Goal: Task Accomplishment & Management: Manage account settings

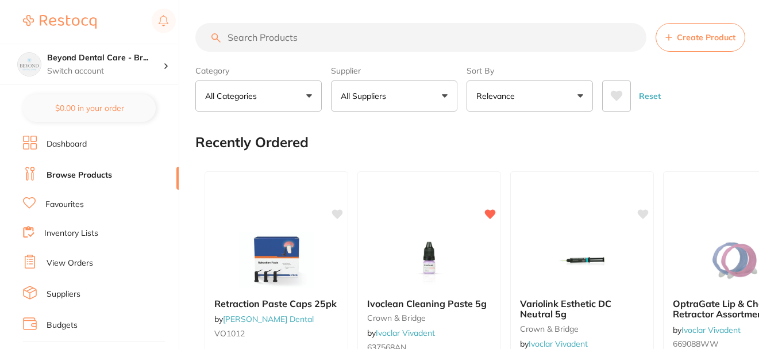
click at [301, 40] on input "search" at bounding box center [420, 37] width 451 height 29
paste input "KY-282110"
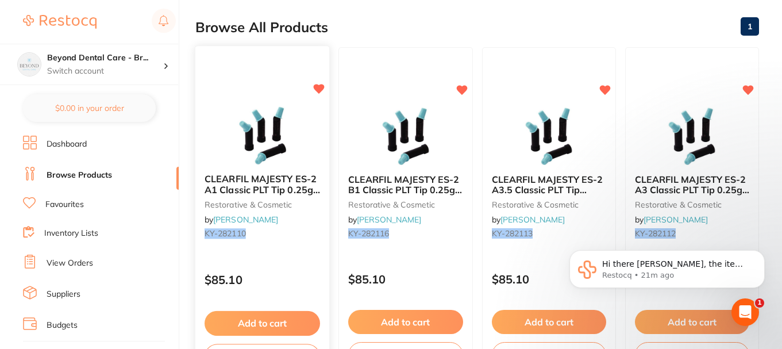
type input "KY-282110"
click at [267, 321] on button "Add to cart" at bounding box center [263, 323] width 116 height 25
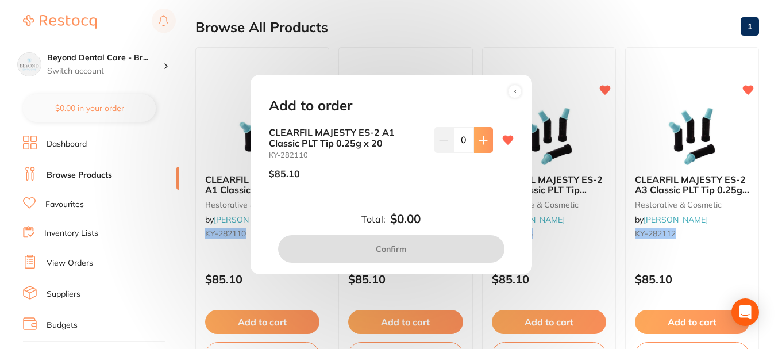
click at [479, 144] on icon at bounding box center [483, 140] width 9 height 9
type input "1"
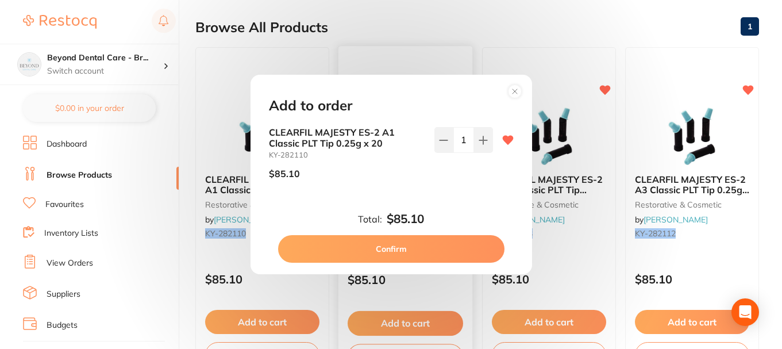
click at [397, 249] on button "Confirm" at bounding box center [391, 249] width 226 height 28
checkbox input "false"
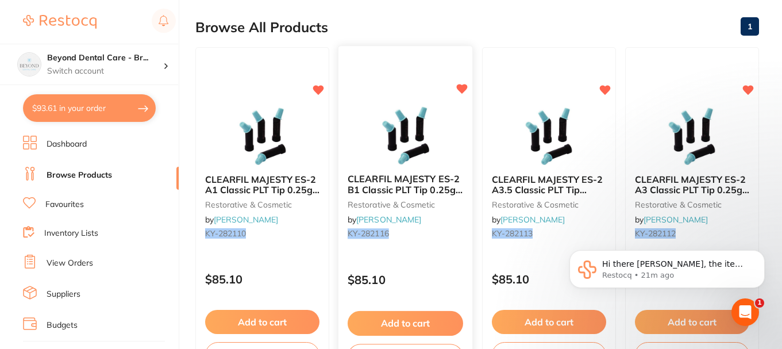
click at [399, 321] on button "Add to cart" at bounding box center [406, 323] width 116 height 25
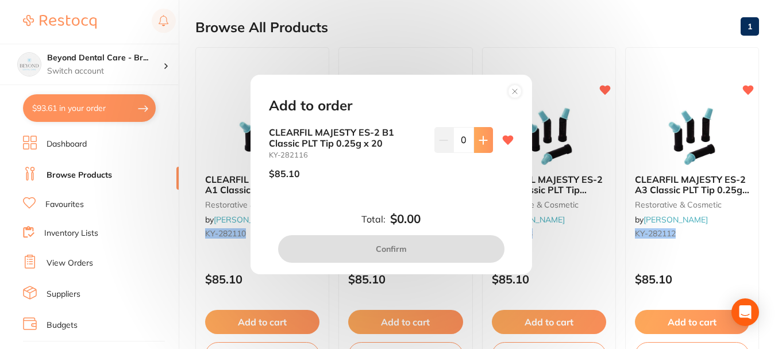
click at [475, 141] on button at bounding box center [483, 139] width 19 height 25
type input "1"
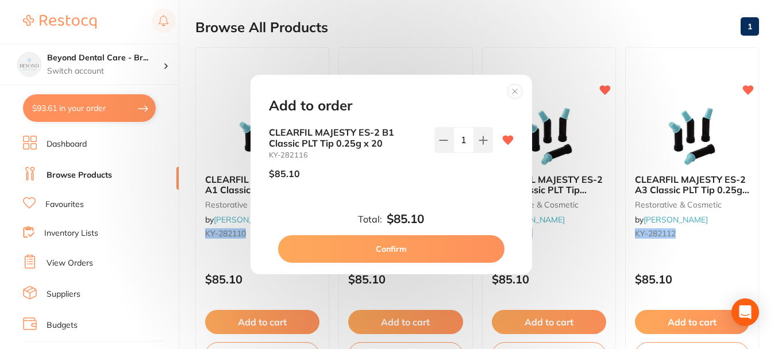
click at [397, 245] on button "Confirm" at bounding box center [391, 249] width 226 height 28
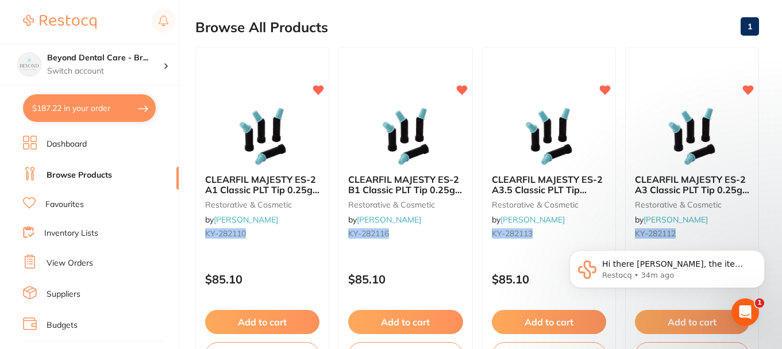
click at [64, 234] on link "Inventory Lists" at bounding box center [71, 233] width 54 height 11
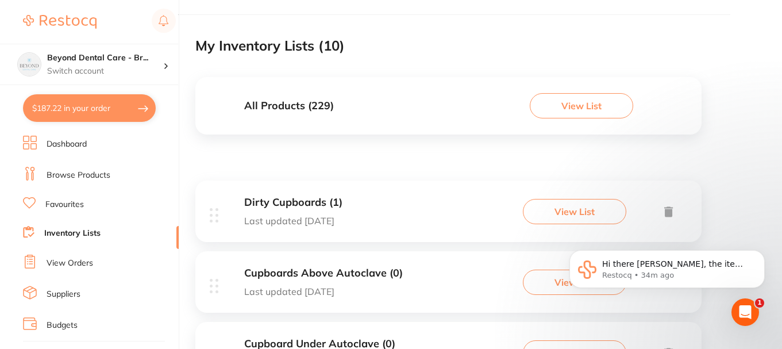
scroll to position [57, 0]
click at [403, 110] on div "All Products ( 229 ) View List" at bounding box center [448, 106] width 506 height 57
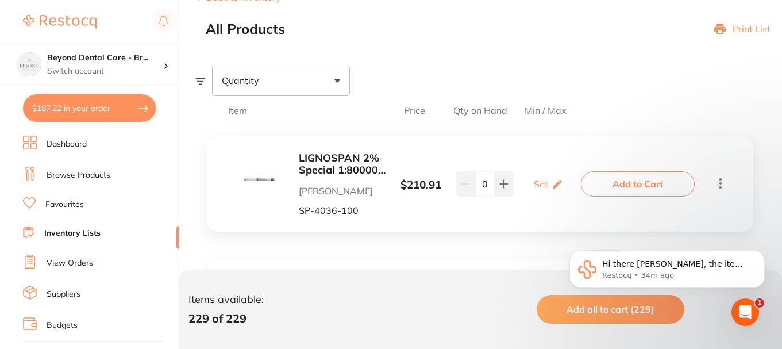
click at [719, 185] on icon at bounding box center [721, 183] width 14 height 14
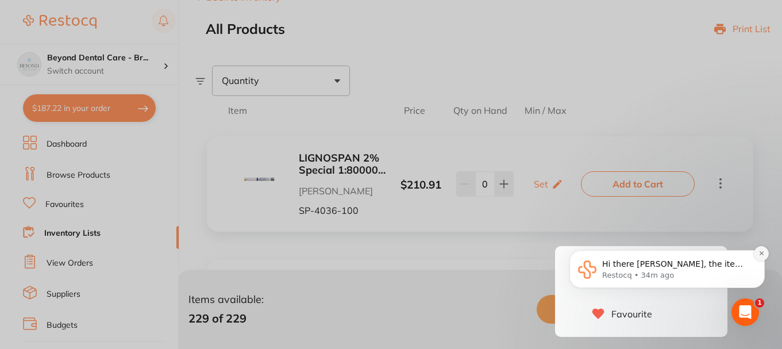
click at [759, 255] on icon "Dismiss notification" at bounding box center [762, 253] width 6 height 6
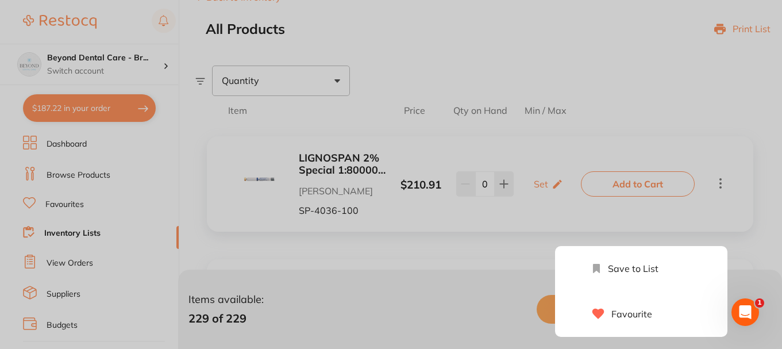
click at [670, 263] on li "Save to List" at bounding box center [652, 268] width 149 height 45
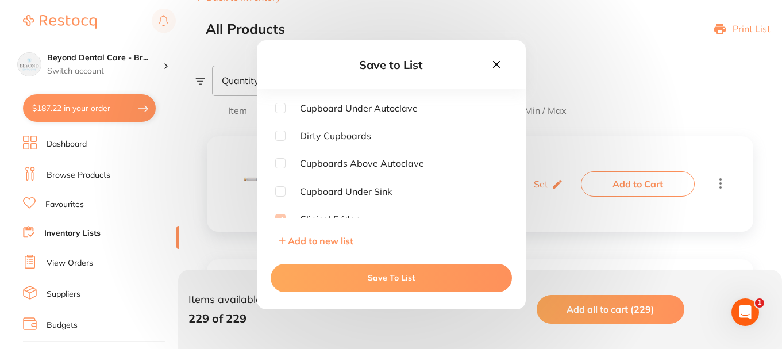
scroll to position [57, 0]
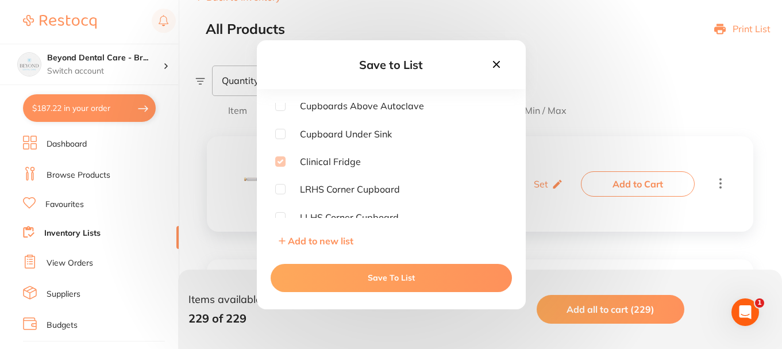
click at [586, 110] on div "Save to List Cupboard Under Autoclave Dirty Cupboards Cupboards Above Autoclave…" at bounding box center [391, 174] width 782 height 349
drag, startPoint x: 491, startPoint y: 68, endPoint x: 507, endPoint y: 81, distance: 20.5
click at [490, 68] on icon at bounding box center [496, 64] width 13 height 13
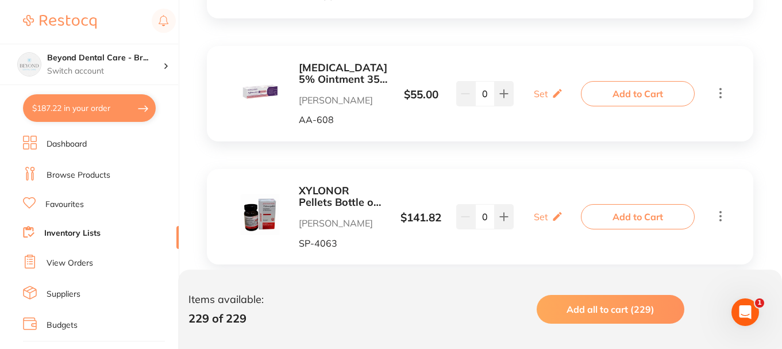
scroll to position [690, 0]
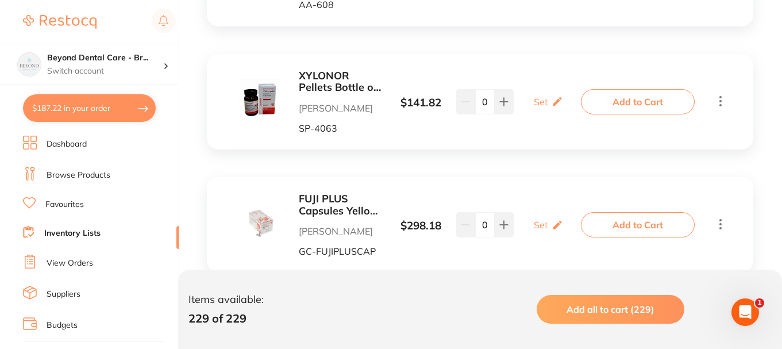
click at [63, 232] on link "Inventory Lists" at bounding box center [72, 233] width 56 height 11
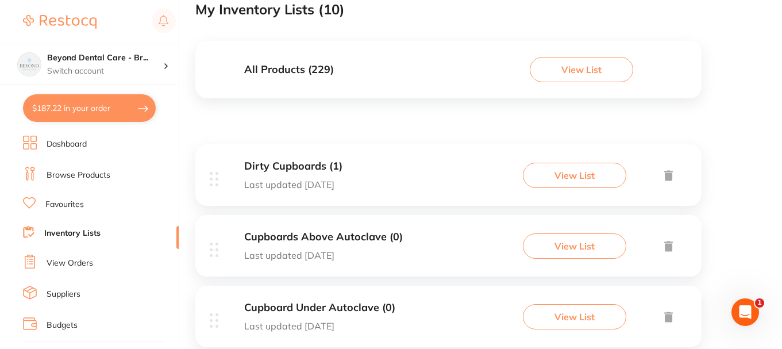
scroll to position [115, 0]
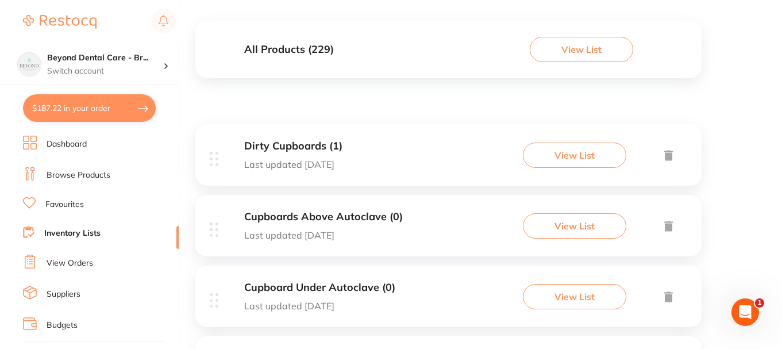
click at [358, 163] on div "Dirty Cupboards (1) Last updated today View List" at bounding box center [448, 154] width 506 height 61
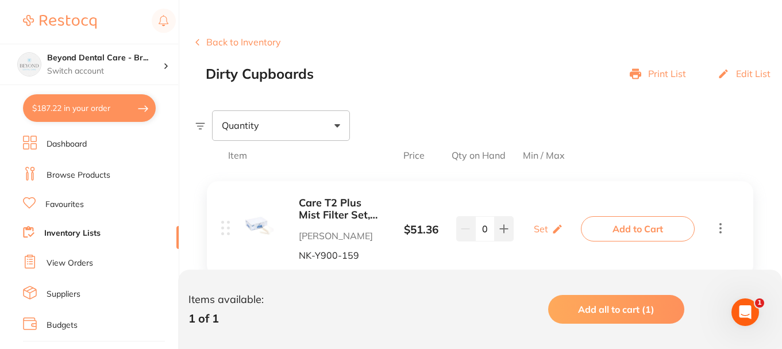
scroll to position [155, 0]
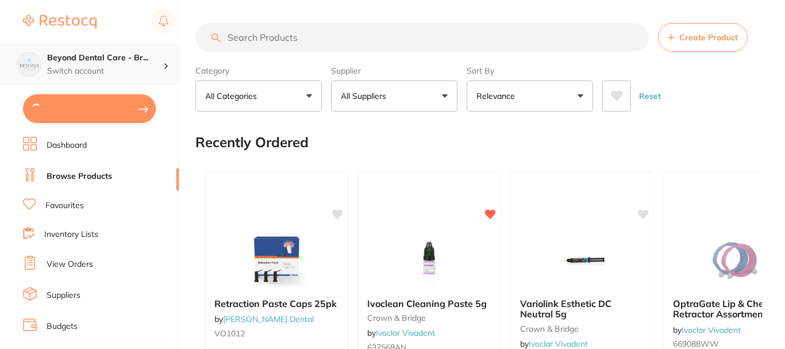
click at [128, 66] on p "Switch account" at bounding box center [105, 71] width 116 height 11
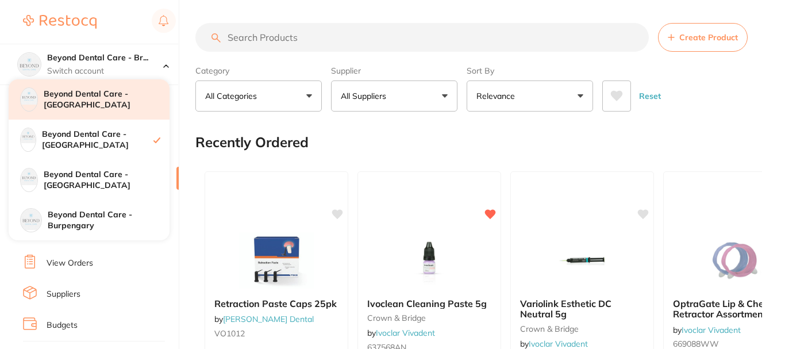
click at [144, 102] on h4 "Beyond Dental Care - [GEOGRAPHIC_DATA]" at bounding box center [107, 100] width 126 height 22
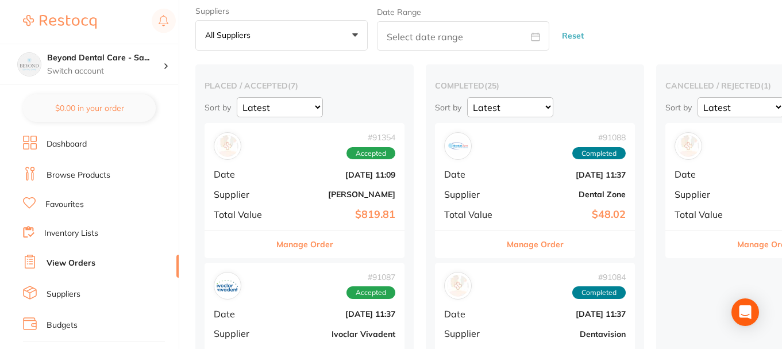
scroll to position [57, 0]
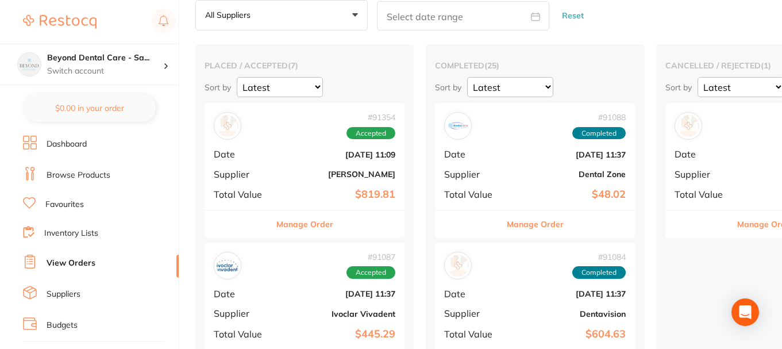
click at [302, 175] on b "[PERSON_NAME]" at bounding box center [337, 174] width 115 height 9
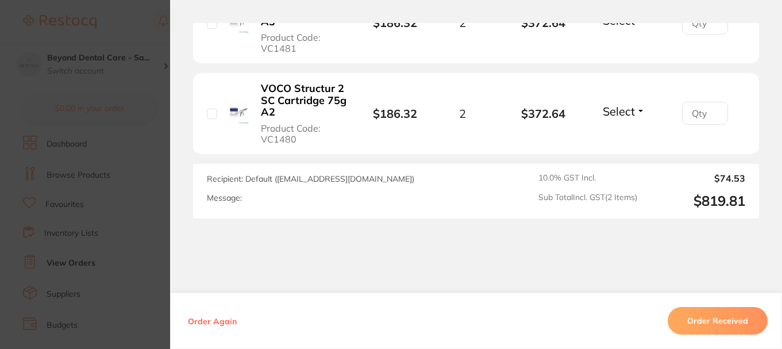
scroll to position [345, 0]
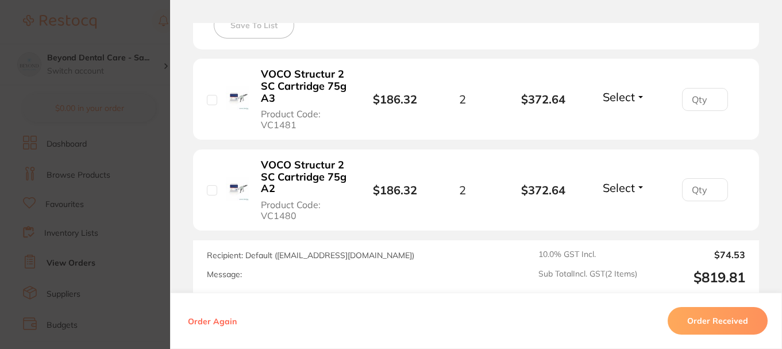
click at [714, 315] on button "Order Received" at bounding box center [718, 321] width 100 height 28
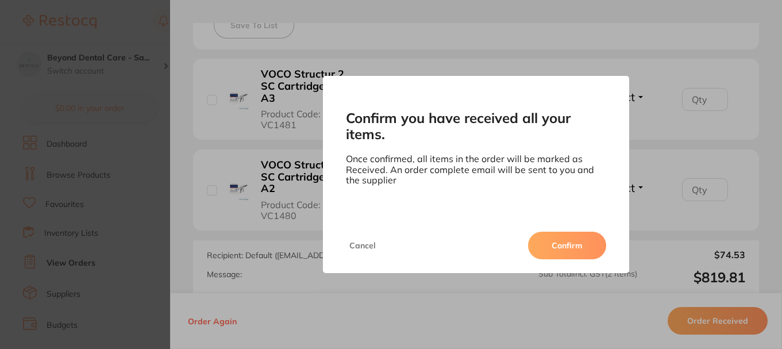
drag, startPoint x: 579, startPoint y: 241, endPoint x: 489, endPoint y: 227, distance: 91.3
click at [578, 241] on button "Confirm" at bounding box center [567, 246] width 78 height 28
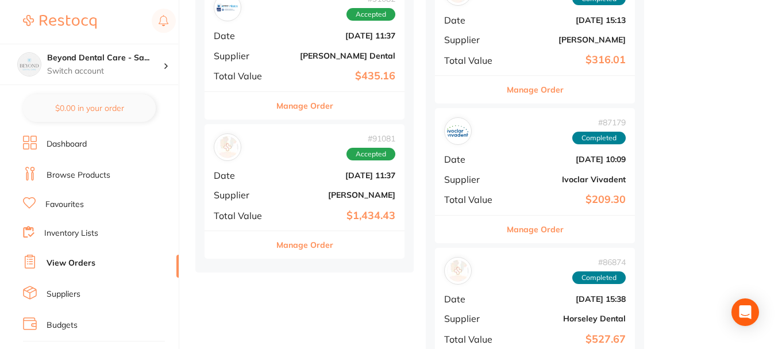
scroll to position [805, 0]
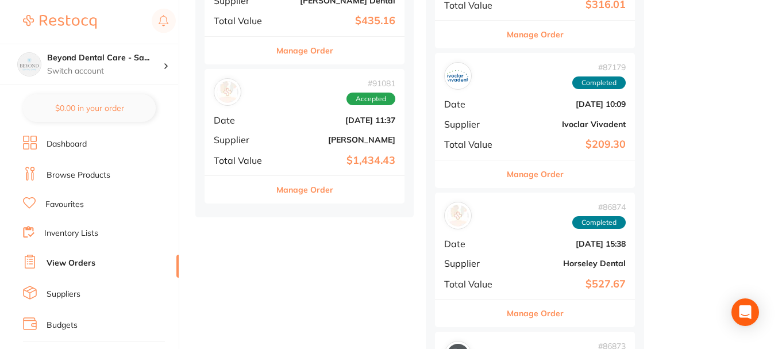
click at [310, 141] on b "[PERSON_NAME]" at bounding box center [337, 139] width 115 height 9
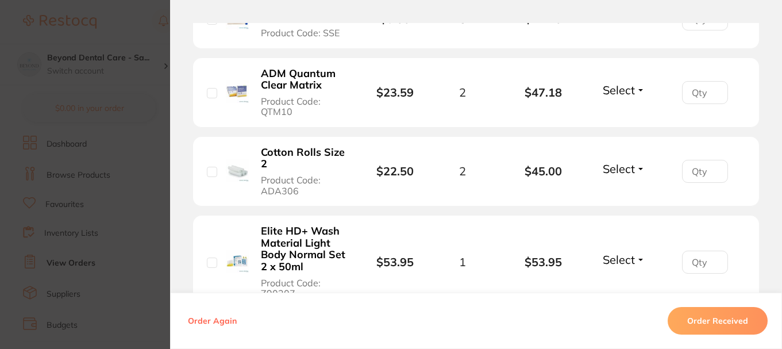
scroll to position [1839, 0]
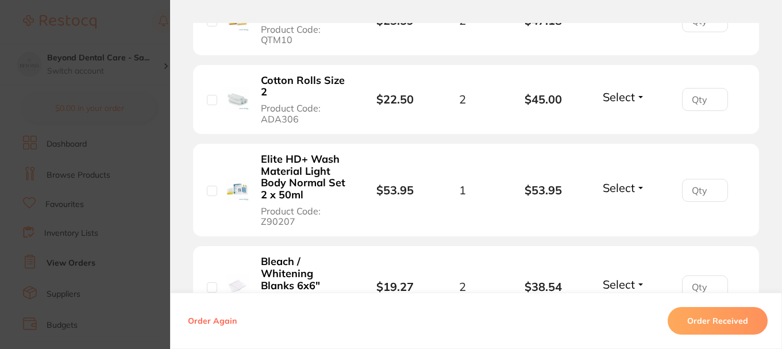
click at [704, 325] on button "Order Received" at bounding box center [718, 321] width 100 height 28
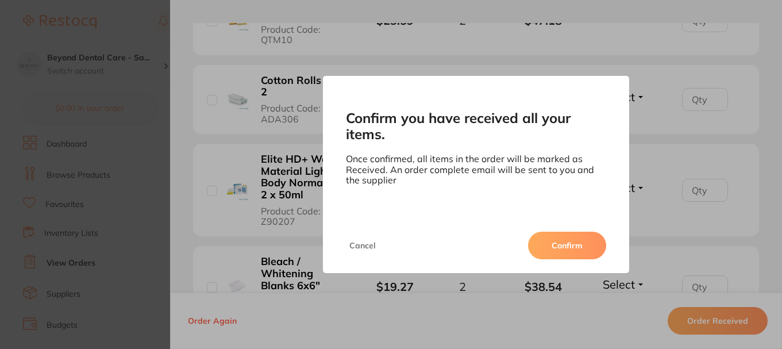
click at [566, 244] on button "Confirm" at bounding box center [567, 246] width 78 height 28
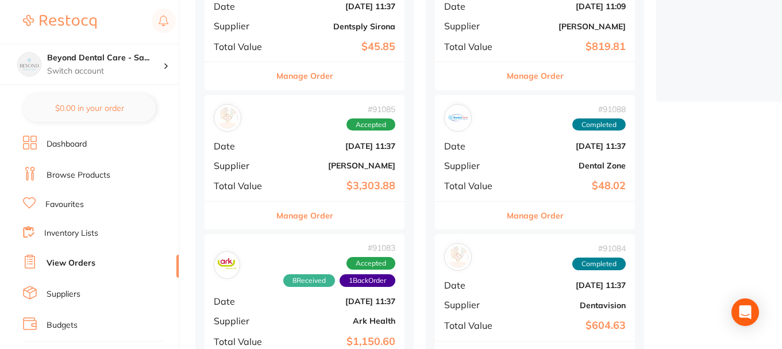
scroll to position [230, 0]
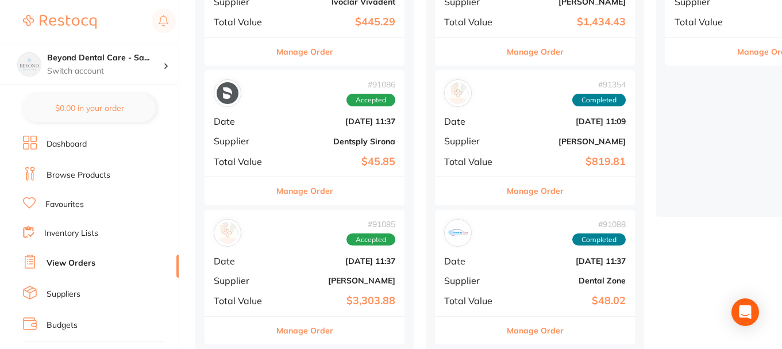
click at [297, 255] on div "# 91085 Accepted Date Aug 22 2025, 11:37 Supplier Henry Schein Halas Total Valu…" at bounding box center [305, 263] width 200 height 106
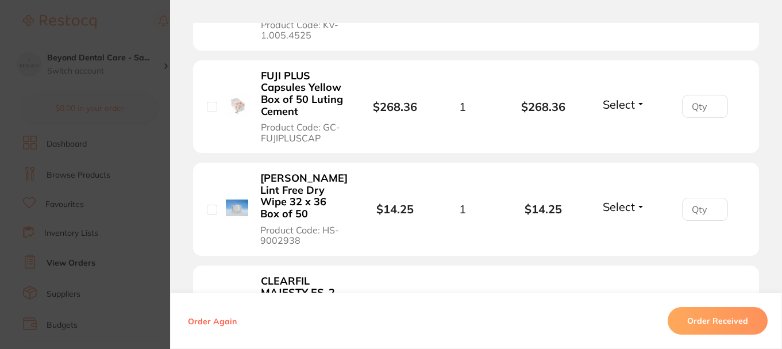
scroll to position [575, 0]
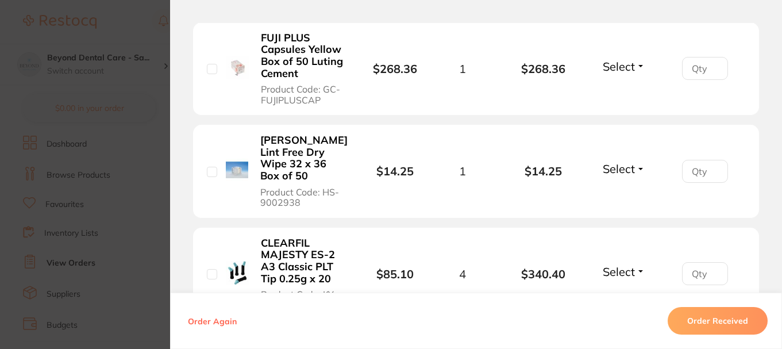
click at [698, 320] on button "Order Received" at bounding box center [718, 321] width 100 height 28
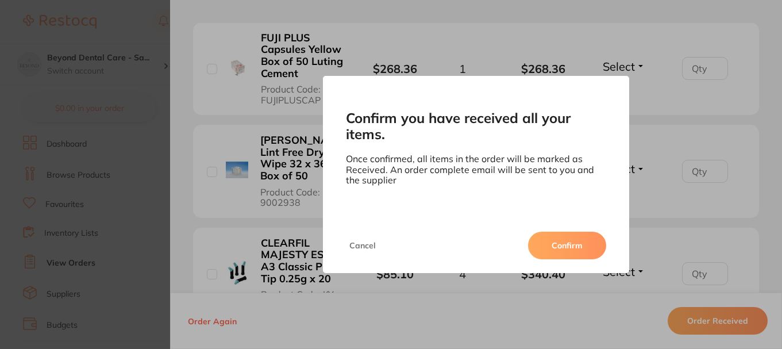
click at [567, 239] on button "Confirm" at bounding box center [567, 246] width 78 height 28
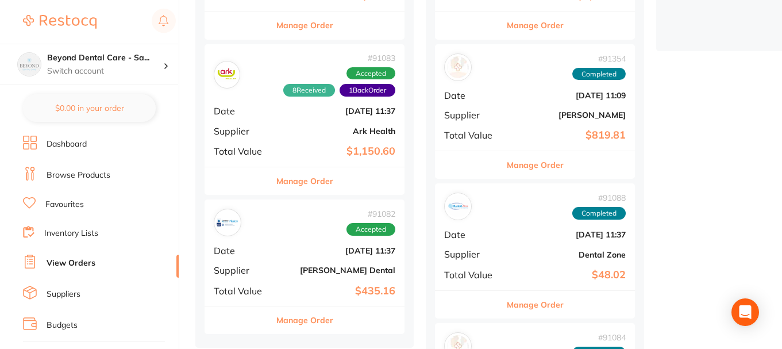
scroll to position [345, 0]
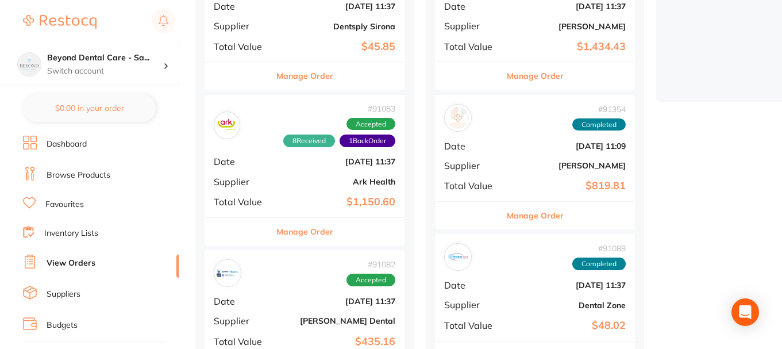
click at [316, 151] on div "# 91083 8 Received 1 Back Order Accepted Date Aug 22 2025, 11:37 Supplier Ark H…" at bounding box center [305, 156] width 200 height 122
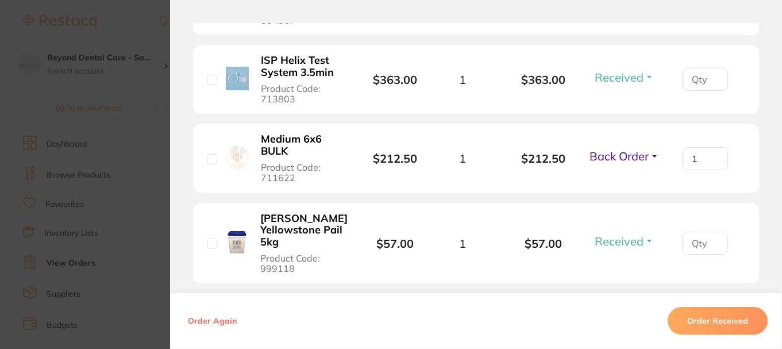
click at [137, 79] on section "Order ID: Restocq- 91083 Order Information 8 Received 1 Back Order Accepted Ord…" at bounding box center [391, 174] width 782 height 349
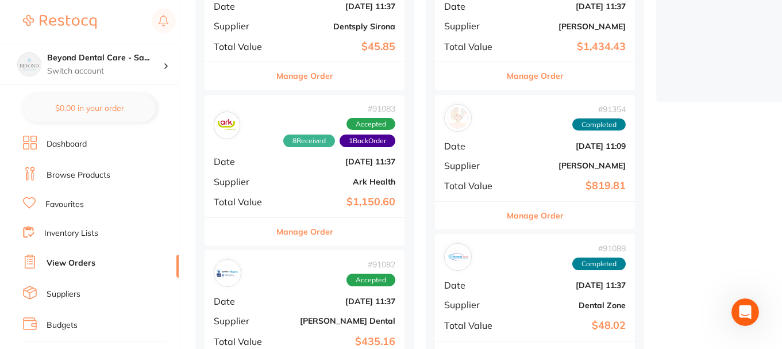
scroll to position [402, 0]
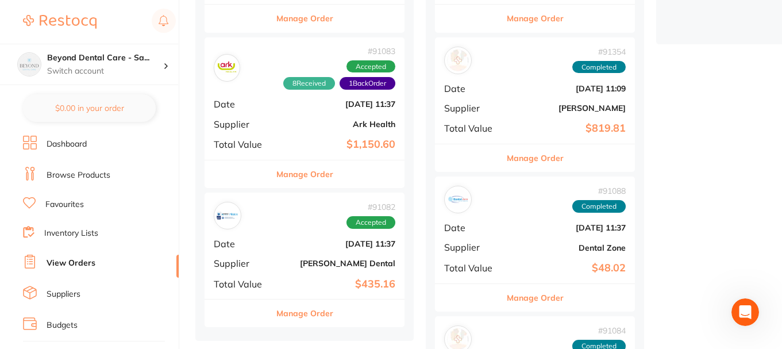
drag, startPoint x: 299, startPoint y: 223, endPoint x: 302, endPoint y: 211, distance: 12.6
click at [299, 220] on div "placed / accepted ( 4 ) Sort by Latest Notification # 91087 Accepted Date Aug 2…" at bounding box center [304, 19] width 218 height 641
click at [314, 247] on b "Aug 22 2025, 11:37" at bounding box center [337, 243] width 115 height 9
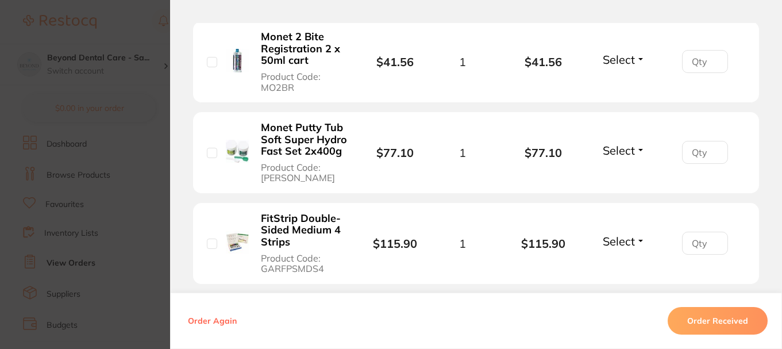
scroll to position [416, 0]
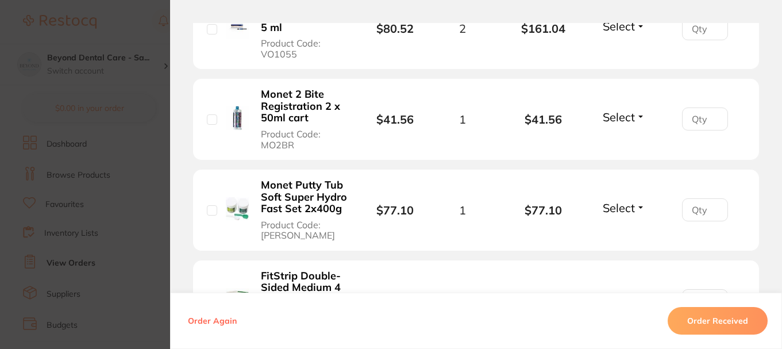
drag, startPoint x: 150, startPoint y: 172, endPoint x: 226, endPoint y: 160, distance: 76.8
click at [152, 165] on section "Order ID: Restocq- 91082 Order Information Accepted Order Order Date Aug 22 202…" at bounding box center [391, 174] width 782 height 349
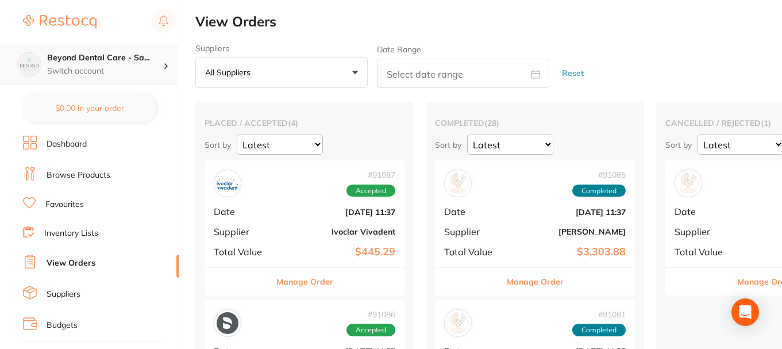
click at [124, 51] on div "Beyond Dental Care - Sa... Switch account" at bounding box center [89, 64] width 178 height 41
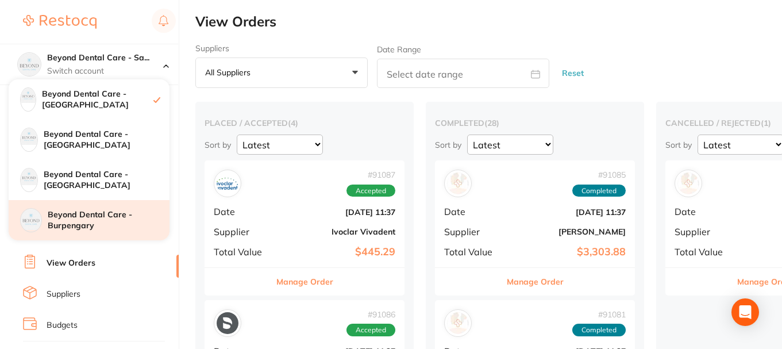
click at [98, 231] on div "Beyond Dental Care - Burpengary" at bounding box center [89, 220] width 161 height 40
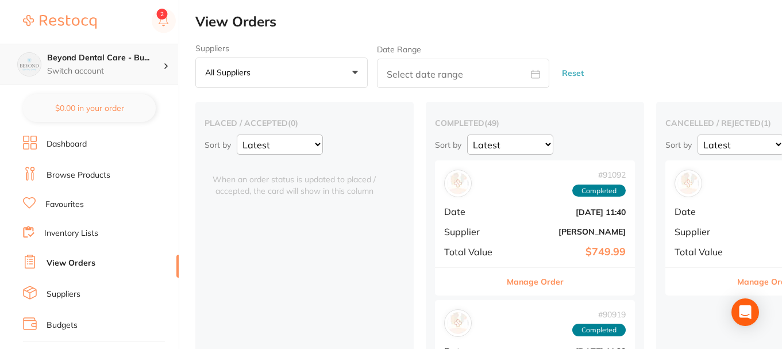
click at [120, 57] on h4 "Beyond Dental Care - Bu..." at bounding box center [105, 57] width 116 height 11
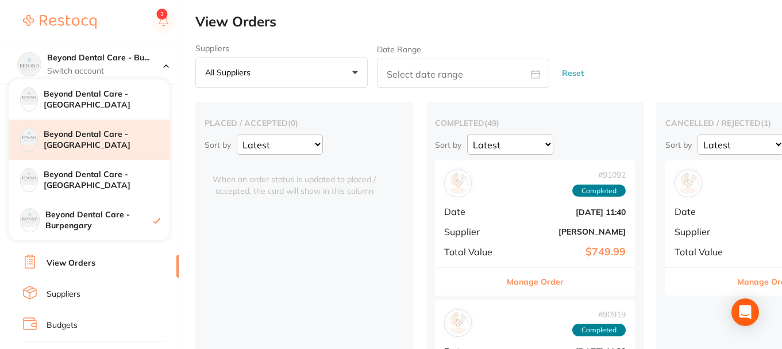
click at [110, 148] on div "Beyond Dental Care - [GEOGRAPHIC_DATA]" at bounding box center [89, 140] width 161 height 40
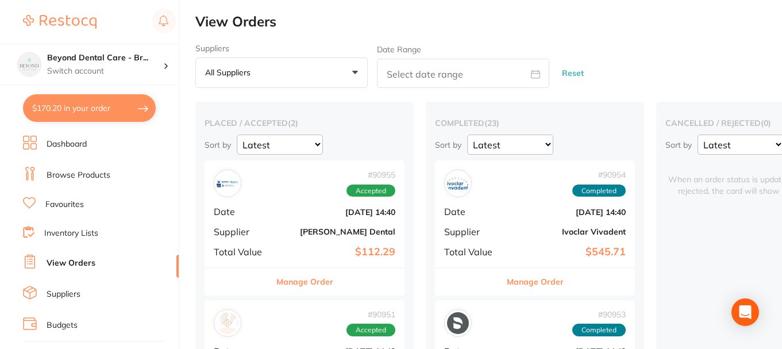
click at [110, 108] on button "$170.20 in your order" at bounding box center [89, 108] width 133 height 28
checkbox input "true"
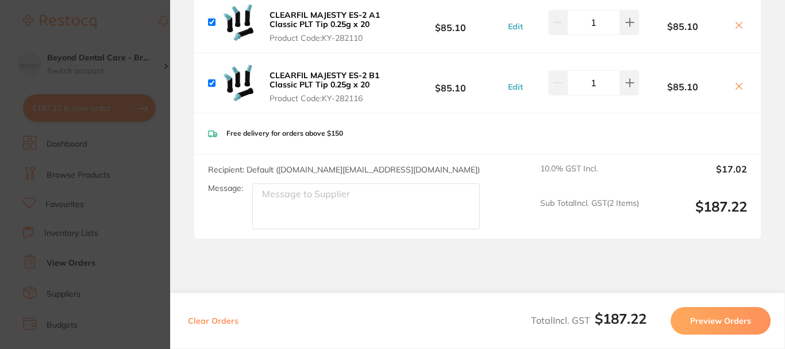
scroll to position [168, 0]
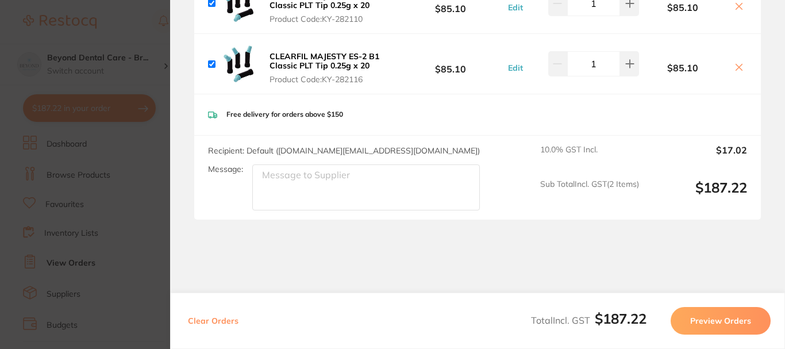
click at [703, 318] on button "Preview Orders" at bounding box center [721, 321] width 100 height 28
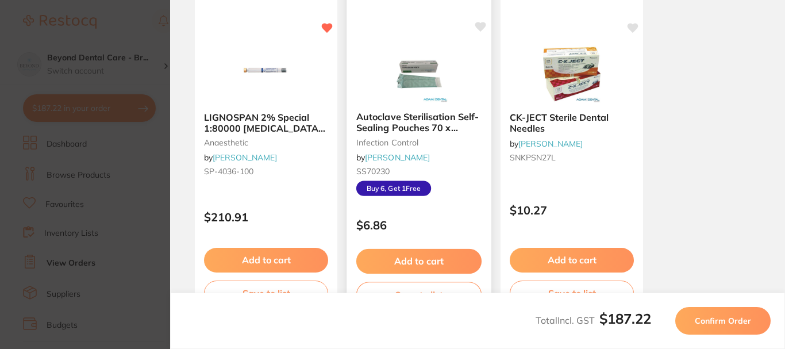
scroll to position [0, 0]
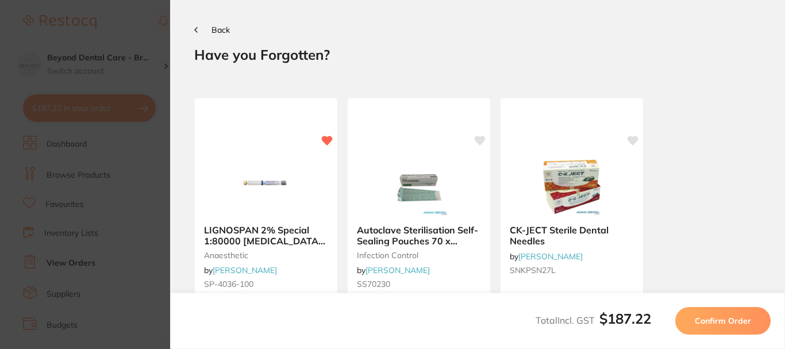
click at [713, 325] on button "Confirm Order" at bounding box center [722, 321] width 95 height 28
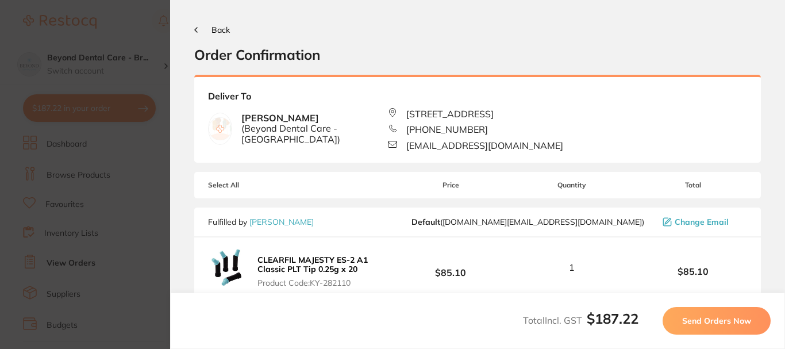
drag, startPoint x: 683, startPoint y: 323, endPoint x: 672, endPoint y: 321, distance: 11.7
click at [683, 322] on span "Send Orders Now" at bounding box center [716, 321] width 69 height 10
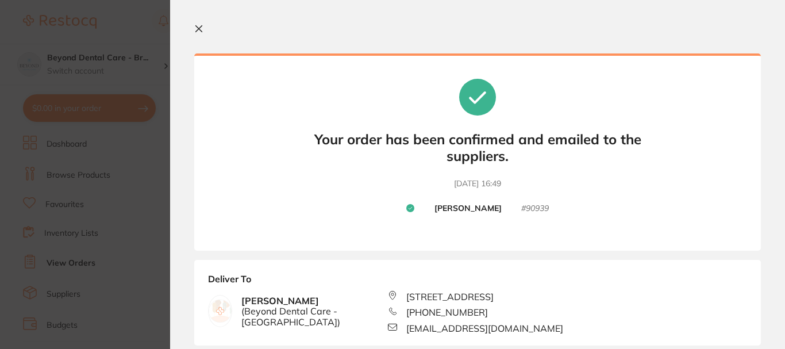
click at [199, 29] on icon at bounding box center [199, 29] width 6 height 6
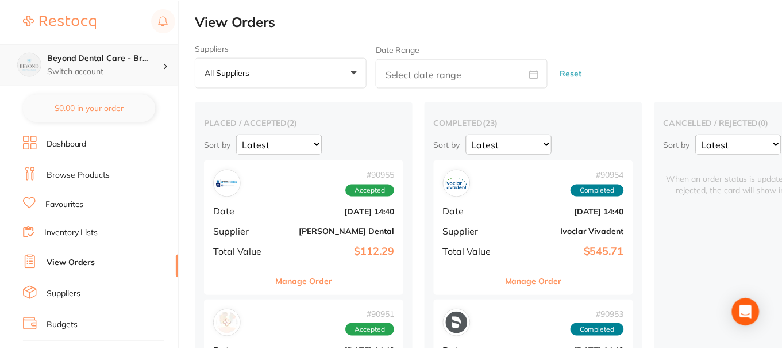
scroll to position [2, 0]
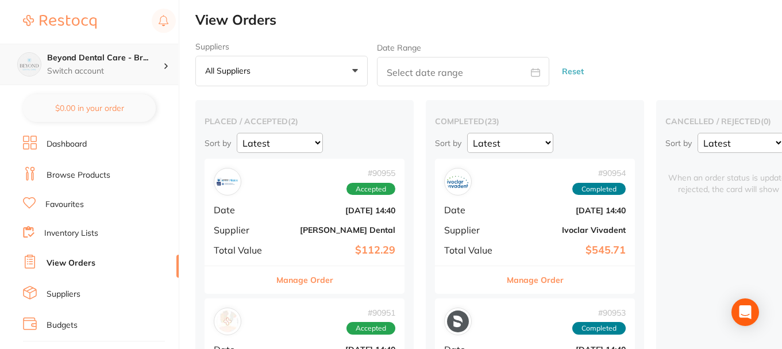
click at [129, 64] on div "Beyond Dental Care - Br... Switch account" at bounding box center [105, 64] width 116 height 24
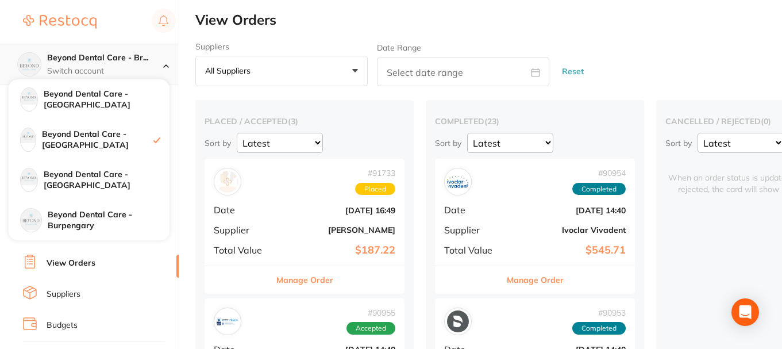
click at [132, 67] on p "Switch account" at bounding box center [105, 71] width 116 height 11
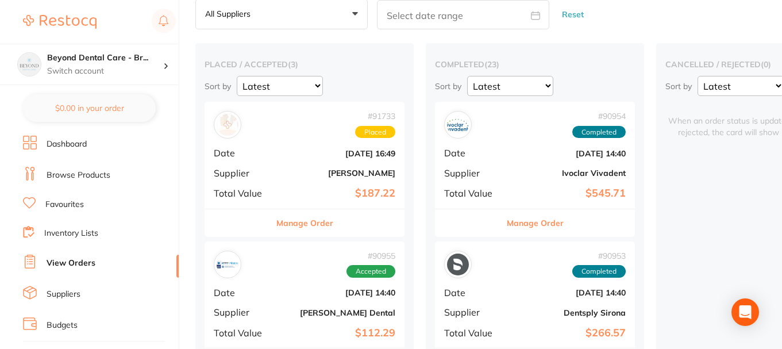
scroll to position [0, 0]
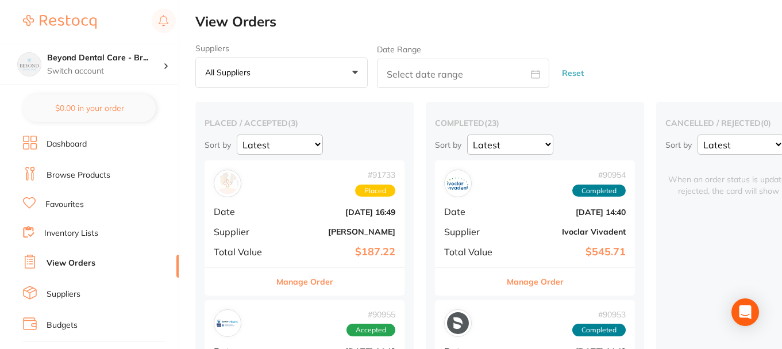
click at [82, 172] on link "Browse Products" at bounding box center [79, 175] width 64 height 11
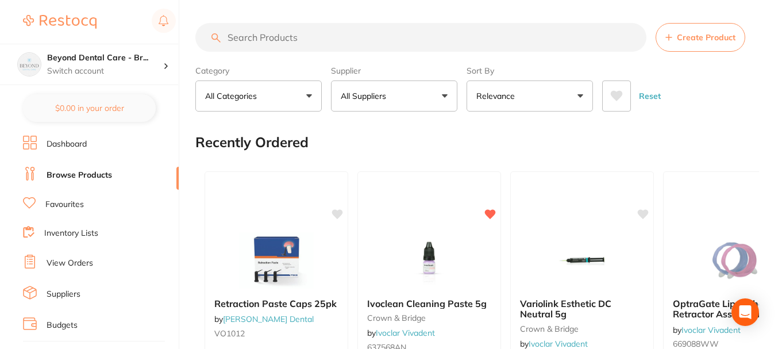
click at [289, 35] on input "search" at bounding box center [420, 37] width 451 height 29
paste input "EN-SX7350625RF"
type input "EN-SX7350625RF"
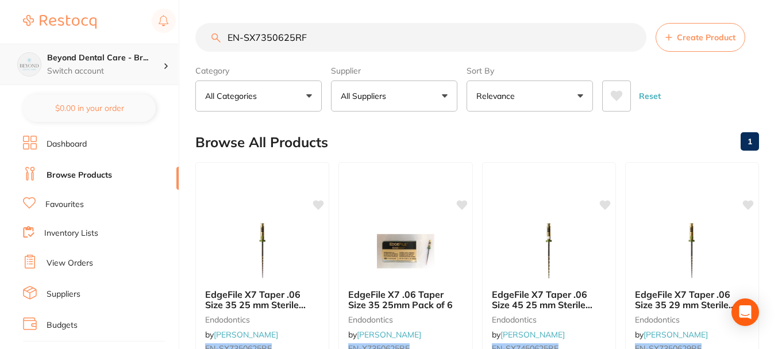
drag, startPoint x: 333, startPoint y: 45, endPoint x: 143, endPoint y: 48, distance: 190.3
click at [142, 51] on div "$0.00 Beyond Dental Care - Br... Switch account Beyond Dental Care - Sandstone …" at bounding box center [391, 174] width 782 height 349
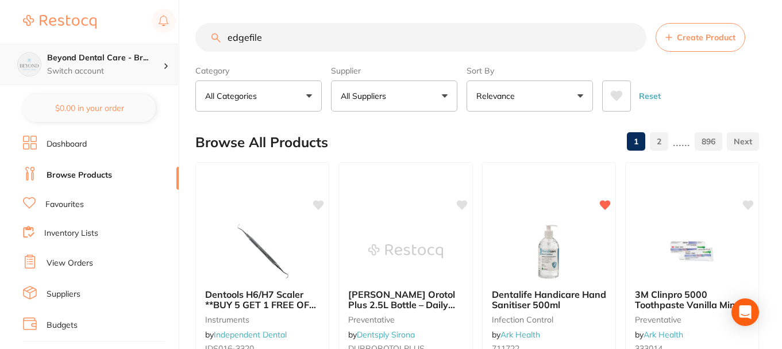
type input "edgefile"
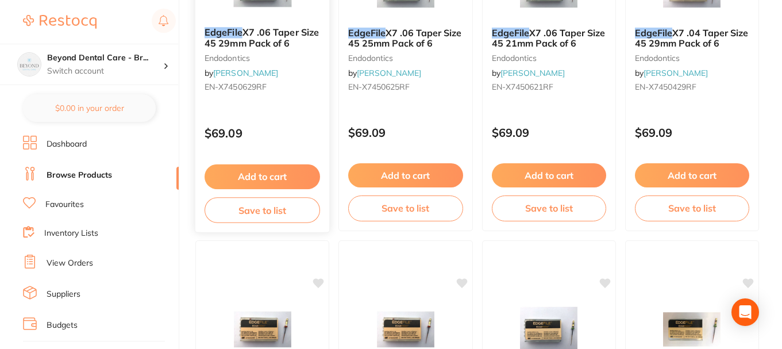
scroll to position [287, 0]
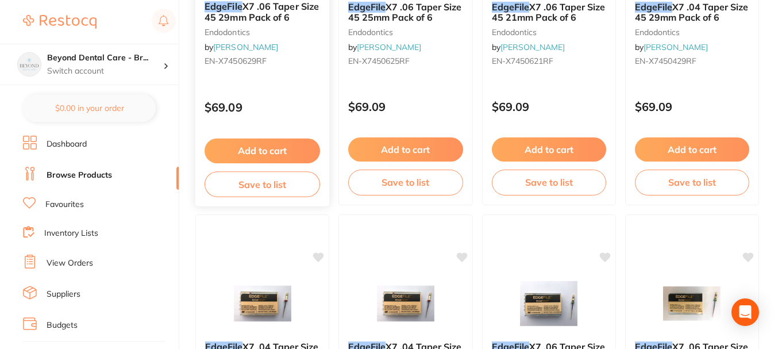
click at [281, 179] on button "Save to list" at bounding box center [263, 184] width 116 height 26
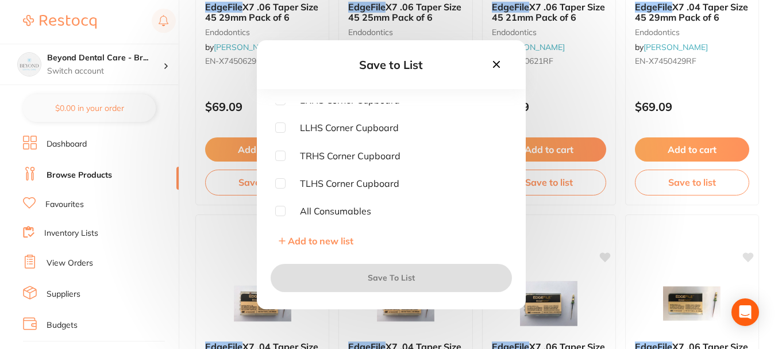
scroll to position [175, 0]
click at [283, 207] on input "checkbox" at bounding box center [280, 210] width 10 height 10
checkbox input "true"
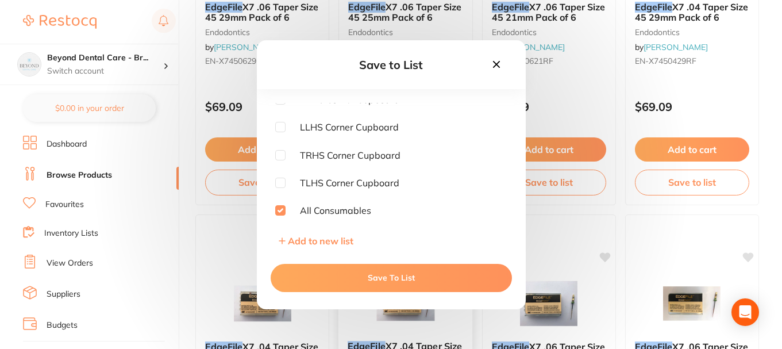
drag, startPoint x: 380, startPoint y: 279, endPoint x: 374, endPoint y: 262, distance: 18.0
click at [381, 279] on button "Save To List" at bounding box center [391, 278] width 241 height 28
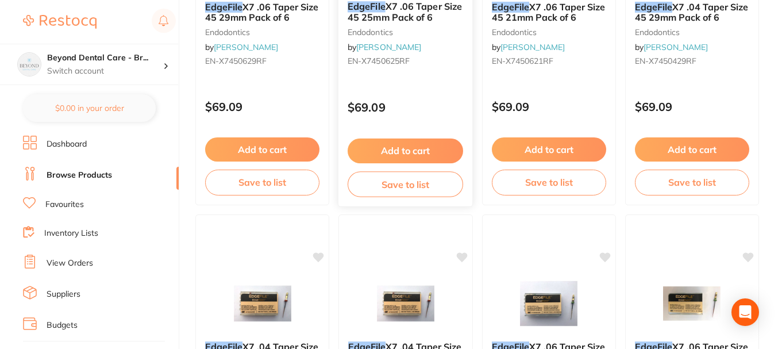
click at [408, 173] on button "Save to list" at bounding box center [406, 184] width 116 height 26
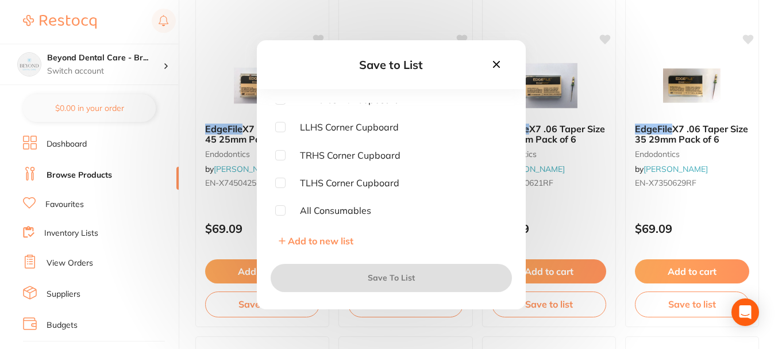
scroll to position [517, 0]
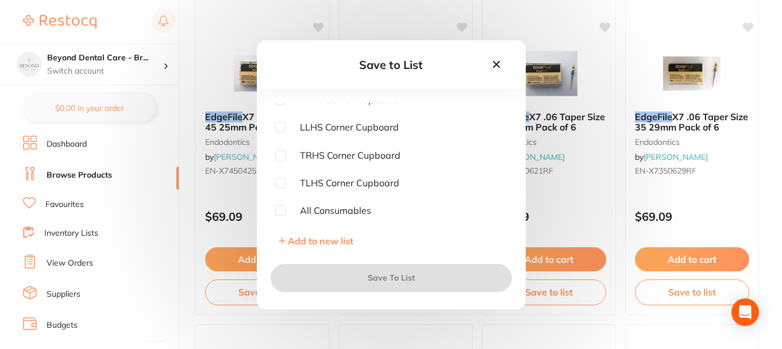
click at [286, 209] on span "All Consumables" at bounding box center [329, 210] width 86 height 10
click at [233, 149] on div "Save to List Cupboard Under Autoclave Staff Room/ Reception Dirty Cupboards Cup…" at bounding box center [391, 174] width 782 height 349
click at [498, 68] on icon at bounding box center [496, 64] width 13 height 13
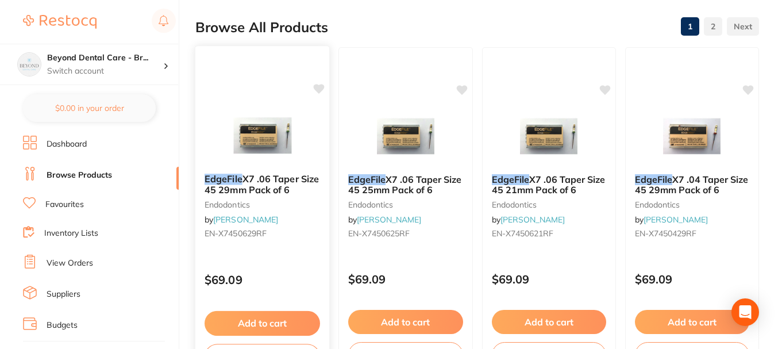
scroll to position [230, 0]
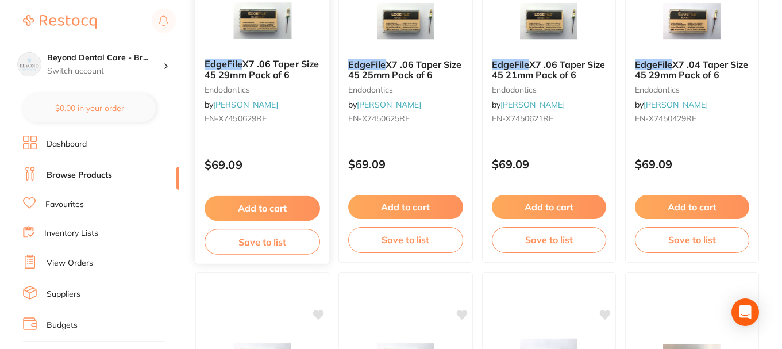
click at [277, 241] on button "Save to list" at bounding box center [263, 242] width 116 height 26
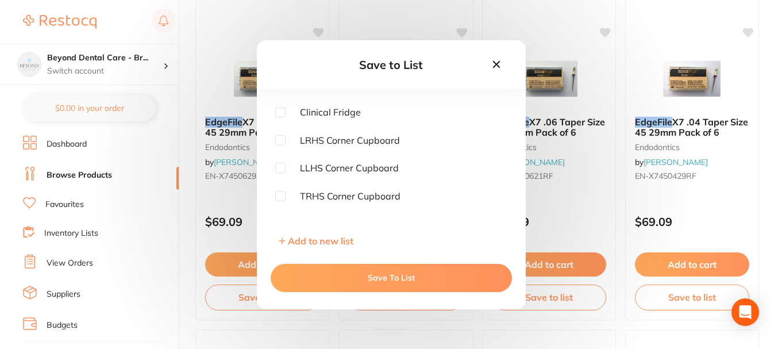
scroll to position [115, 0]
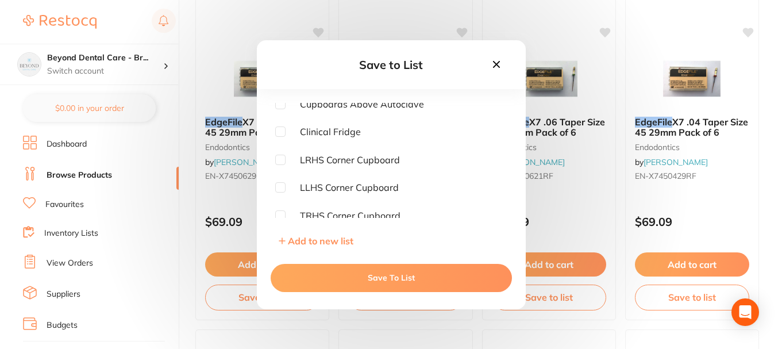
click at [283, 188] on input "checkbox" at bounding box center [280, 187] width 10 height 10
checkbox input "true"
click at [331, 275] on button "Save To List" at bounding box center [391, 278] width 241 height 28
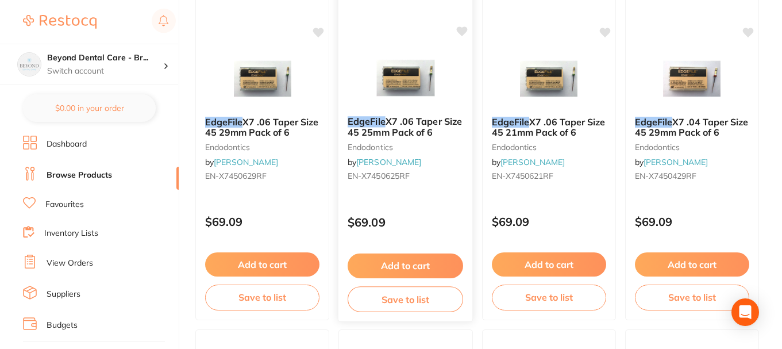
click at [399, 302] on button "Save to list" at bounding box center [406, 299] width 116 height 26
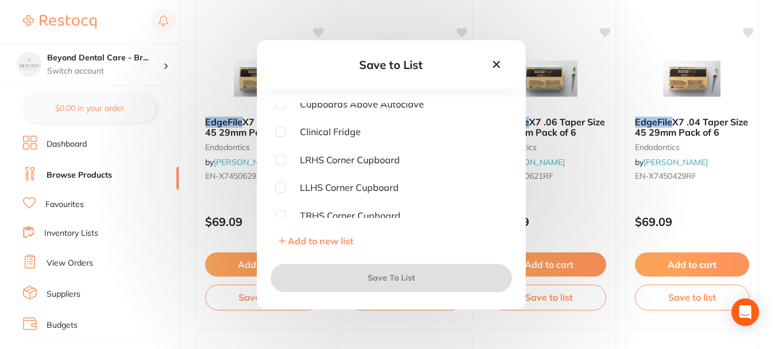
click at [282, 188] on input "checkbox" at bounding box center [280, 187] width 10 height 10
checkbox input "true"
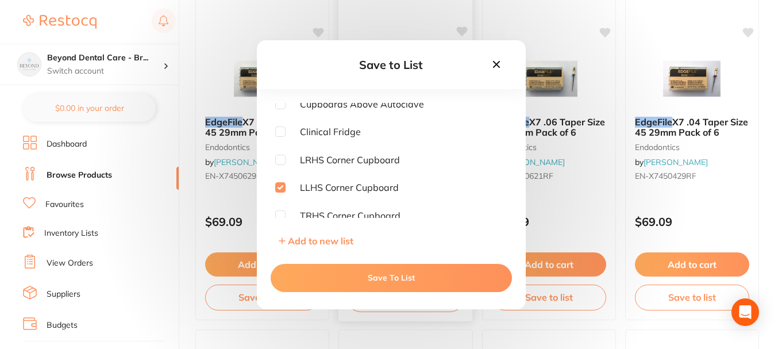
click at [355, 268] on button "Save To List" at bounding box center [391, 278] width 241 height 28
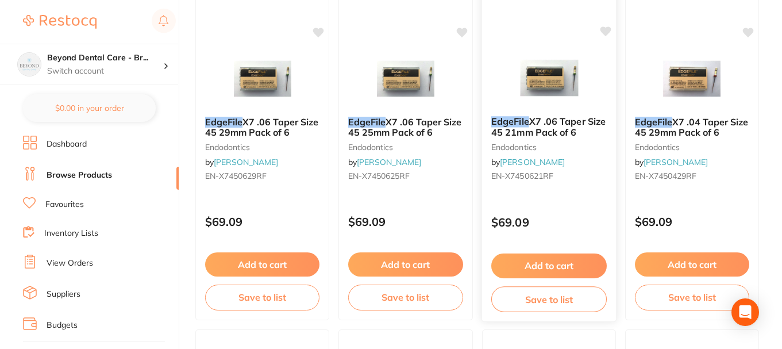
click at [546, 300] on button "Save to list" at bounding box center [549, 299] width 116 height 26
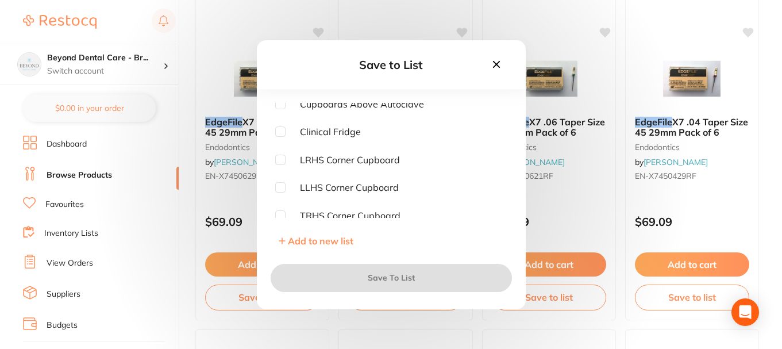
click at [279, 188] on input "checkbox" at bounding box center [280, 187] width 10 height 10
checkbox input "true"
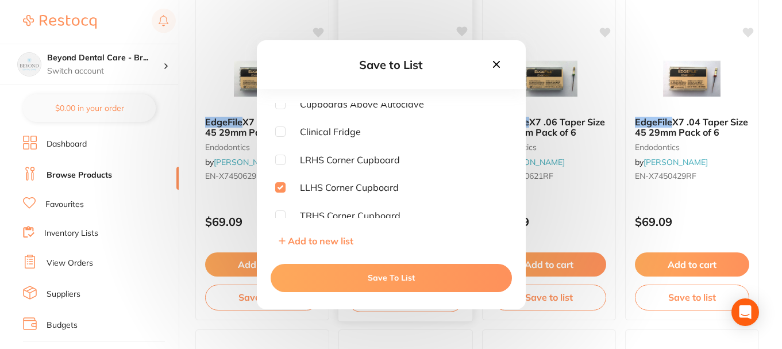
click at [377, 273] on button "Save To List" at bounding box center [391, 278] width 241 height 28
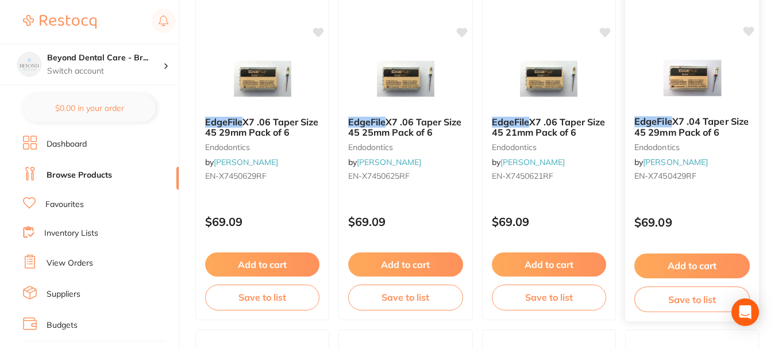
click at [653, 291] on button "Save to list" at bounding box center [693, 299] width 116 height 26
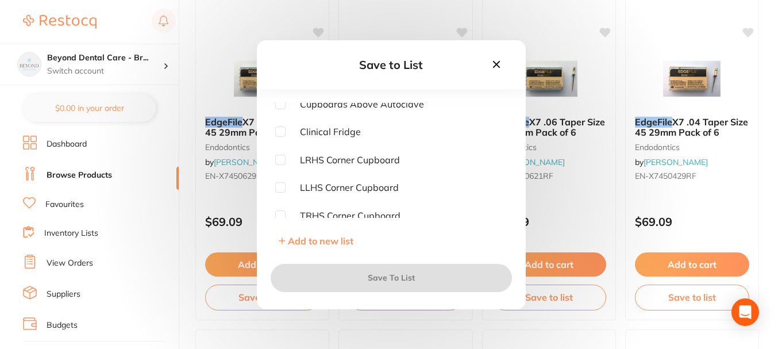
click at [278, 187] on input "checkbox" at bounding box center [280, 187] width 10 height 10
checkbox input "true"
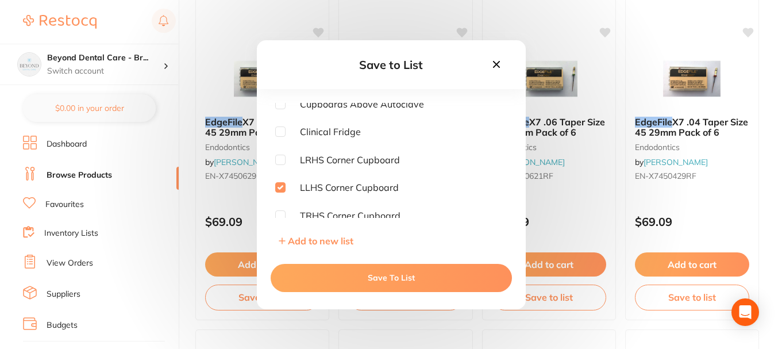
click at [337, 274] on button "Save To List" at bounding box center [391, 278] width 241 height 28
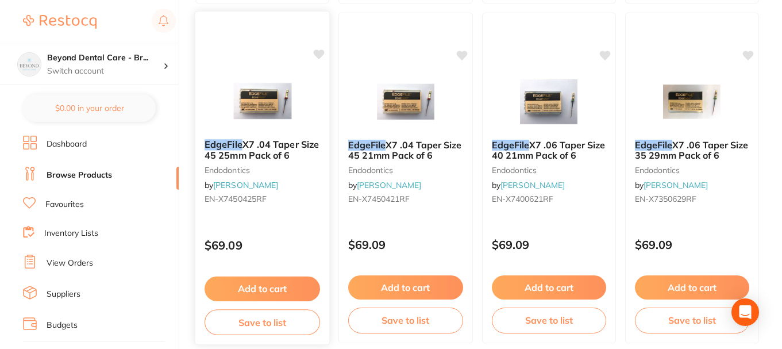
scroll to position [517, 0]
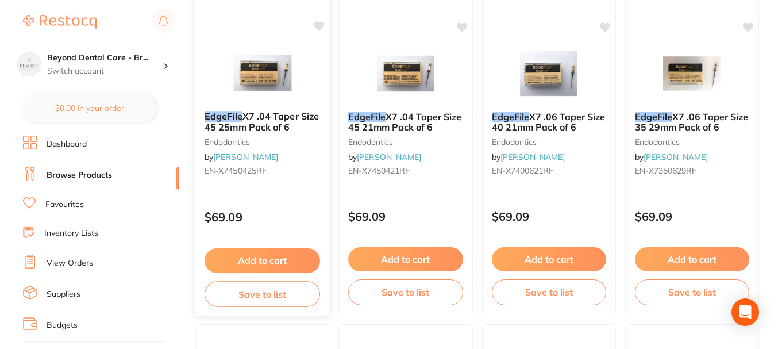
click at [262, 287] on button "Save to list" at bounding box center [263, 294] width 116 height 26
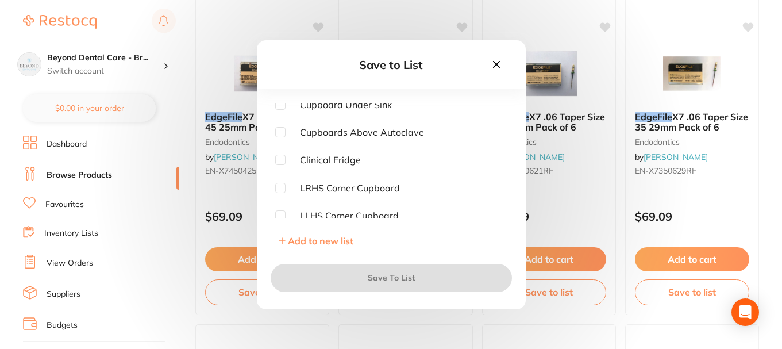
scroll to position [115, 0]
click at [280, 186] on input "checkbox" at bounding box center [280, 187] width 10 height 10
checkbox input "true"
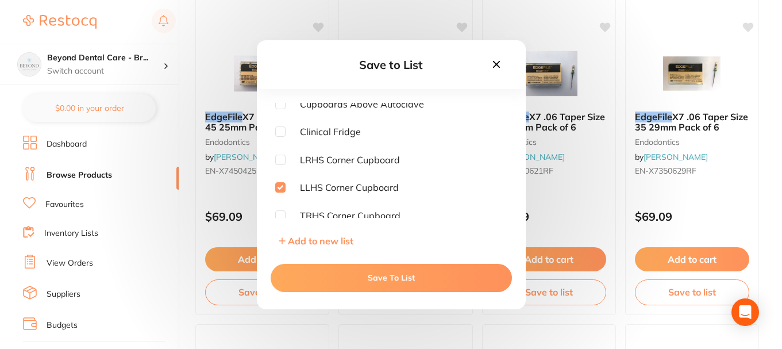
click at [326, 270] on button "Save To List" at bounding box center [391, 278] width 241 height 28
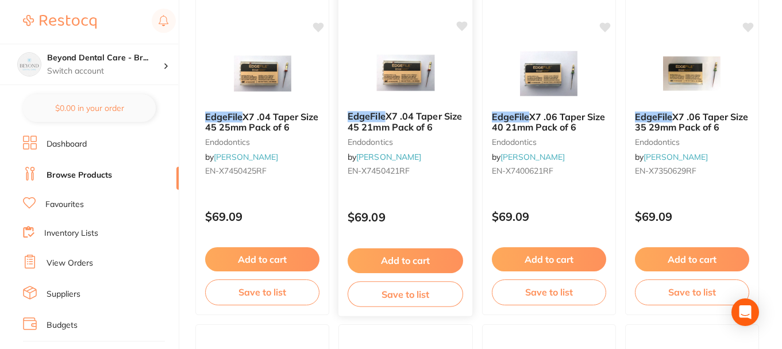
click at [401, 289] on button "Save to list" at bounding box center [406, 294] width 116 height 26
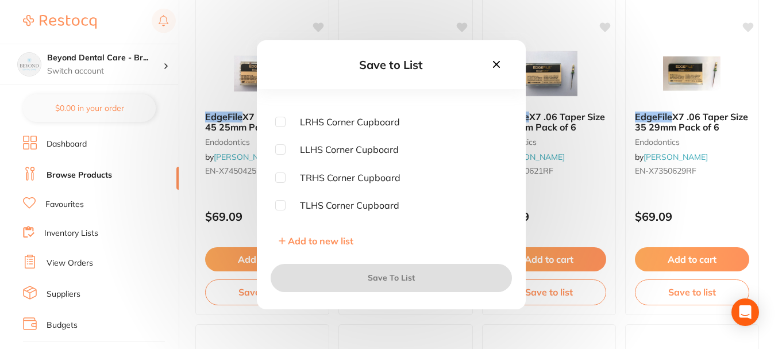
scroll to position [172, 0]
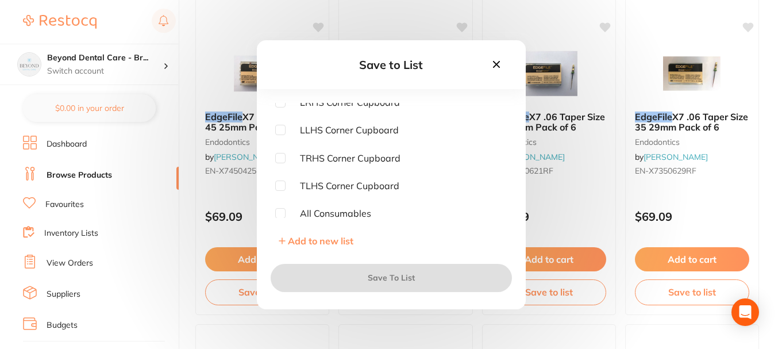
click at [281, 129] on input "checkbox" at bounding box center [280, 130] width 10 height 10
checkbox input "true"
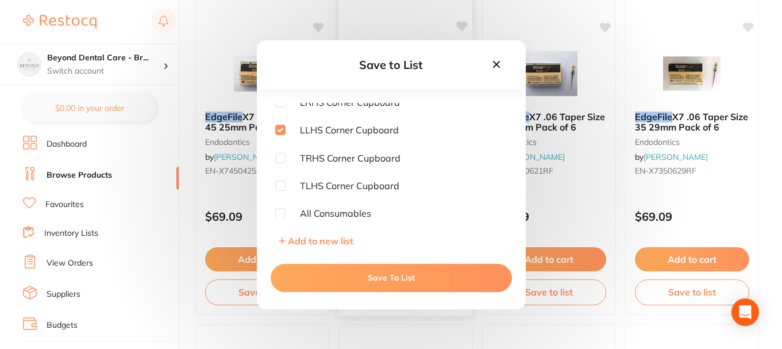
click at [351, 271] on button "Save To List" at bounding box center [391, 278] width 241 height 28
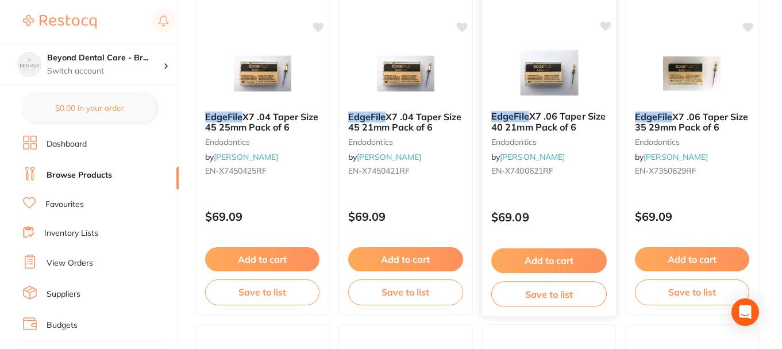
click at [516, 296] on button "Save to list" at bounding box center [549, 294] width 116 height 26
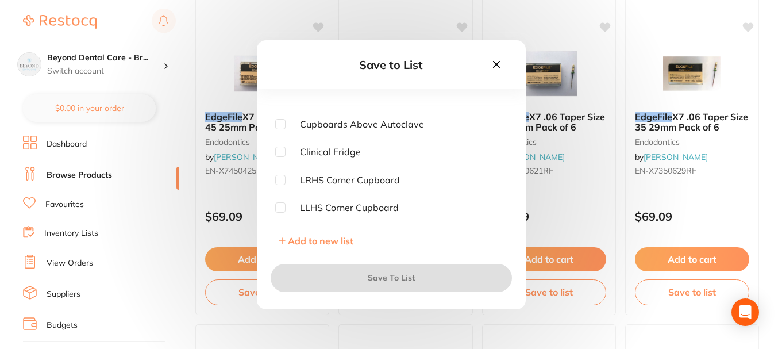
scroll to position [115, 0]
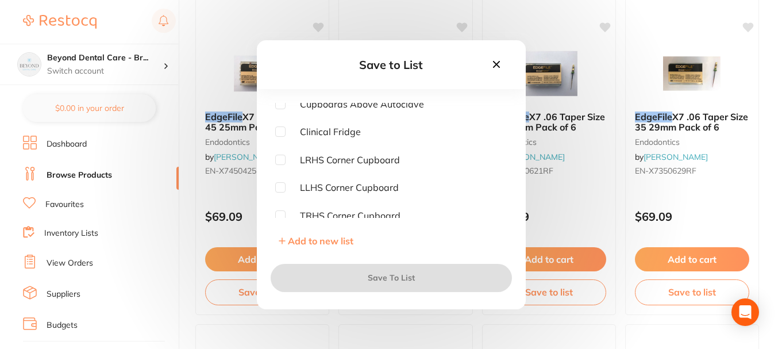
click at [278, 185] on input "checkbox" at bounding box center [280, 187] width 10 height 10
checkbox input "true"
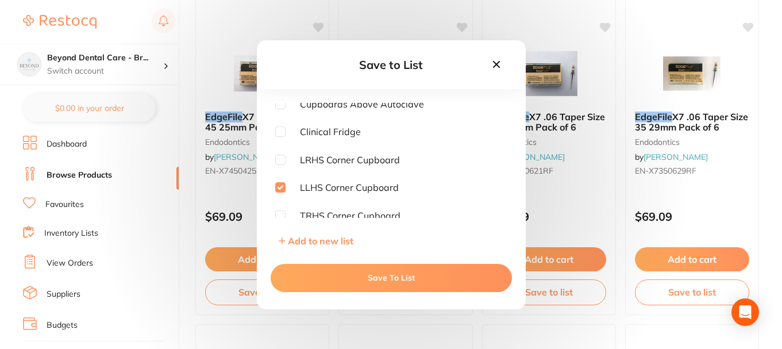
click at [330, 273] on button "Save To List" at bounding box center [391, 278] width 241 height 28
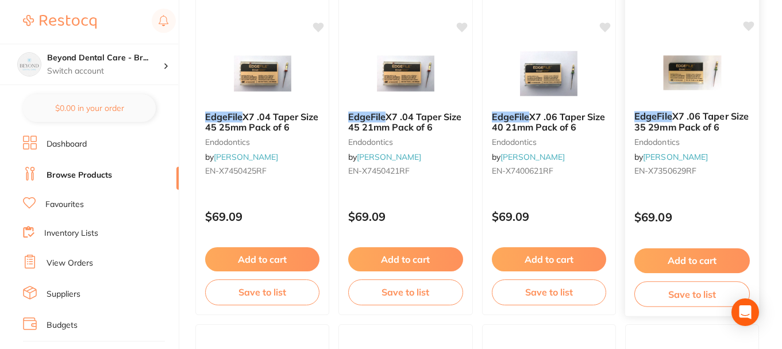
click at [658, 295] on button "Save to list" at bounding box center [693, 294] width 116 height 26
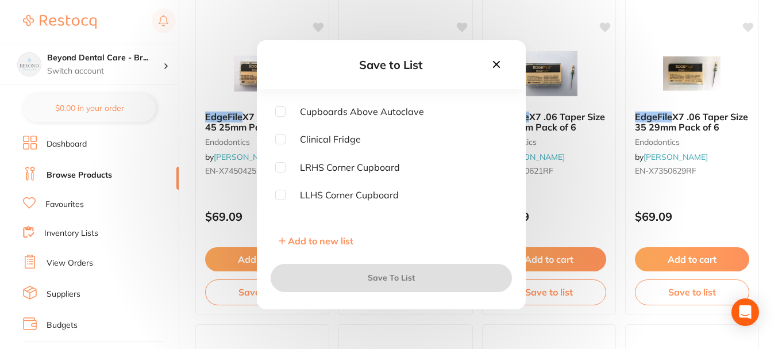
scroll to position [172, 0]
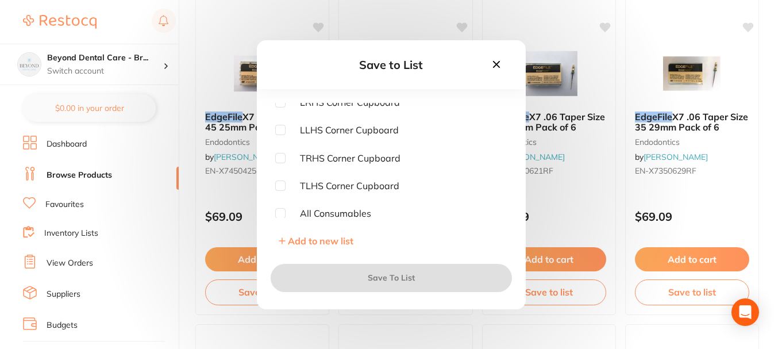
click at [282, 129] on input "checkbox" at bounding box center [280, 130] width 10 height 10
checkbox input "true"
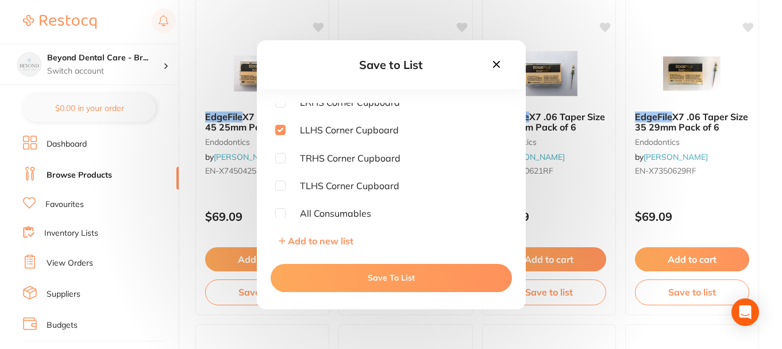
click at [350, 276] on button "Save To List" at bounding box center [391, 278] width 241 height 28
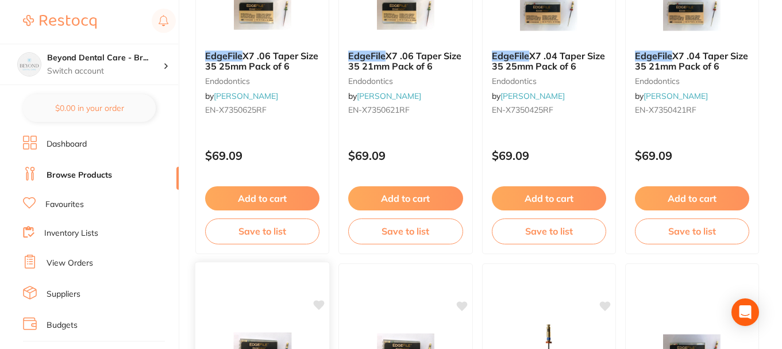
scroll to position [920, 0]
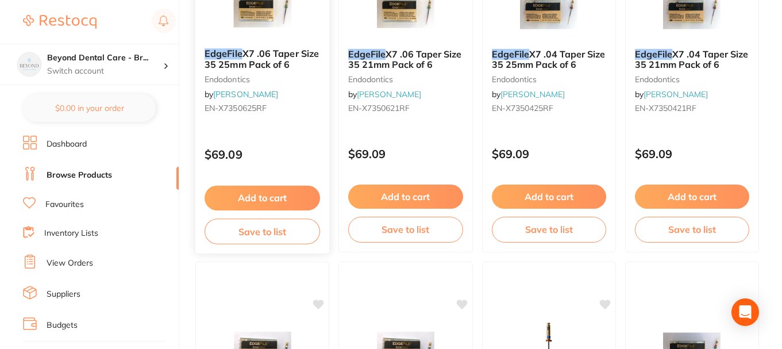
click at [272, 227] on button "Save to list" at bounding box center [263, 231] width 116 height 26
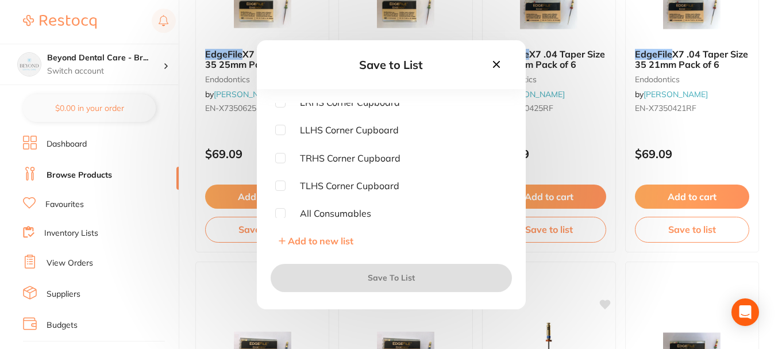
scroll to position [175, 0]
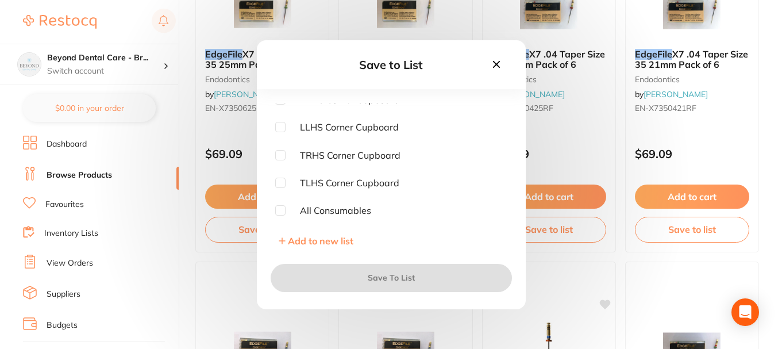
click at [284, 125] on input "checkbox" at bounding box center [280, 127] width 10 height 10
checkbox input "true"
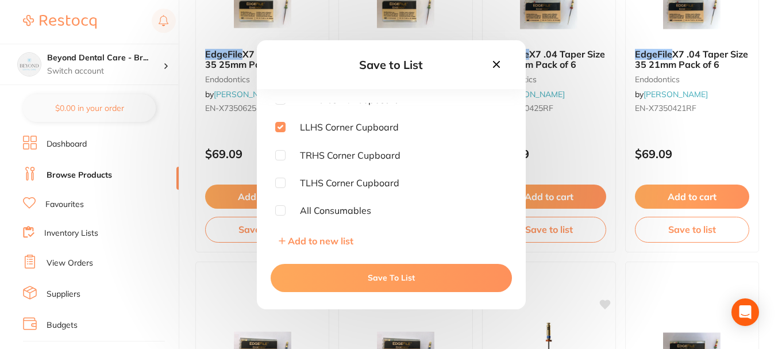
click at [342, 281] on button "Save To List" at bounding box center [391, 278] width 241 height 28
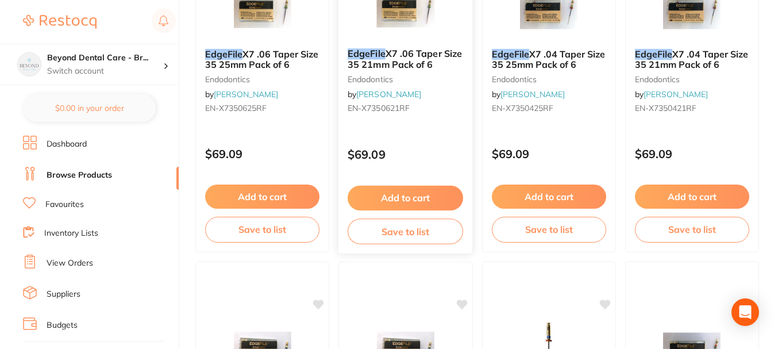
click at [386, 230] on button "Save to list" at bounding box center [406, 231] width 116 height 26
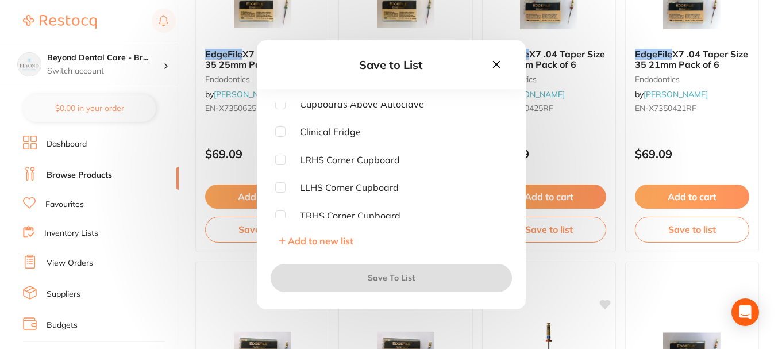
scroll to position [172, 0]
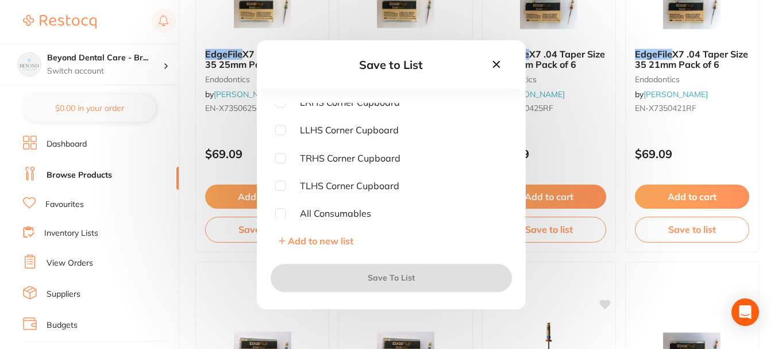
click at [283, 133] on input "checkbox" at bounding box center [280, 130] width 10 height 10
checkbox input "true"
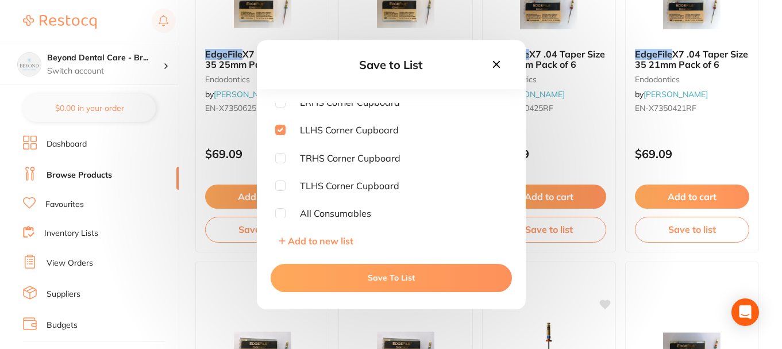
click at [341, 262] on div "Save To List" at bounding box center [391, 278] width 269 height 62
click at [348, 272] on button "Save To List" at bounding box center [391, 278] width 241 height 28
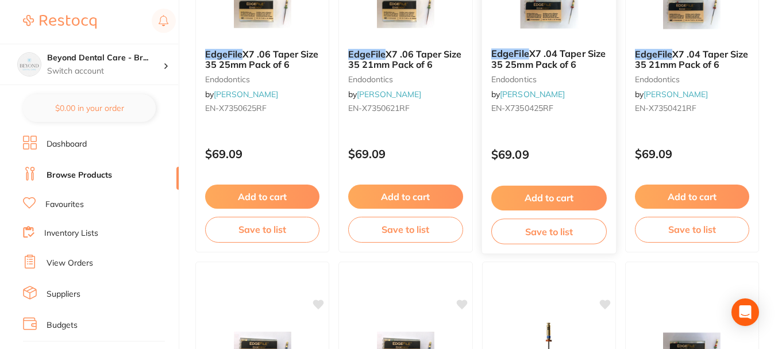
click at [526, 234] on button "Save to list" at bounding box center [549, 231] width 116 height 26
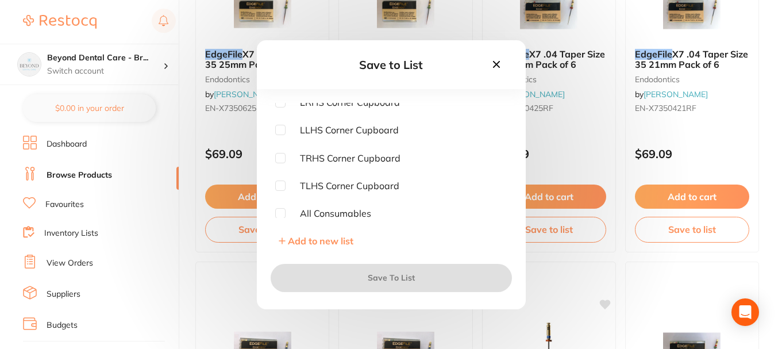
click at [280, 133] on input "checkbox" at bounding box center [280, 130] width 10 height 10
checkbox input "true"
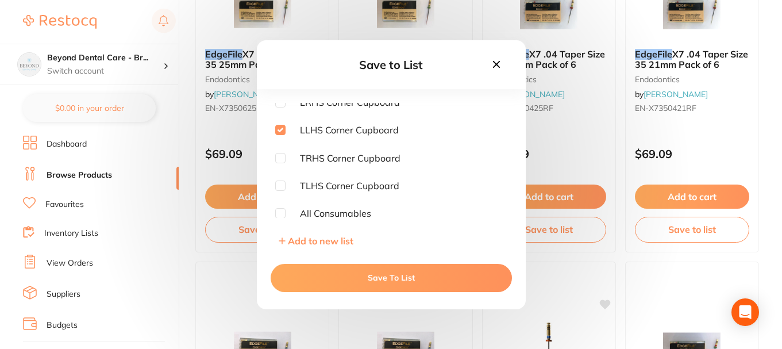
click at [363, 275] on button "Save To List" at bounding box center [391, 278] width 241 height 28
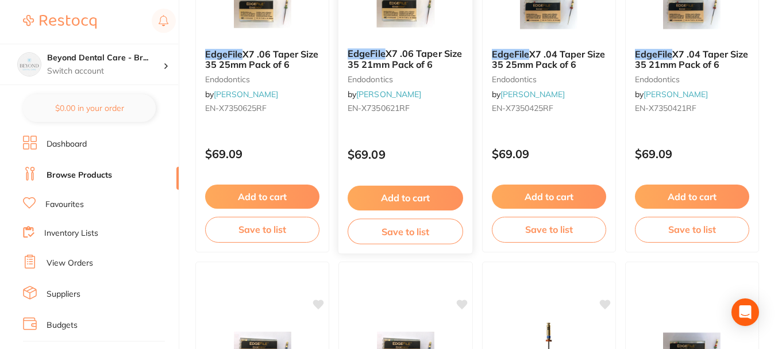
click at [752, 237] on div "Add to cart Save to list" at bounding box center [692, 213] width 133 height 76
click at [733, 236] on section at bounding box center [391, 174] width 782 height 349
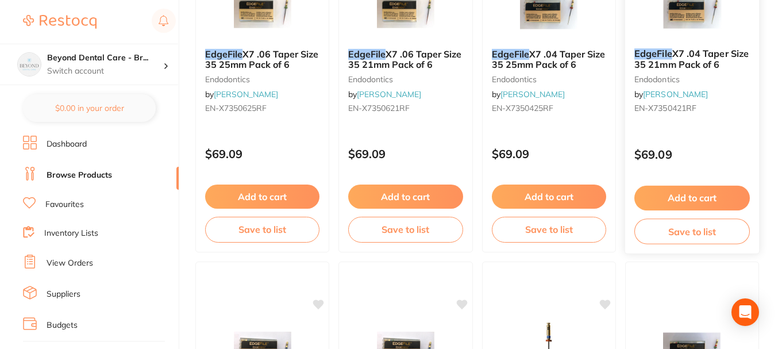
click at [669, 233] on button "Save to list" at bounding box center [693, 231] width 116 height 26
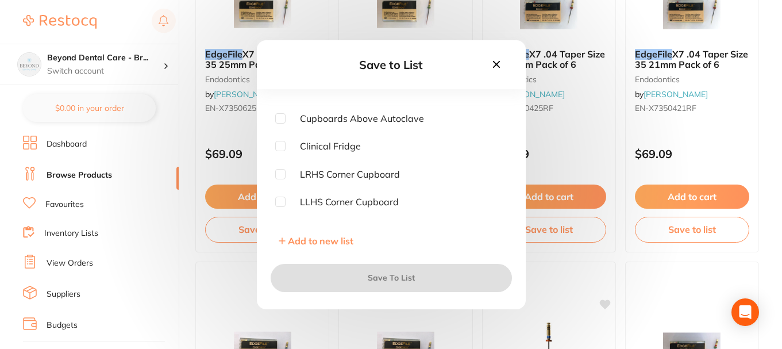
scroll to position [115, 0]
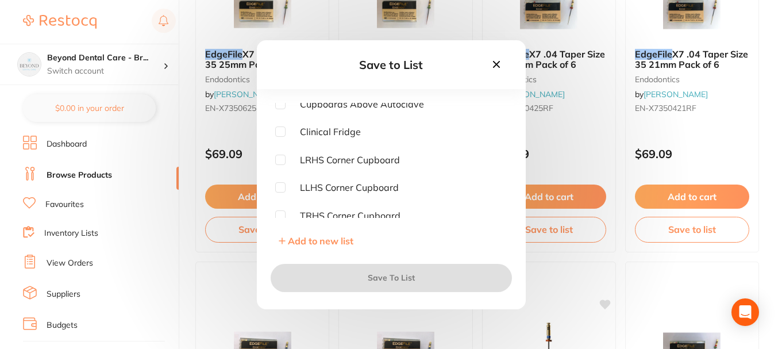
click at [284, 183] on input "checkbox" at bounding box center [280, 187] width 10 height 10
checkbox input "true"
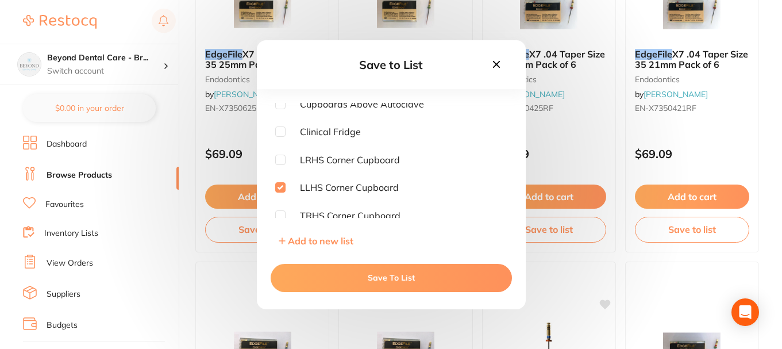
click at [362, 276] on button "Save To List" at bounding box center [391, 278] width 241 height 28
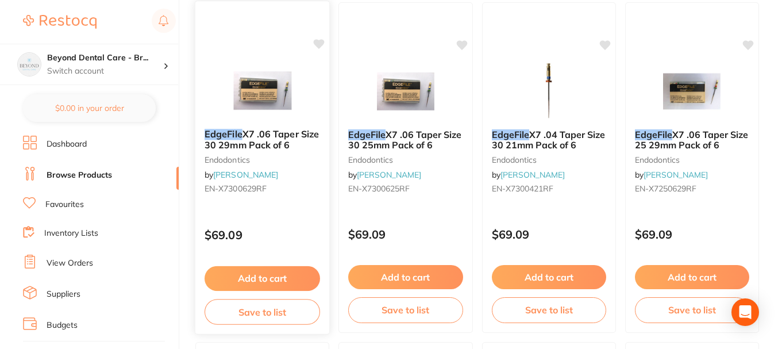
scroll to position [1207, 0]
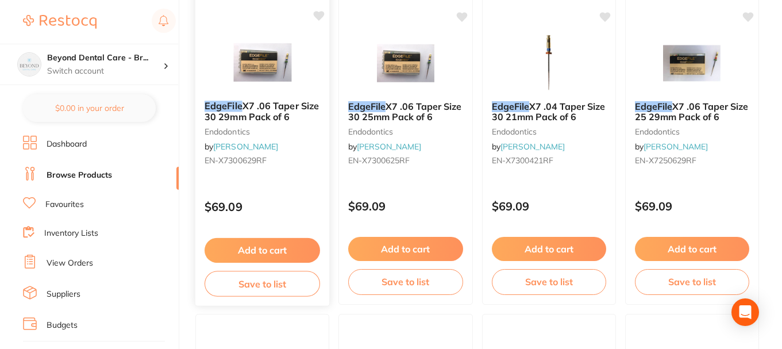
click at [273, 281] on button "Save to list" at bounding box center [263, 284] width 116 height 26
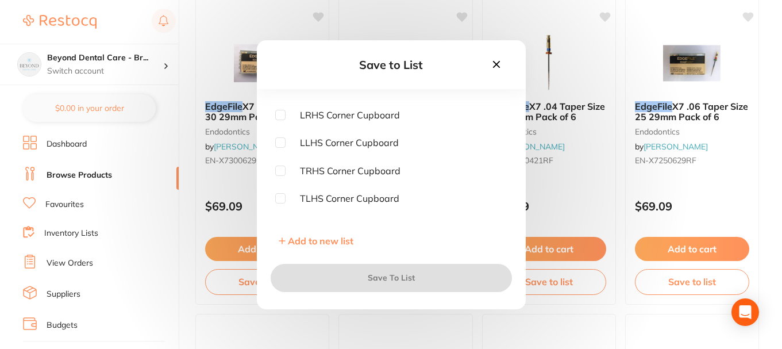
scroll to position [172, 0]
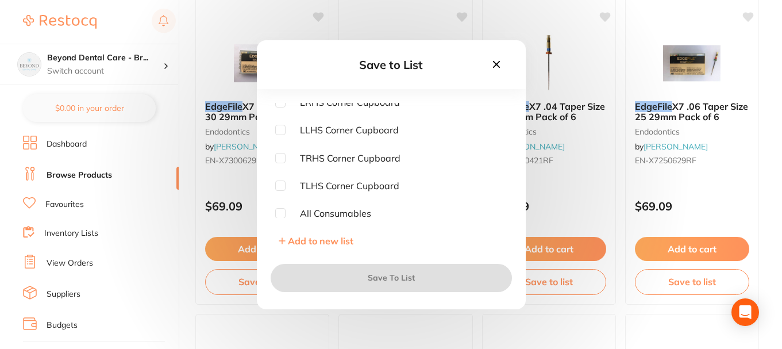
click at [281, 135] on input "checkbox" at bounding box center [280, 130] width 10 height 10
checkbox input "true"
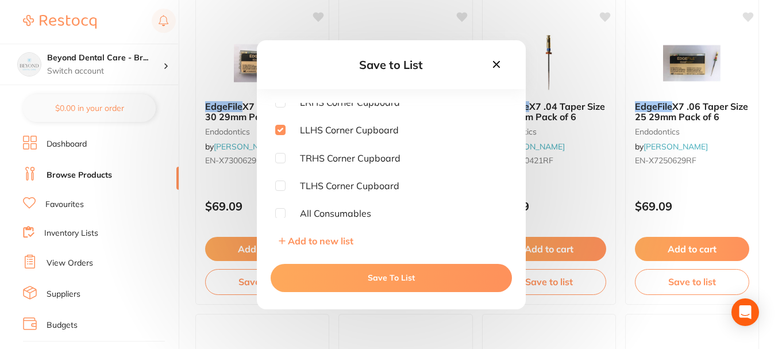
click at [343, 285] on button "Save To List" at bounding box center [391, 278] width 241 height 28
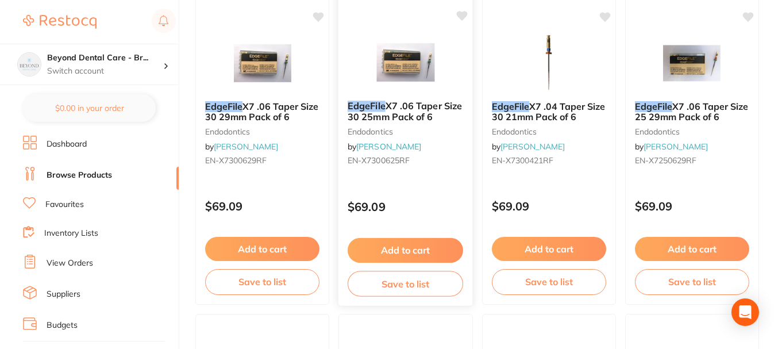
click at [374, 281] on button "Save to list" at bounding box center [406, 284] width 116 height 26
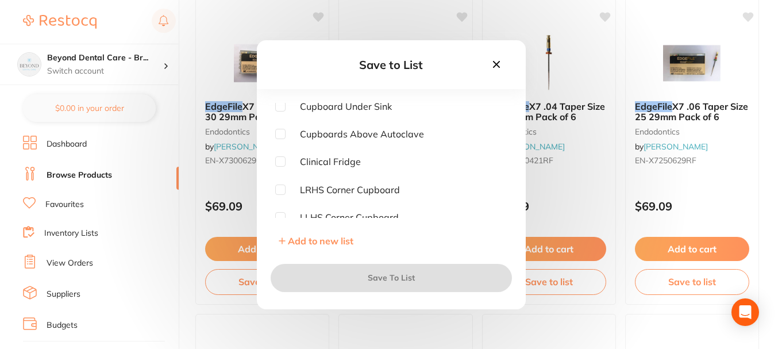
scroll to position [115, 0]
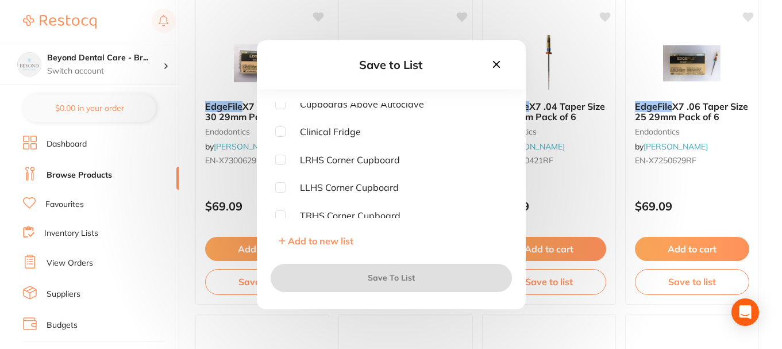
click at [278, 185] on input "checkbox" at bounding box center [280, 187] width 10 height 10
checkbox input "true"
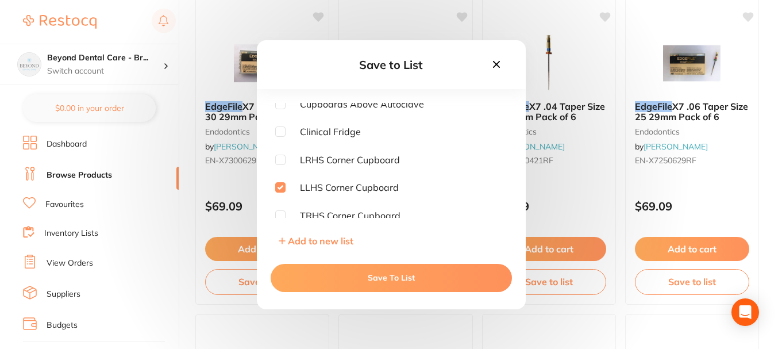
click at [339, 267] on button "Save To List" at bounding box center [391, 278] width 241 height 28
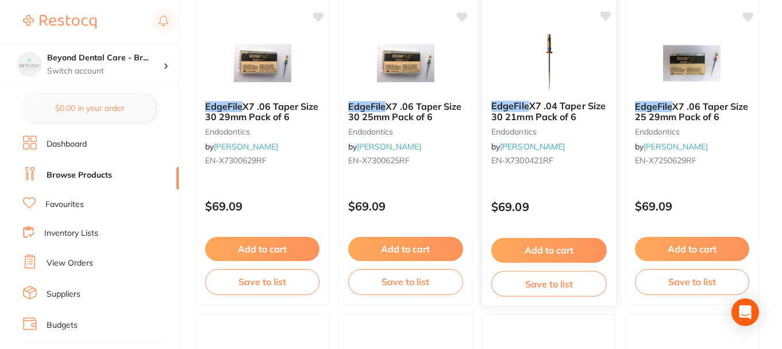
click at [574, 278] on button "Save to list" at bounding box center [549, 284] width 116 height 26
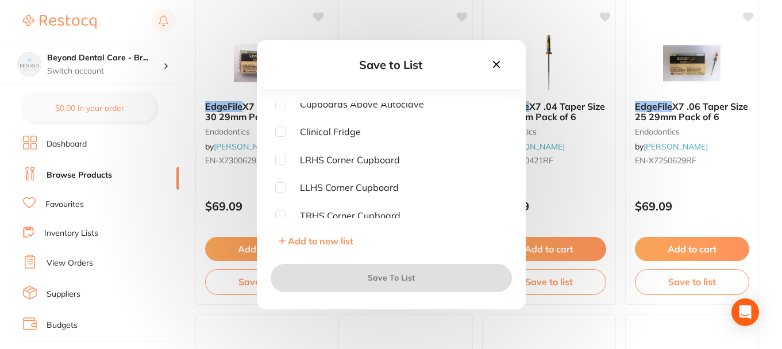
click at [279, 187] on input "checkbox" at bounding box center [280, 187] width 10 height 10
checkbox input "true"
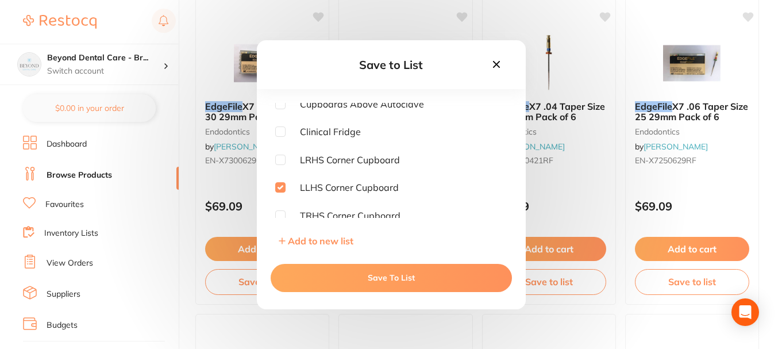
click at [342, 282] on button "Save To List" at bounding box center [391, 278] width 241 height 28
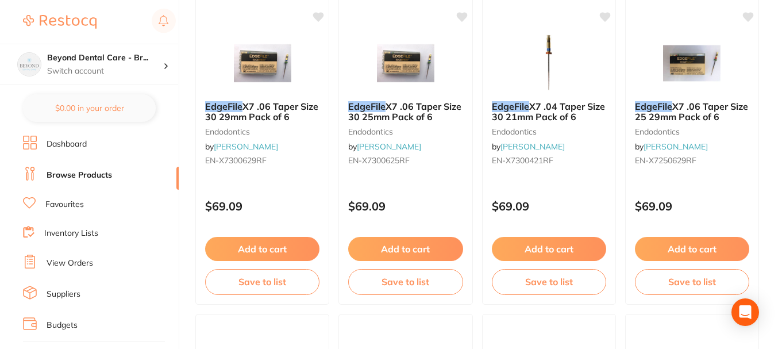
click at [652, 294] on button "Save to list" at bounding box center [693, 284] width 116 height 26
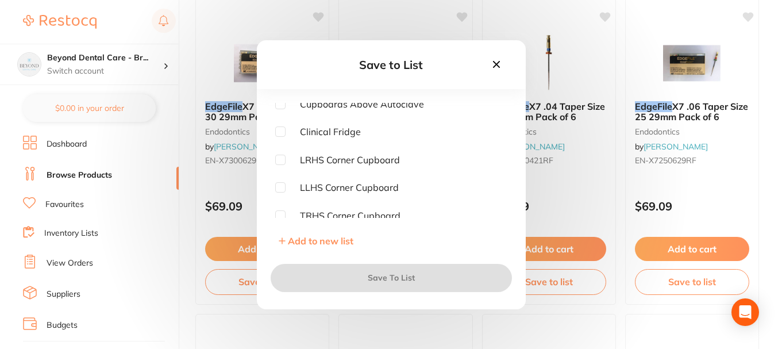
scroll to position [172, 0]
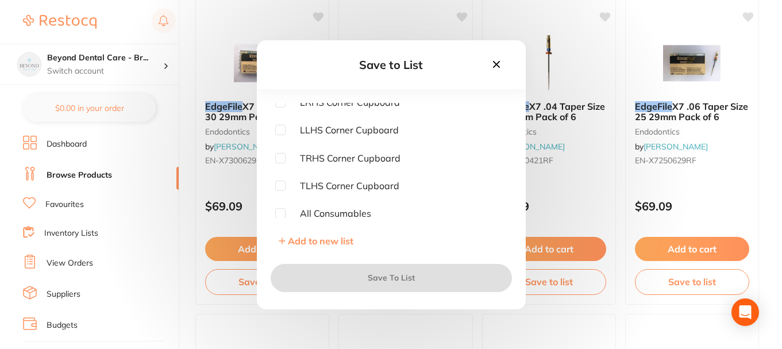
click at [280, 130] on input "checkbox" at bounding box center [280, 130] width 10 height 10
checkbox input "true"
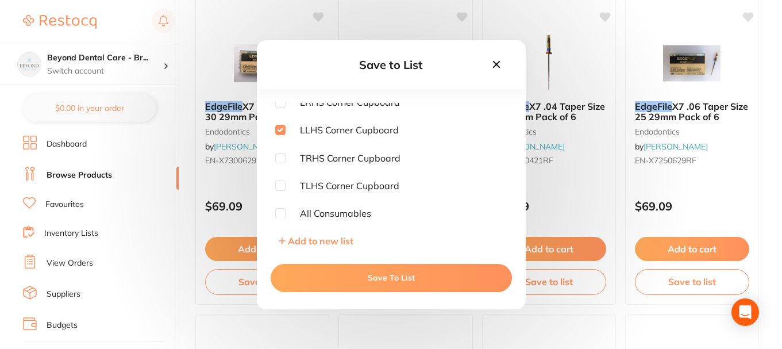
click at [333, 261] on div "Save To List" at bounding box center [391, 278] width 269 height 62
click at [341, 279] on button "Save To List" at bounding box center [391, 278] width 241 height 28
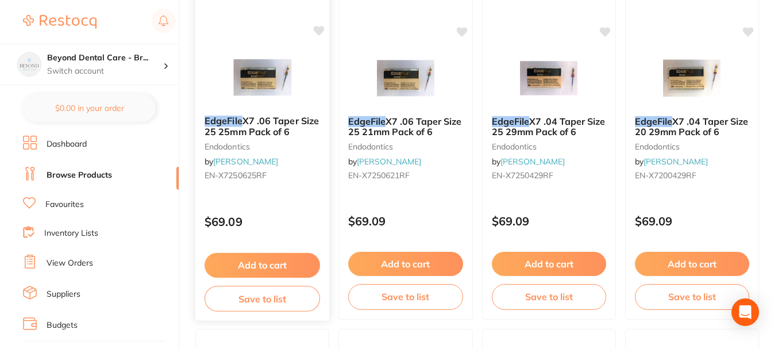
scroll to position [1552, 0]
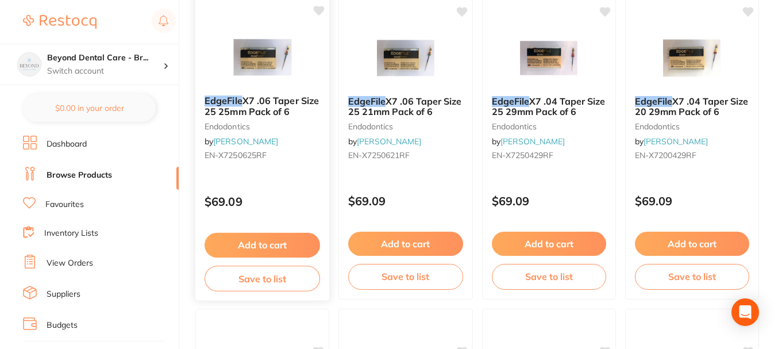
click at [274, 276] on button "Save to list" at bounding box center [263, 279] width 116 height 26
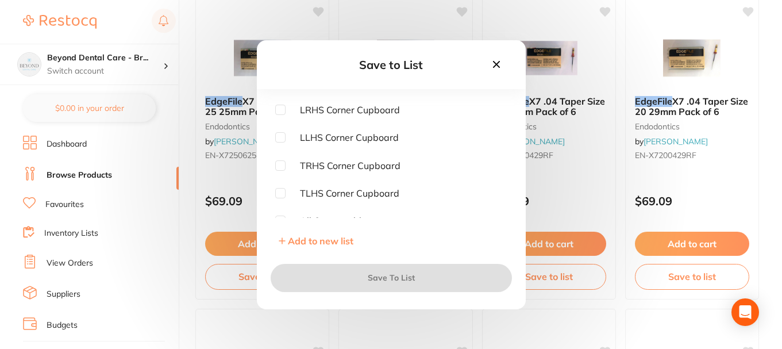
scroll to position [172, 0]
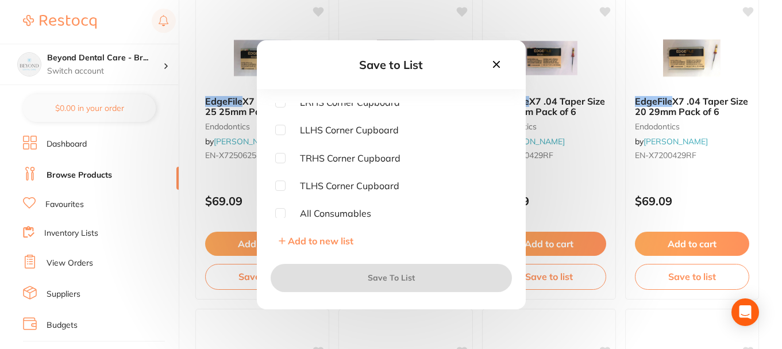
click at [278, 130] on input "checkbox" at bounding box center [280, 130] width 10 height 10
checkbox input "true"
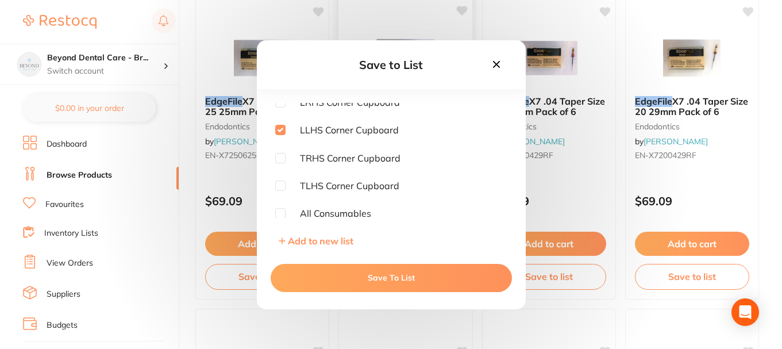
click at [334, 272] on button "Save To List" at bounding box center [391, 278] width 241 height 28
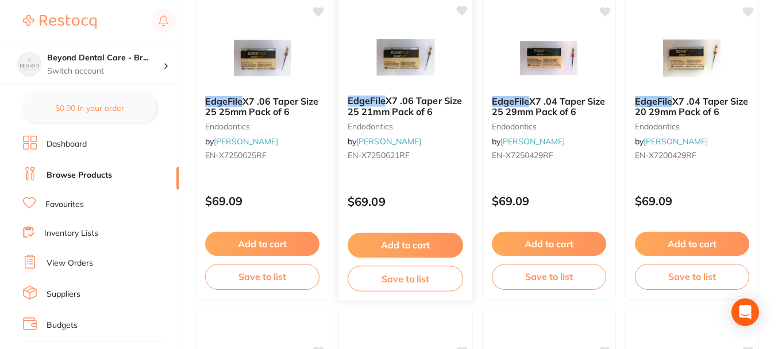
click at [386, 278] on button "Save to list" at bounding box center [406, 279] width 116 height 26
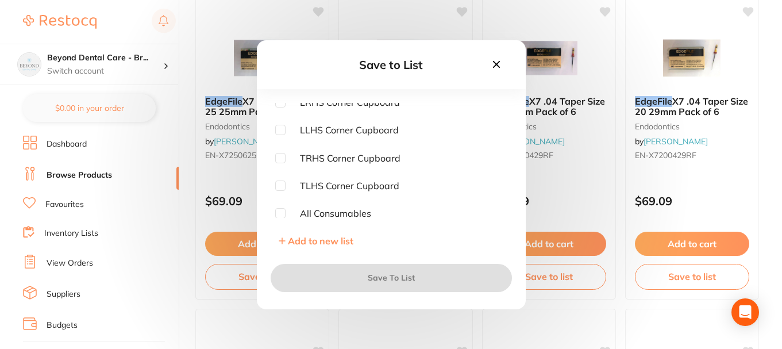
click at [281, 136] on div "Cupboard Under Autoclave Staff Room/ Reception Dirty Cupboards Cupboard Under S…" at bounding box center [391, 160] width 232 height 115
click at [282, 133] on input "checkbox" at bounding box center [280, 130] width 10 height 10
checkbox input "true"
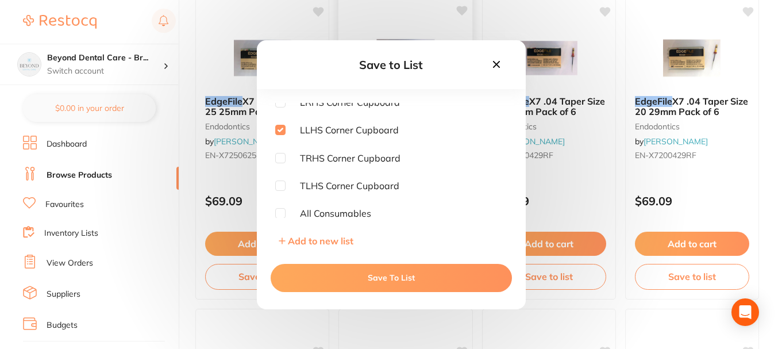
drag, startPoint x: 372, startPoint y: 290, endPoint x: 375, endPoint y: 279, distance: 11.3
click at [372, 289] on button "Save To List" at bounding box center [391, 278] width 241 height 28
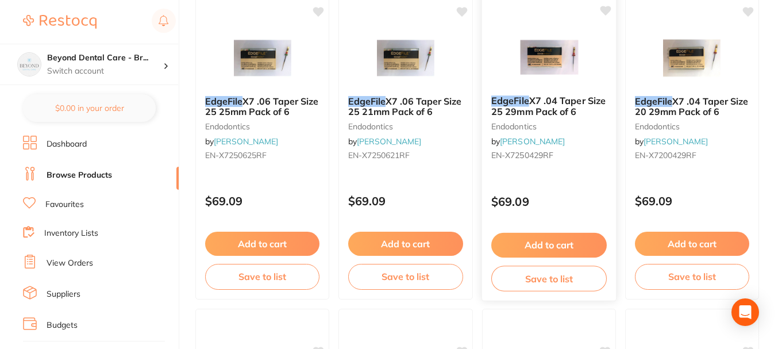
click at [503, 282] on button "Save to list" at bounding box center [549, 279] width 116 height 26
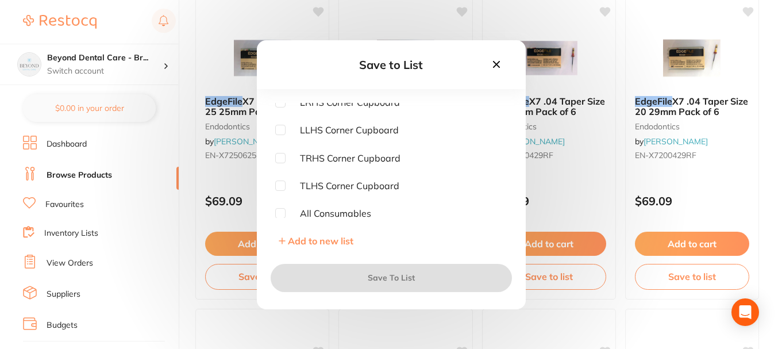
click at [271, 131] on div "Cupboard Under Autoclave Staff Room/ Reception Dirty Cupboards Cupboard Under S…" at bounding box center [391, 177] width 269 height 149
click at [277, 130] on input "checkbox" at bounding box center [280, 130] width 10 height 10
checkbox input "true"
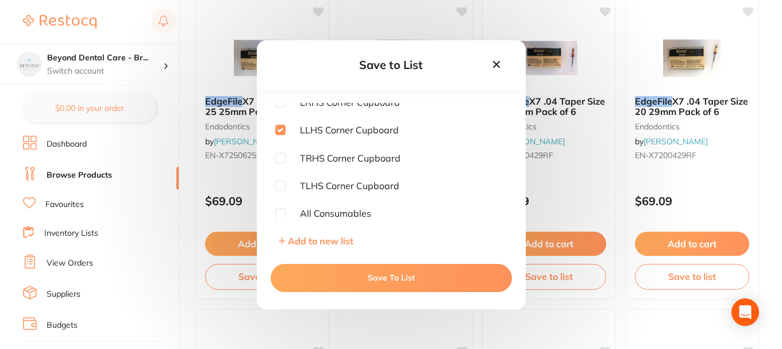
click at [371, 279] on button "Save To List" at bounding box center [391, 278] width 241 height 28
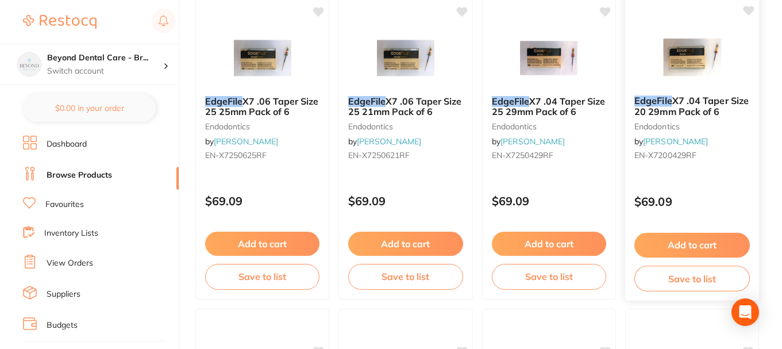
click at [661, 282] on button "Save to list" at bounding box center [693, 279] width 116 height 26
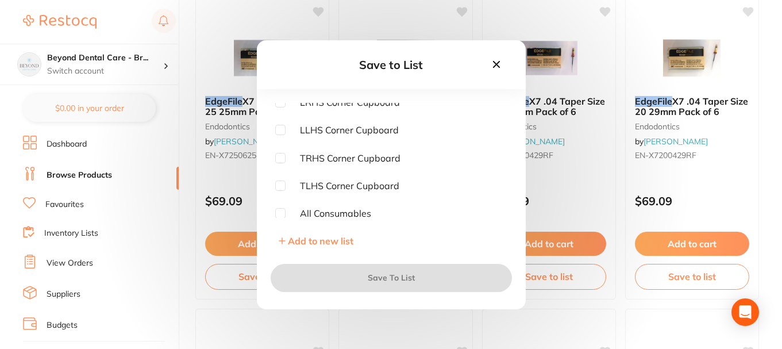
click at [280, 133] on input "checkbox" at bounding box center [280, 130] width 10 height 10
checkbox input "true"
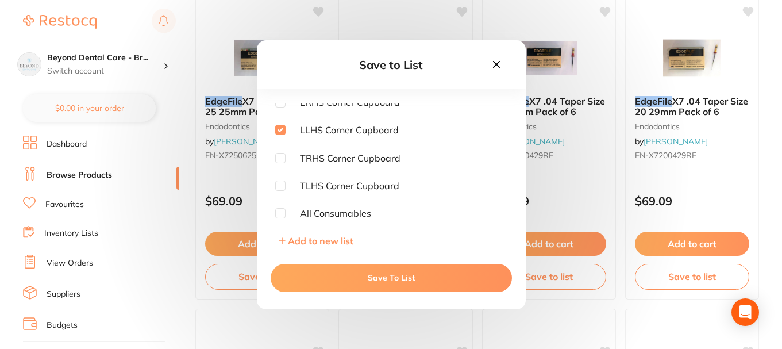
click at [332, 280] on button "Save To List" at bounding box center [391, 278] width 241 height 28
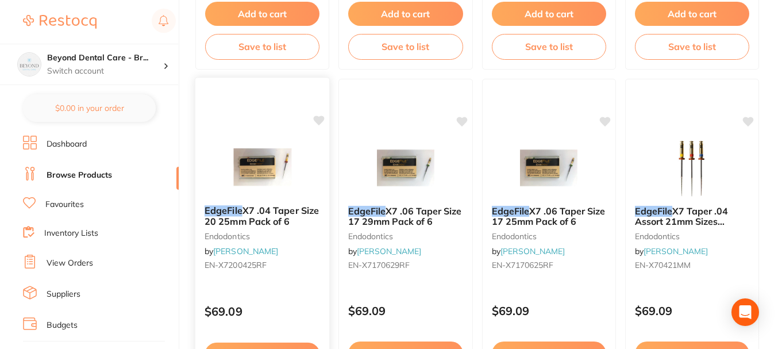
scroll to position [1839, 0]
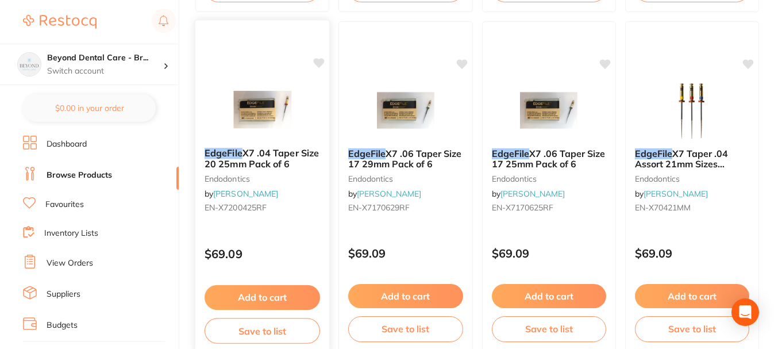
click at [276, 330] on button "Save to list" at bounding box center [263, 331] width 116 height 26
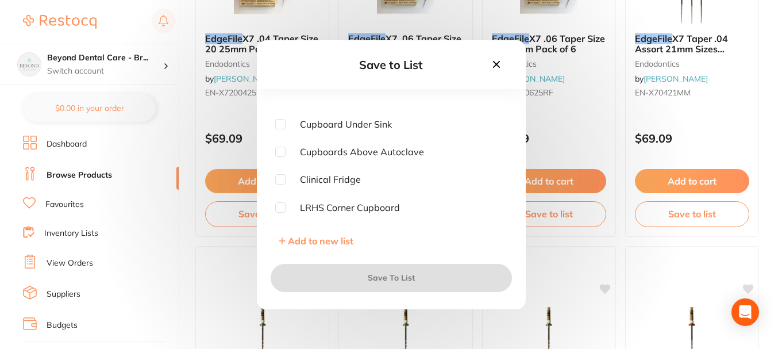
scroll to position [115, 0]
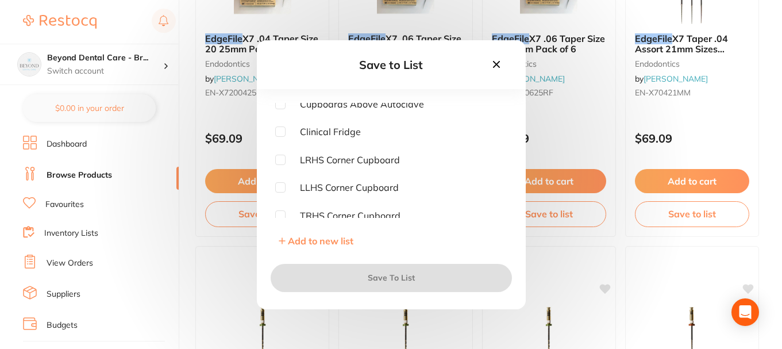
click at [286, 189] on span "LLHS Corner Cupboard" at bounding box center [342, 187] width 113 height 10
click at [281, 187] on input "checkbox" at bounding box center [280, 187] width 10 height 10
checkbox input "true"
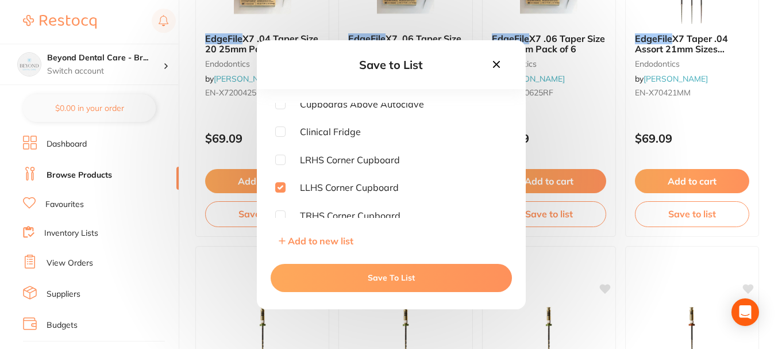
click at [328, 278] on button "Save To List" at bounding box center [391, 278] width 241 height 28
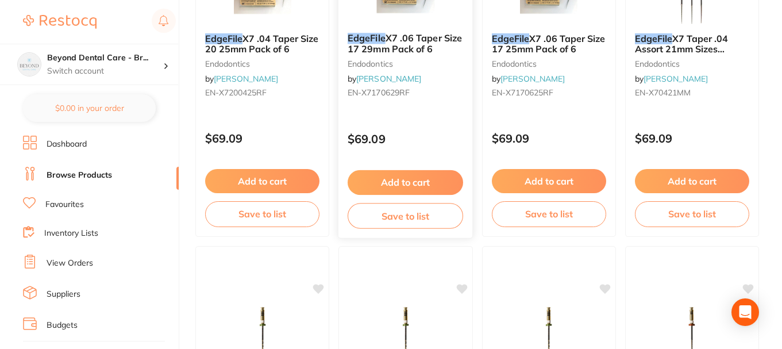
click at [376, 217] on button "Save to list" at bounding box center [406, 216] width 116 height 26
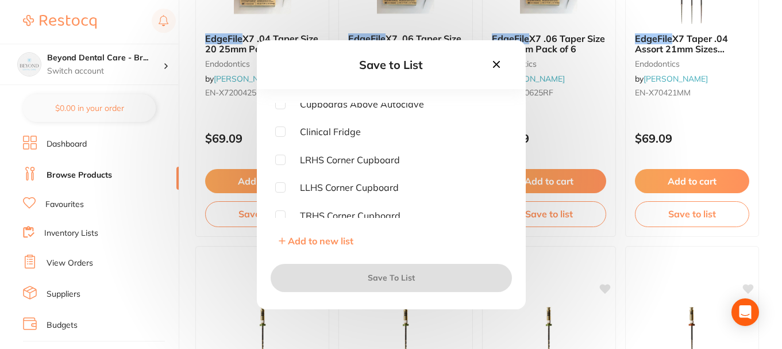
scroll to position [172, 0]
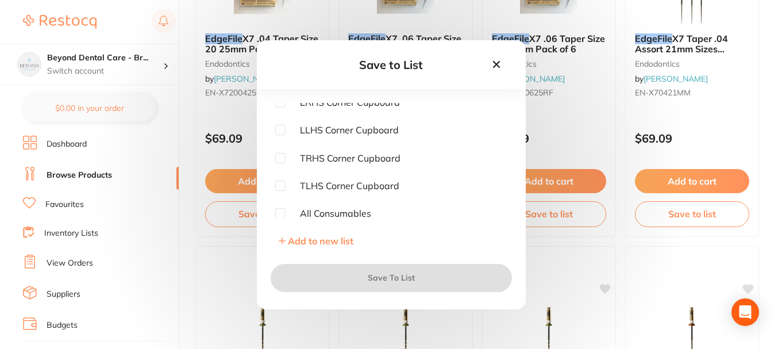
click at [284, 129] on input "checkbox" at bounding box center [280, 130] width 10 height 10
checkbox input "true"
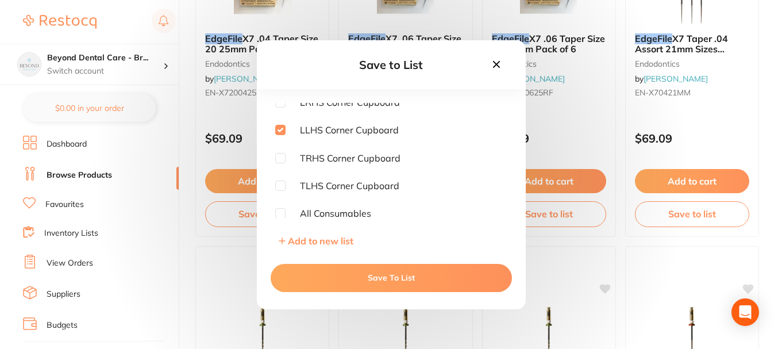
click at [352, 270] on button "Save To List" at bounding box center [391, 278] width 241 height 28
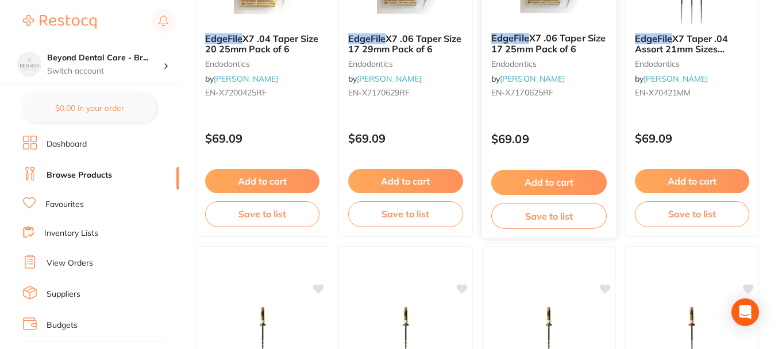
click at [512, 221] on button "Save to list" at bounding box center [549, 216] width 116 height 26
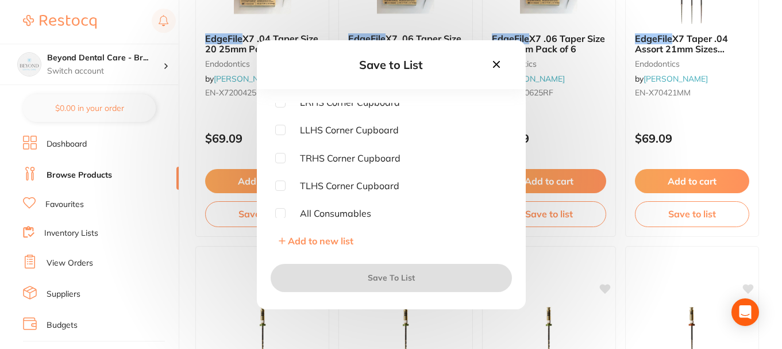
click at [281, 132] on input "checkbox" at bounding box center [280, 130] width 10 height 10
checkbox input "true"
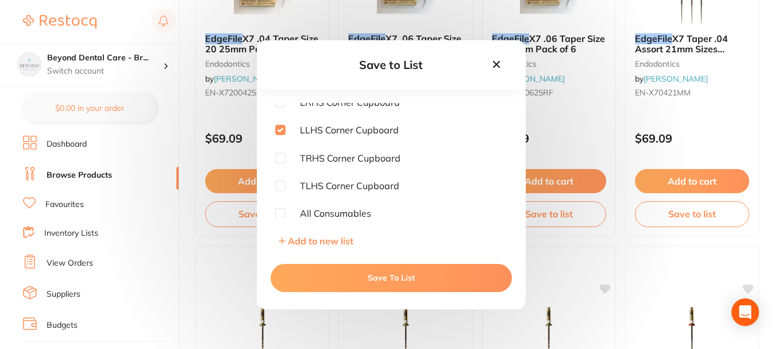
click at [360, 275] on button "Save To List" at bounding box center [391, 278] width 241 height 28
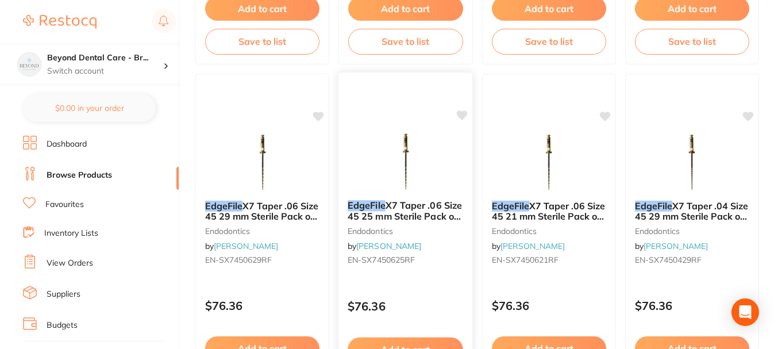
scroll to position [2184, 0]
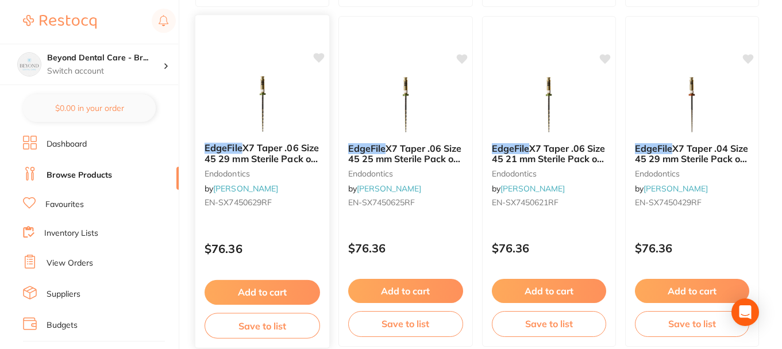
click at [278, 324] on button "Save to list" at bounding box center [263, 326] width 116 height 26
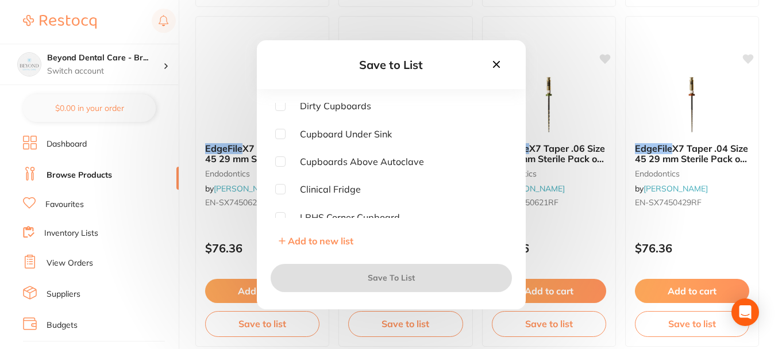
scroll to position [172, 0]
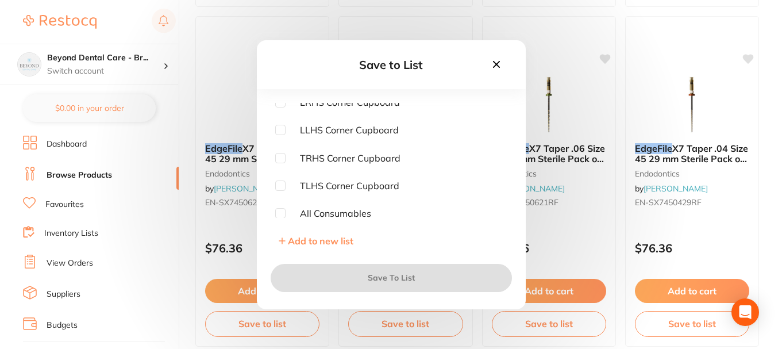
click at [277, 128] on input "checkbox" at bounding box center [280, 130] width 10 height 10
checkbox input "true"
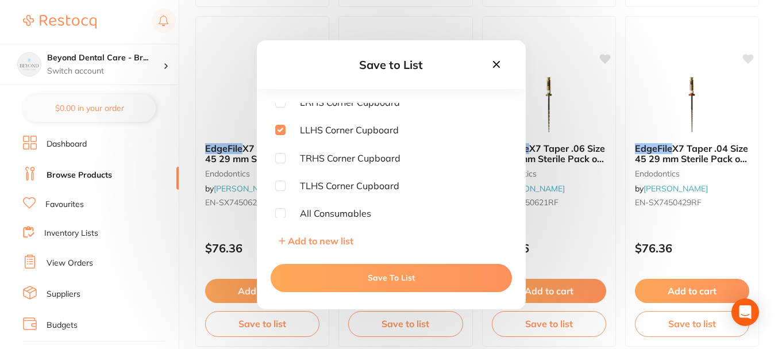
click at [322, 271] on button "Save To List" at bounding box center [391, 278] width 241 height 28
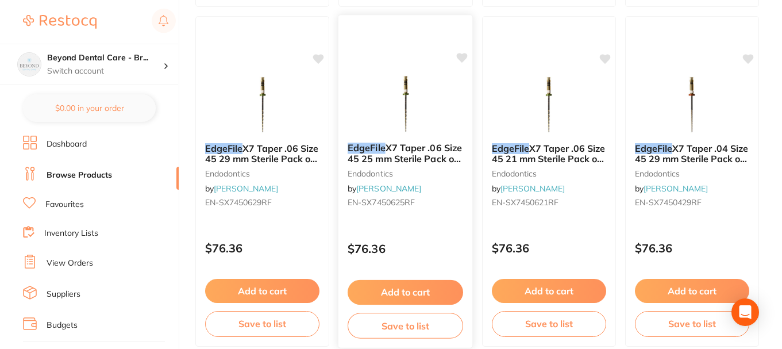
click at [380, 324] on button "Save to list" at bounding box center [406, 326] width 116 height 26
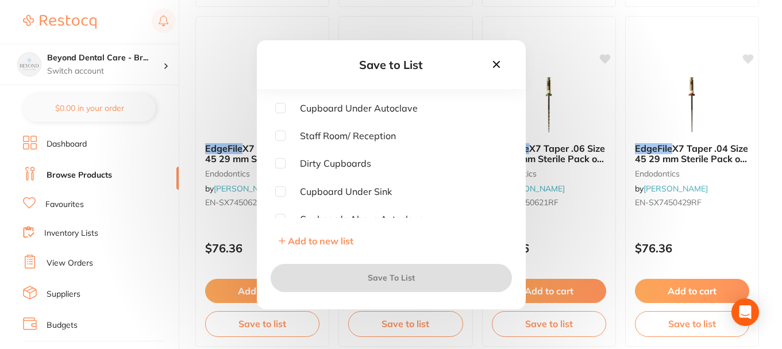
scroll to position [115, 0]
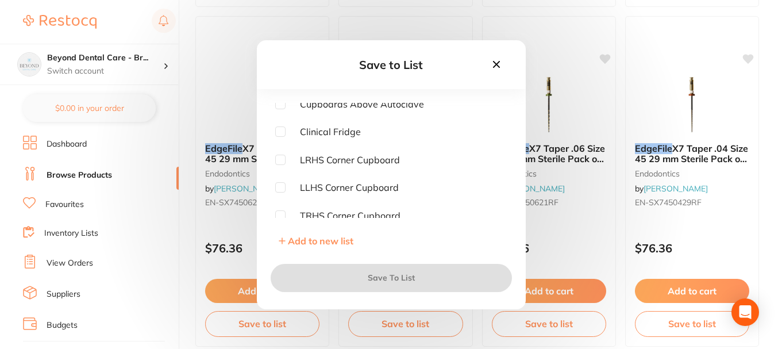
click at [278, 184] on input "checkbox" at bounding box center [280, 187] width 10 height 10
checkbox input "true"
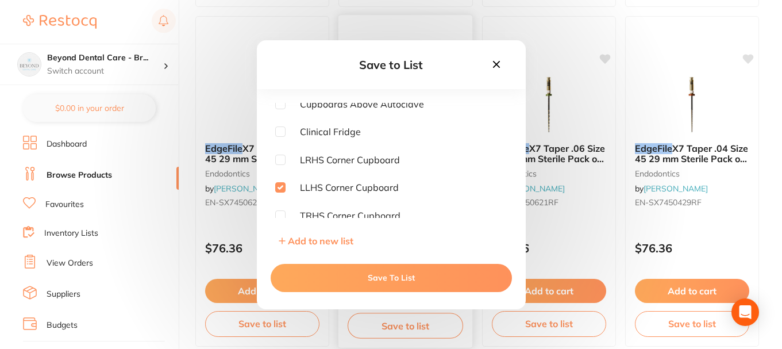
click at [355, 276] on button "Save To List" at bounding box center [391, 278] width 241 height 28
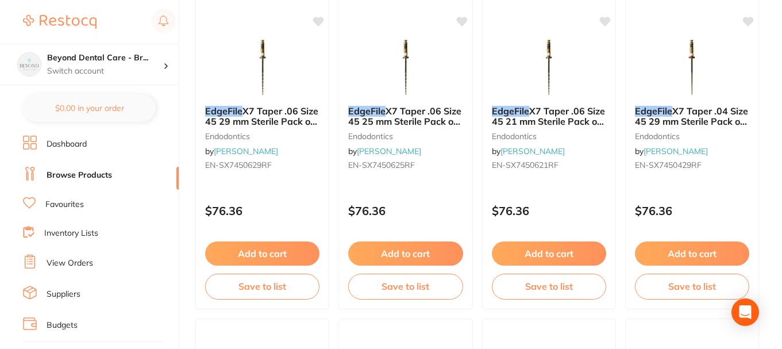
scroll to position [2241, 0]
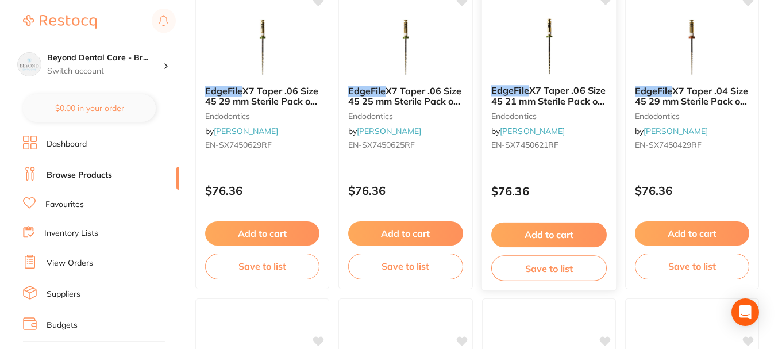
click at [506, 269] on button "Save to list" at bounding box center [549, 268] width 116 height 26
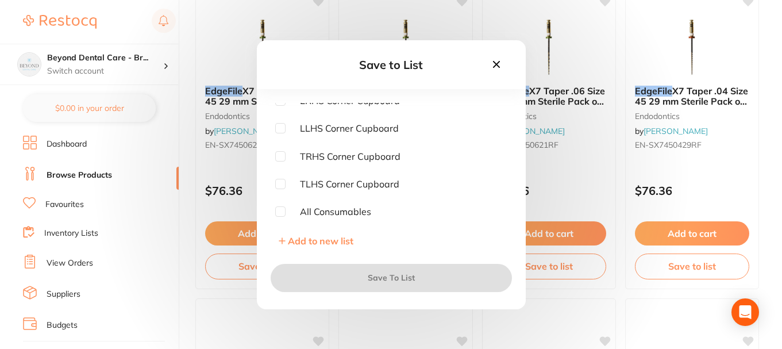
scroll to position [175, 0]
click at [281, 125] on input "checkbox" at bounding box center [280, 127] width 10 height 10
checkbox input "true"
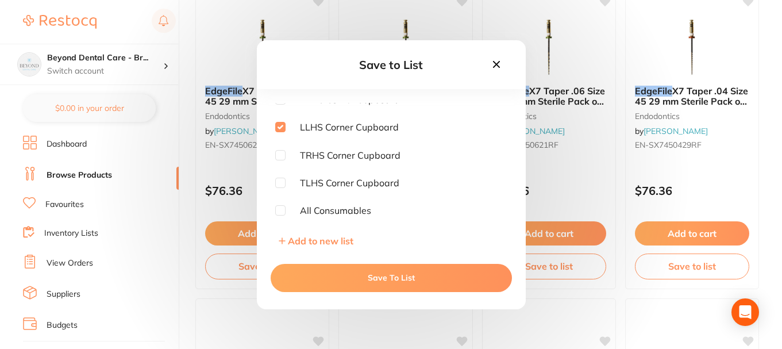
click at [340, 271] on button "Save To List" at bounding box center [391, 278] width 241 height 28
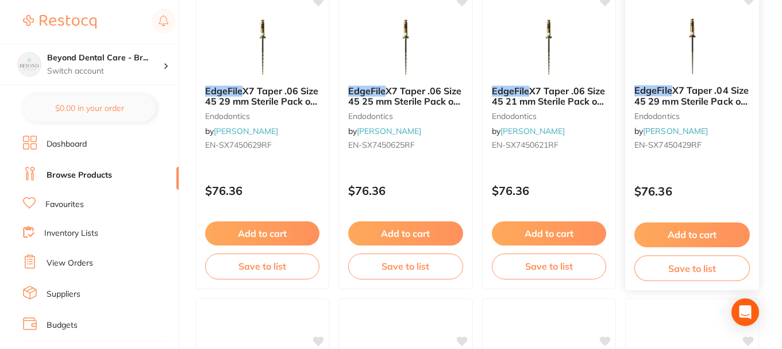
click at [651, 255] on div "Add to cart Save to list" at bounding box center [692, 251] width 134 height 77
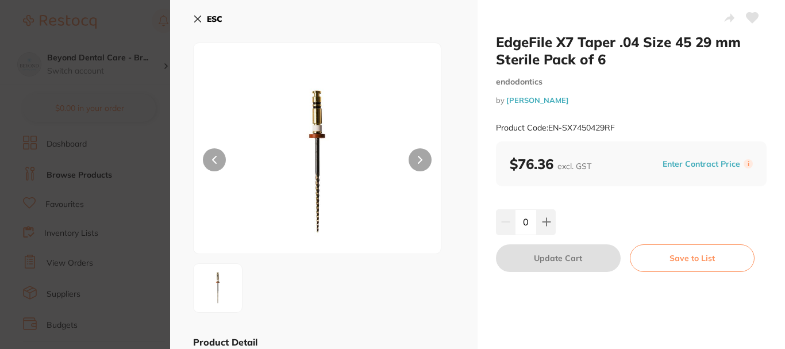
click at [136, 117] on section "EdgeFile X7 Taper .04 Size 45 29 mm Sterile Pack of 6 endodontics by [PERSON_NA…" at bounding box center [392, 174] width 785 height 349
click at [688, 258] on button "Save to List" at bounding box center [692, 258] width 125 height 28
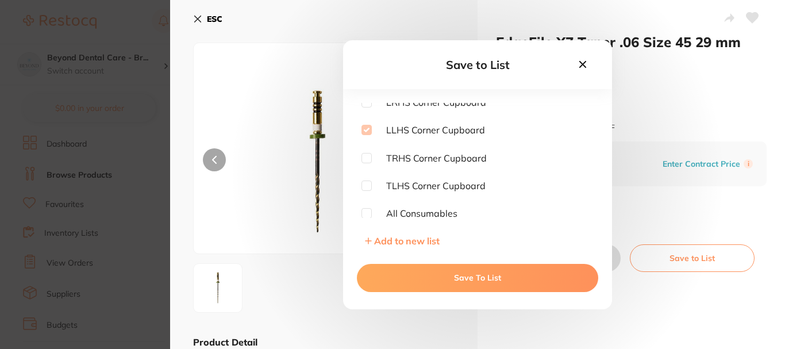
scroll to position [118, 0]
click at [578, 68] on icon at bounding box center [582, 64] width 13 height 13
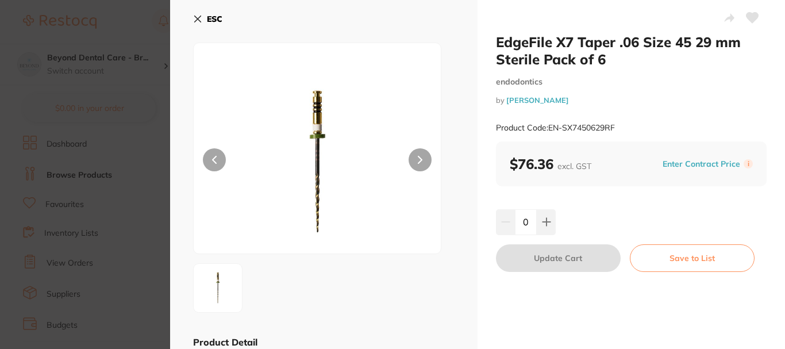
click at [212, 19] on b "ESC" at bounding box center [215, 19] width 16 height 10
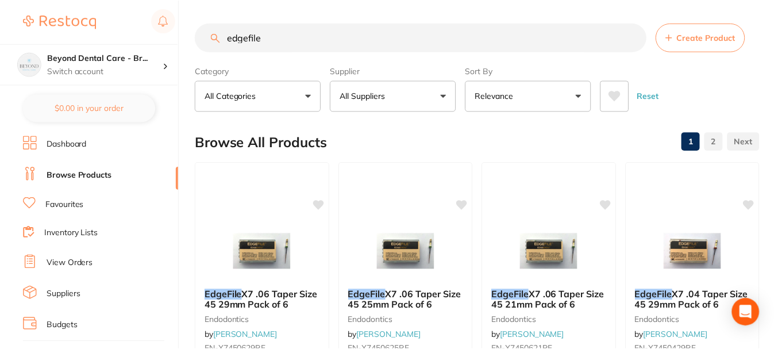
scroll to position [2241, 0]
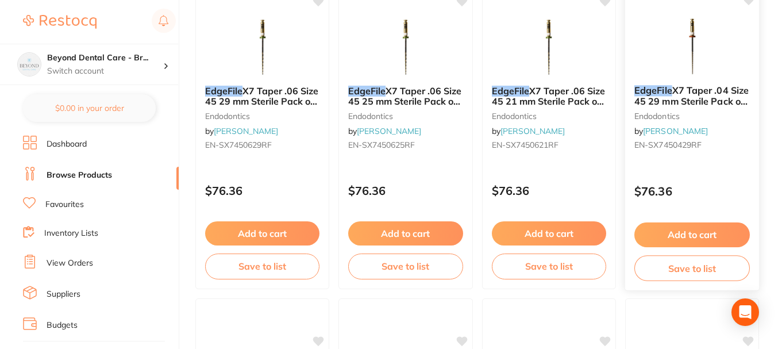
click at [669, 266] on button "Save to list" at bounding box center [693, 268] width 116 height 26
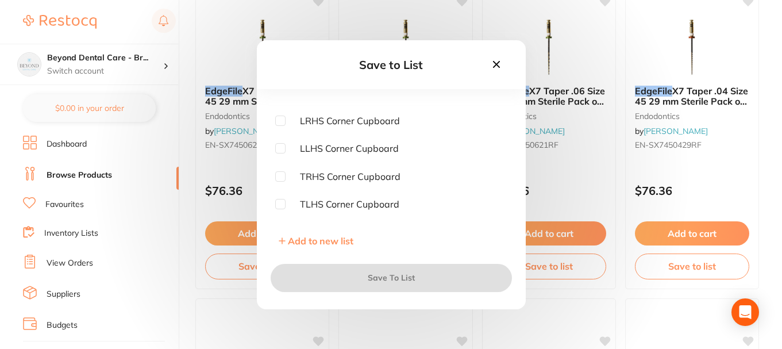
scroll to position [172, 0]
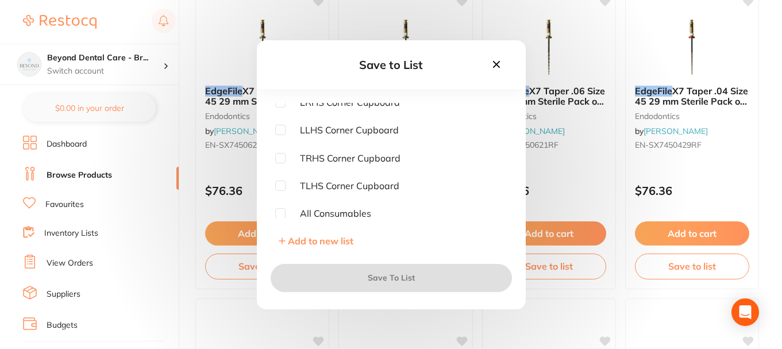
click at [282, 131] on input "checkbox" at bounding box center [280, 130] width 10 height 10
checkbox input "true"
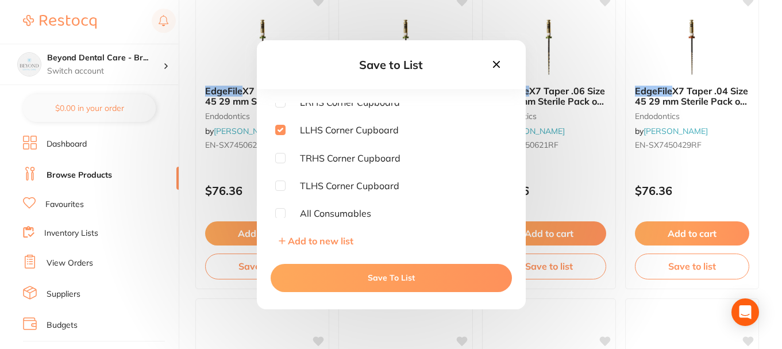
click at [362, 286] on button "Save To List" at bounding box center [391, 278] width 241 height 28
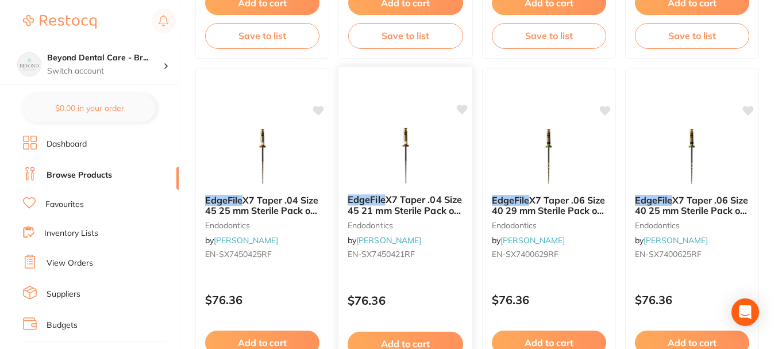
scroll to position [2529, 0]
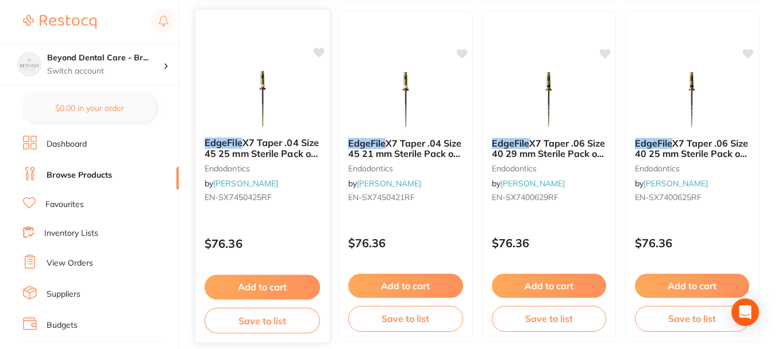
click at [254, 317] on button "Save to list" at bounding box center [263, 320] width 116 height 26
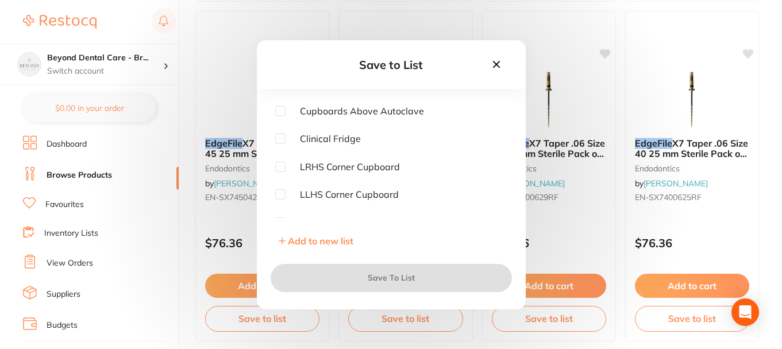
scroll to position [172, 0]
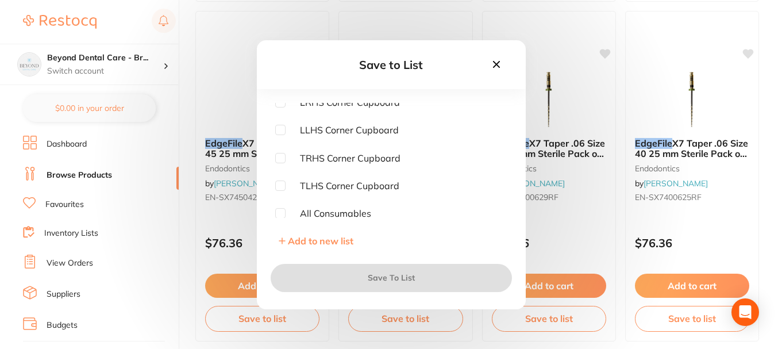
click at [278, 130] on input "checkbox" at bounding box center [280, 130] width 10 height 10
checkbox input "true"
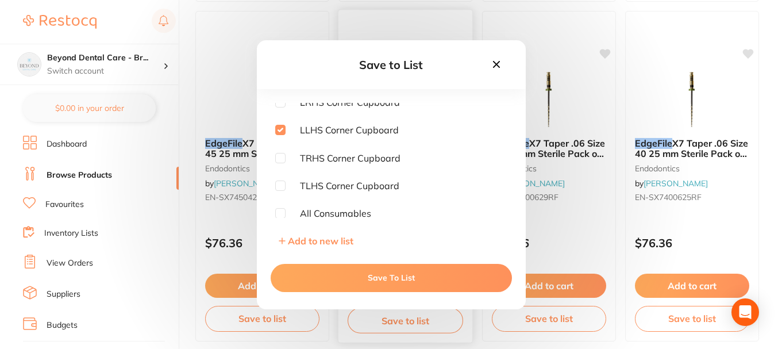
click at [337, 279] on button "Save To List" at bounding box center [391, 278] width 241 height 28
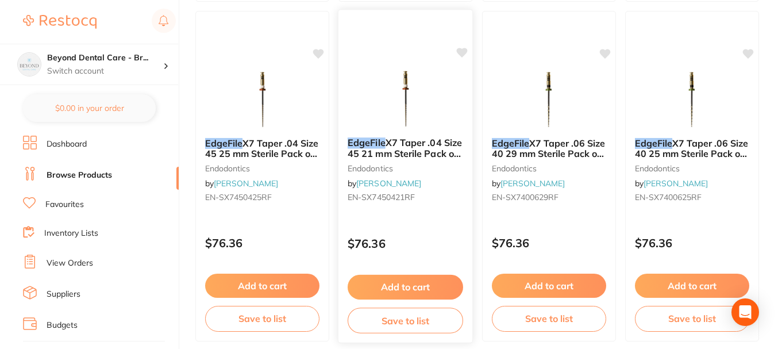
click at [386, 317] on button "Save to list" at bounding box center [406, 320] width 116 height 26
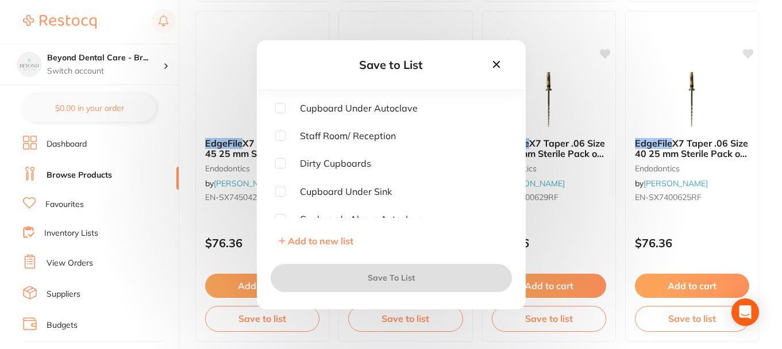
scroll to position [115, 0]
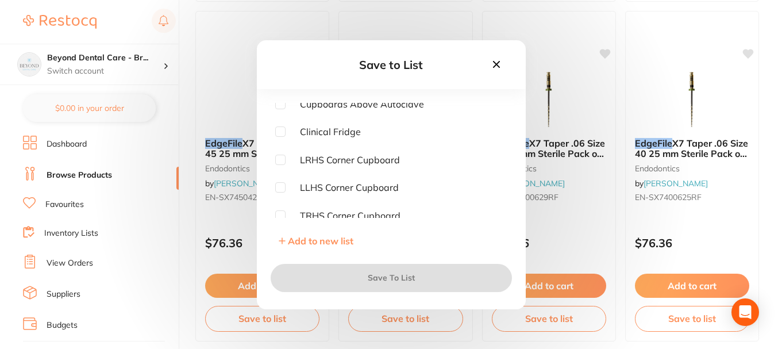
click at [274, 184] on div "Cupboard Under Autoclave Staff Room/ Reception Dirty Cupboards Cupboard Under S…" at bounding box center [391, 177] width 269 height 149
click at [282, 187] on input "checkbox" at bounding box center [280, 187] width 10 height 10
checkbox input "true"
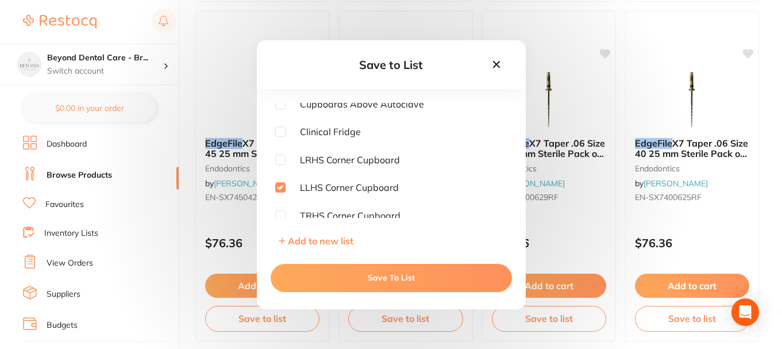
click at [334, 274] on button "Save To List" at bounding box center [391, 278] width 241 height 28
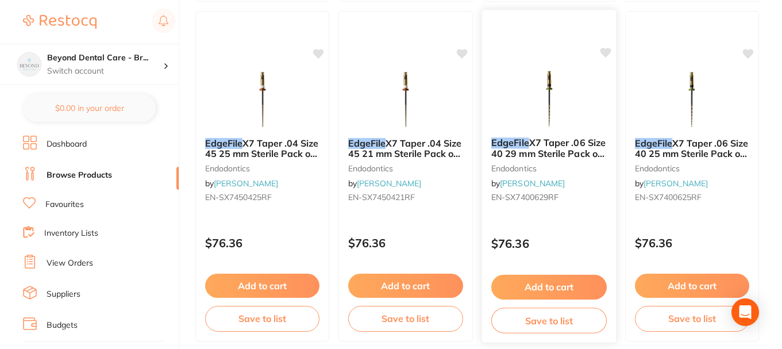
click at [543, 315] on button "Save to list" at bounding box center [549, 320] width 116 height 26
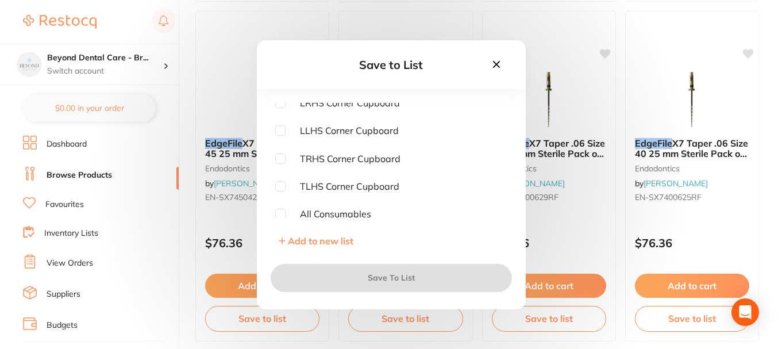
scroll to position [172, 0]
click at [283, 130] on input "checkbox" at bounding box center [280, 130] width 10 height 10
checkbox input "true"
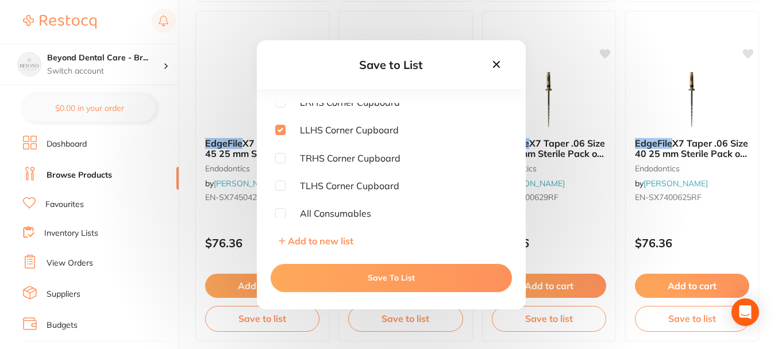
click at [341, 268] on button "Save To List" at bounding box center [391, 278] width 241 height 28
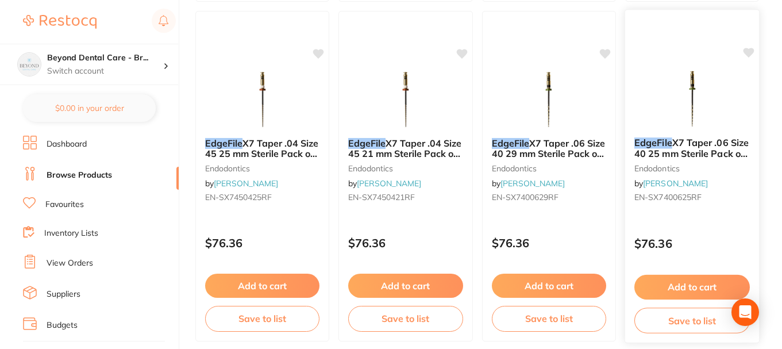
click at [659, 313] on button "Save to list" at bounding box center [693, 320] width 116 height 26
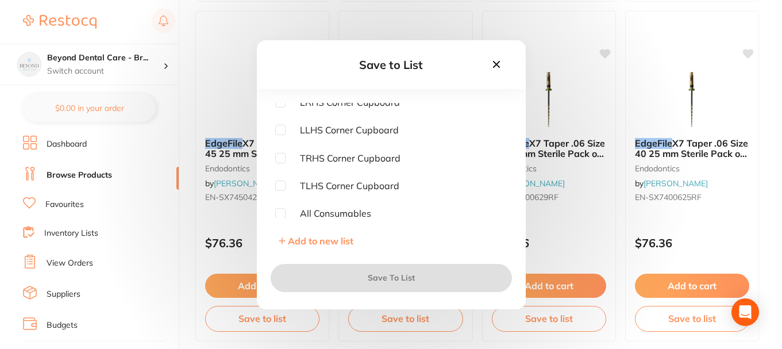
click at [277, 132] on input "checkbox" at bounding box center [280, 130] width 10 height 10
checkbox input "true"
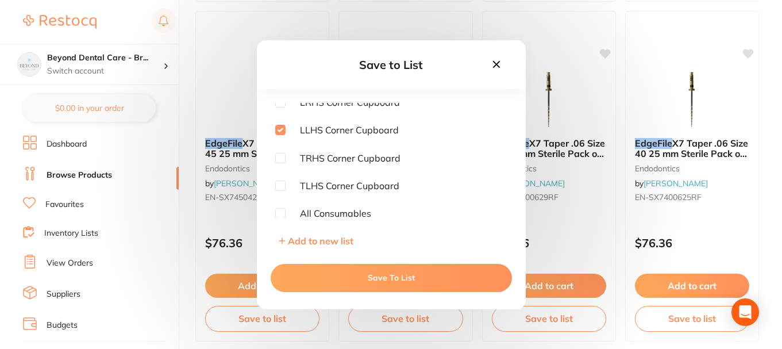
click at [356, 267] on button "Save To List" at bounding box center [391, 278] width 241 height 28
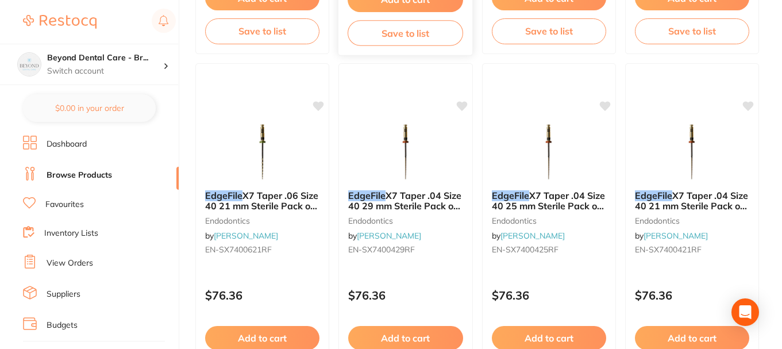
scroll to position [2874, 0]
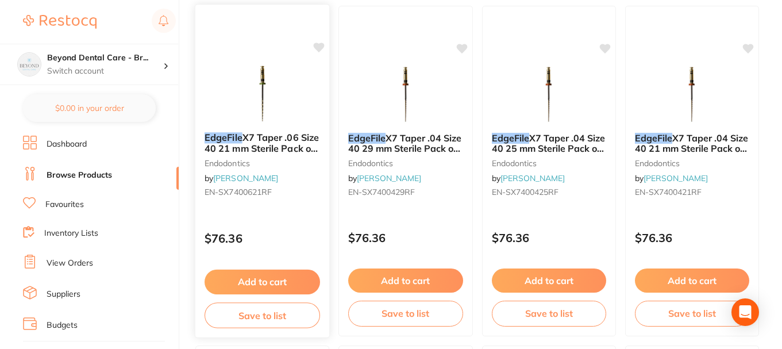
click at [271, 317] on button "Save to list" at bounding box center [263, 315] width 116 height 26
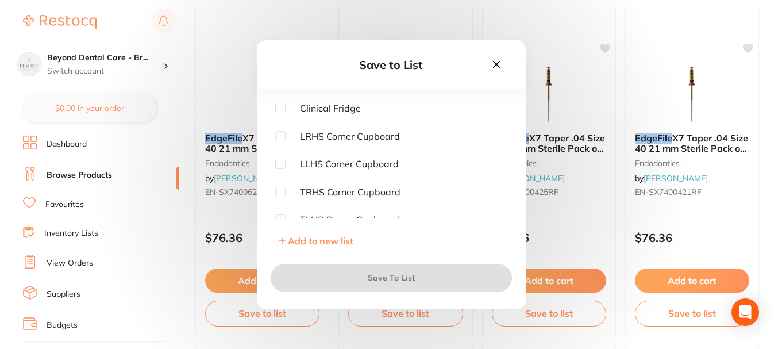
scroll to position [172, 0]
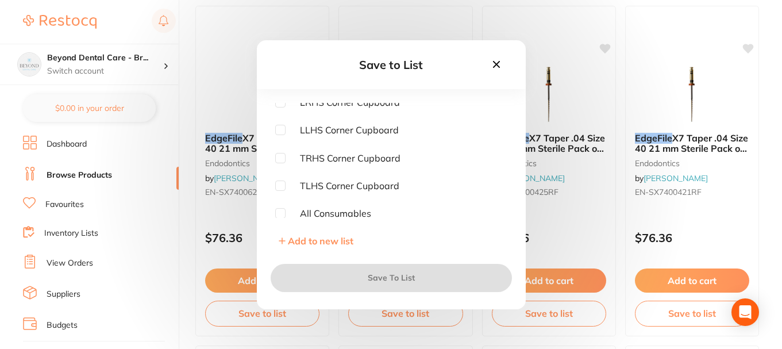
click at [280, 129] on input "checkbox" at bounding box center [280, 130] width 10 height 10
checkbox input "true"
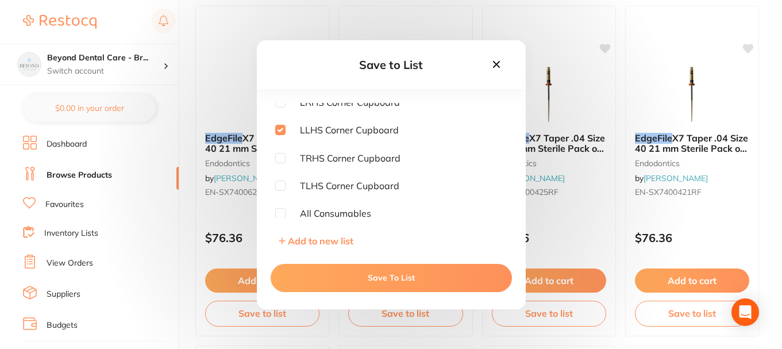
click at [353, 292] on div "Save To List" at bounding box center [391, 278] width 269 height 62
click at [353, 283] on button "Save To List" at bounding box center [391, 278] width 241 height 28
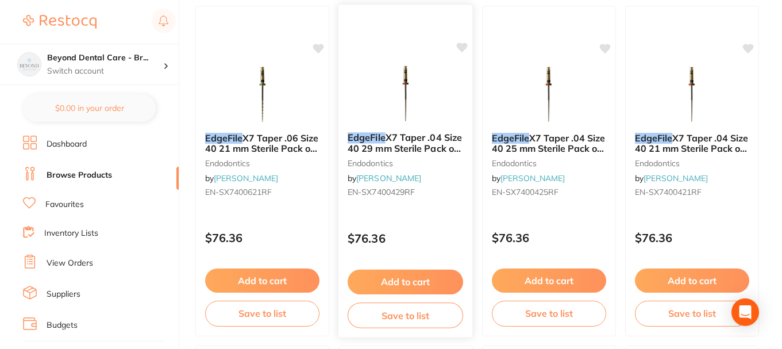
click at [398, 319] on button "Save to list" at bounding box center [406, 315] width 116 height 26
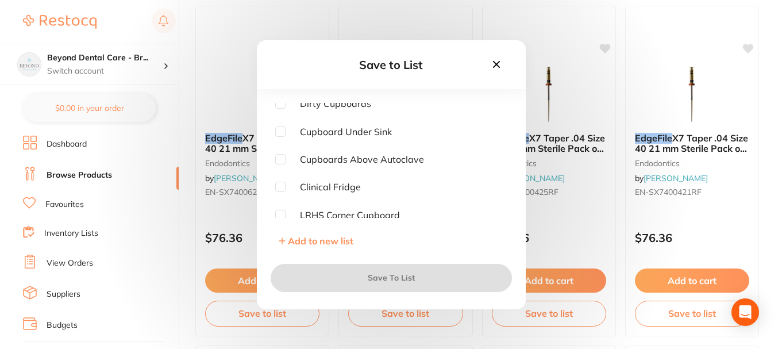
scroll to position [115, 0]
click at [278, 186] on input "checkbox" at bounding box center [280, 187] width 10 height 10
checkbox input "true"
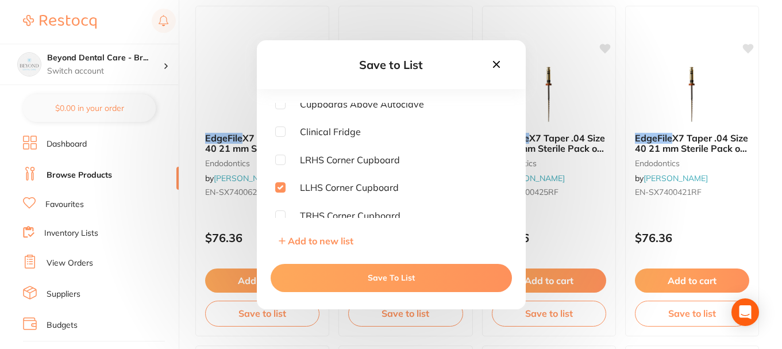
click at [364, 285] on button "Save To List" at bounding box center [391, 278] width 241 height 28
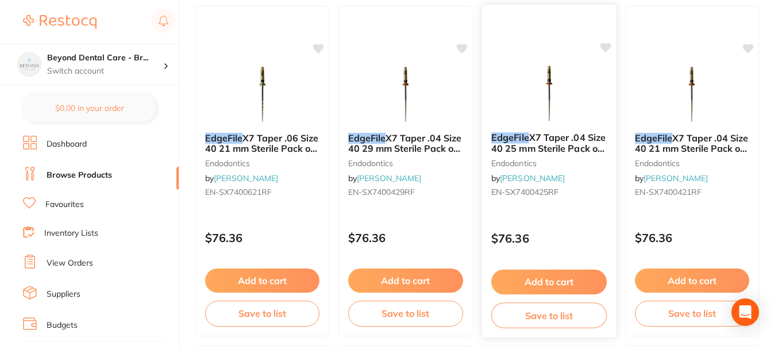
click at [524, 312] on button "Save to list" at bounding box center [549, 315] width 116 height 26
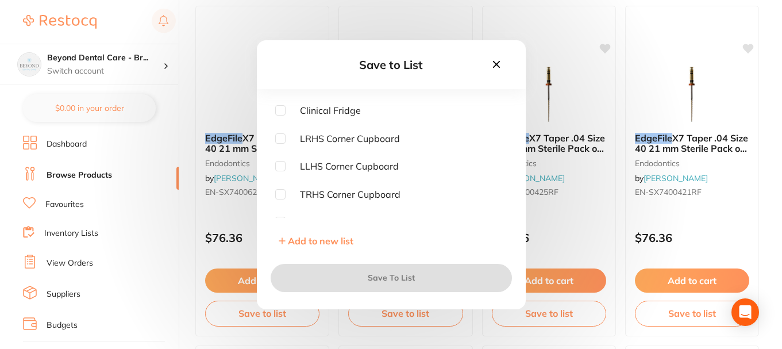
scroll to position [172, 0]
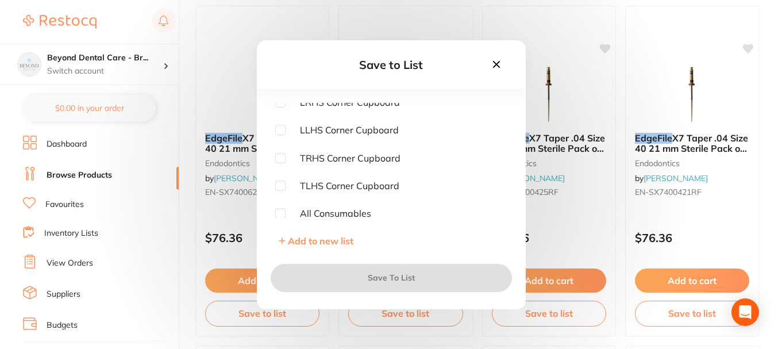
click at [283, 132] on input "checkbox" at bounding box center [280, 130] width 10 height 10
checkbox input "true"
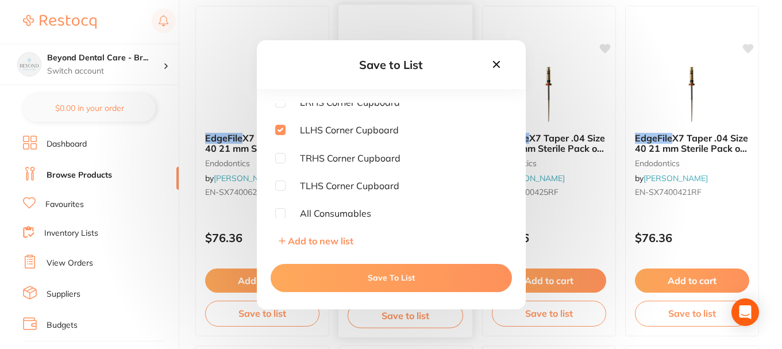
click at [351, 276] on button "Save To List" at bounding box center [391, 278] width 241 height 28
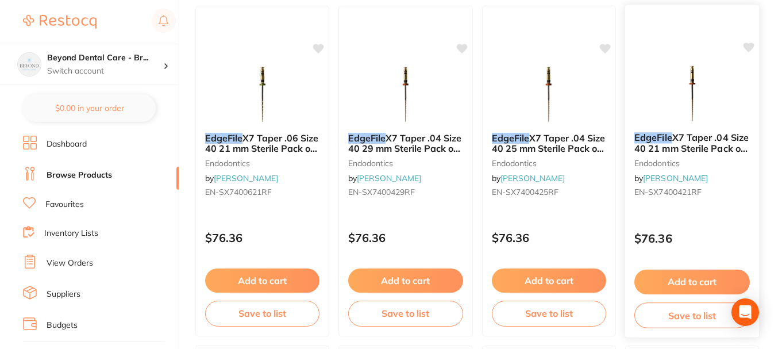
click at [671, 317] on button "Save to list" at bounding box center [693, 315] width 116 height 26
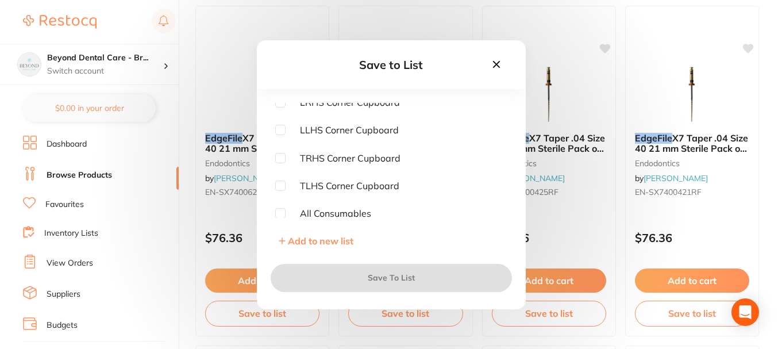
click at [276, 129] on input "checkbox" at bounding box center [280, 130] width 10 height 10
checkbox input "true"
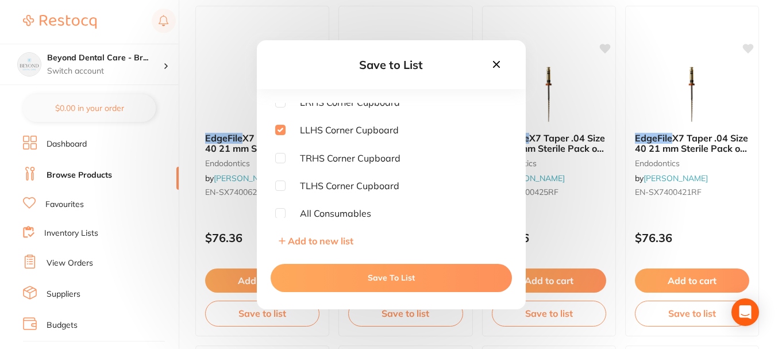
click at [357, 273] on button "Save To List" at bounding box center [391, 278] width 241 height 28
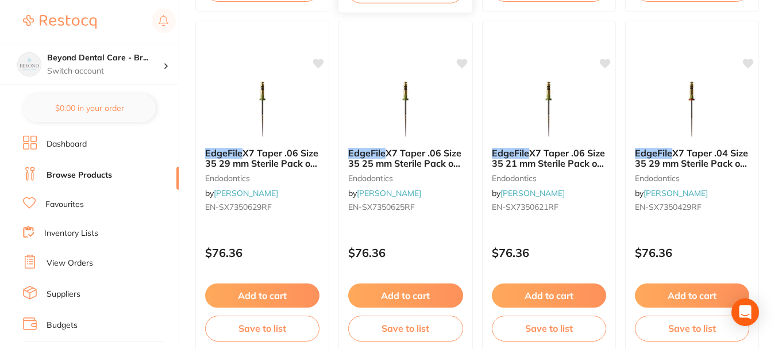
scroll to position [3219, 0]
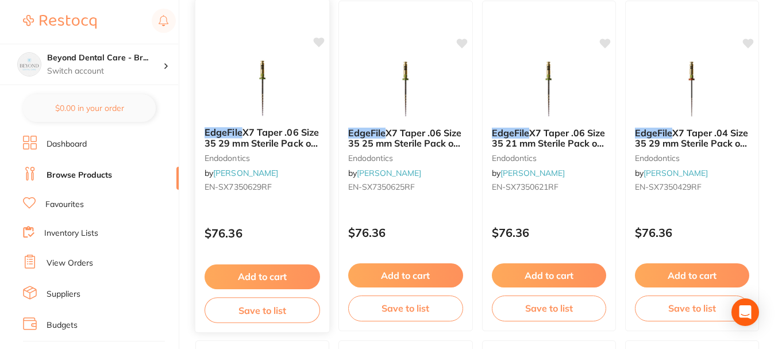
click at [278, 305] on button "Save to list" at bounding box center [263, 310] width 116 height 26
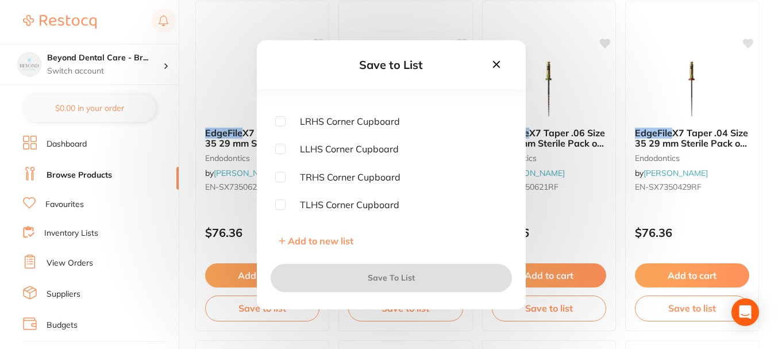
scroll to position [172, 0]
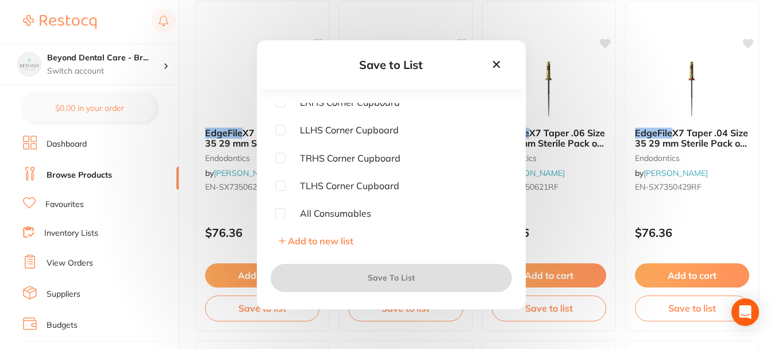
click at [284, 129] on input "checkbox" at bounding box center [280, 130] width 10 height 10
checkbox input "true"
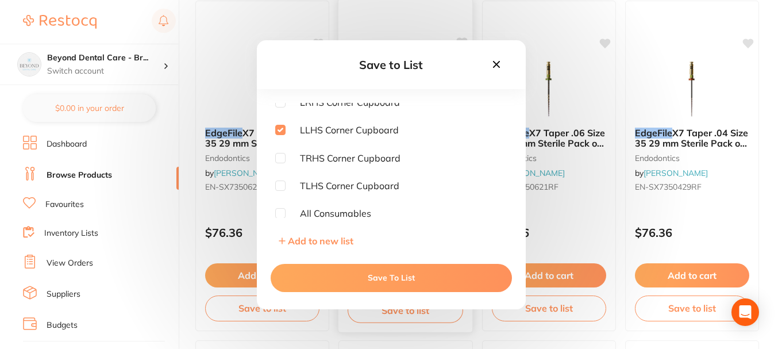
drag, startPoint x: 347, startPoint y: 268, endPoint x: 373, endPoint y: 297, distance: 38.6
click at [347, 268] on button "Save To List" at bounding box center [391, 278] width 241 height 28
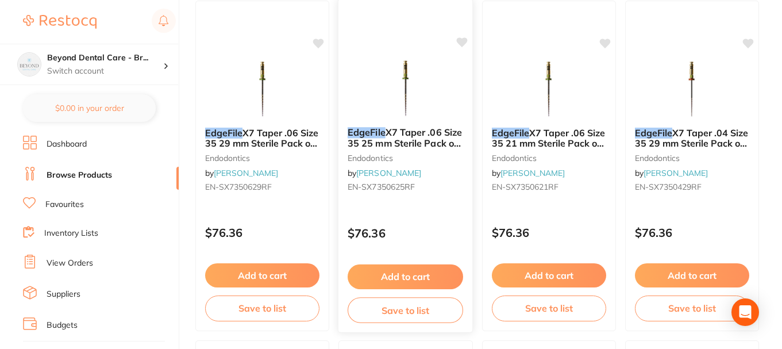
click at [388, 310] on button "Save to list" at bounding box center [406, 310] width 116 height 26
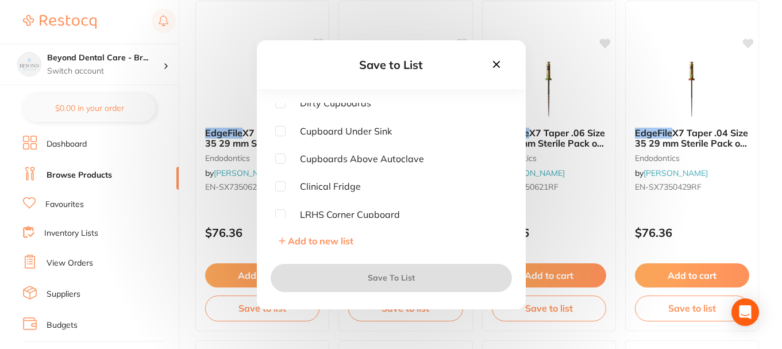
scroll to position [115, 0]
click at [289, 188] on span "LLHS Corner Cupboard" at bounding box center [342, 187] width 113 height 10
click at [276, 185] on input "checkbox" at bounding box center [280, 187] width 10 height 10
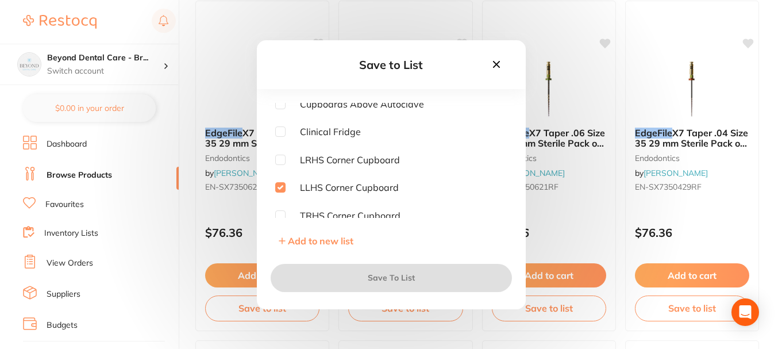
checkbox input "true"
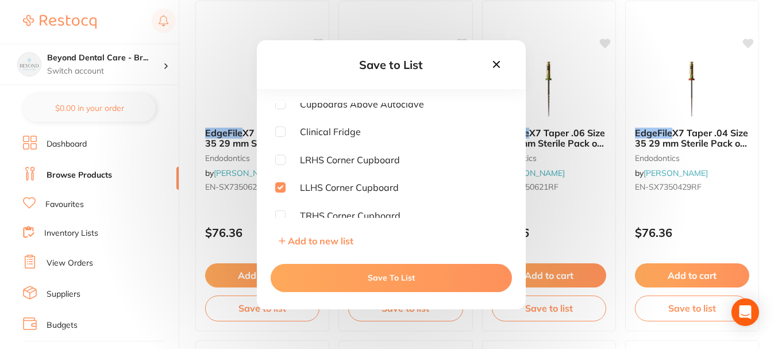
click at [335, 276] on button "Save To List" at bounding box center [391, 278] width 241 height 28
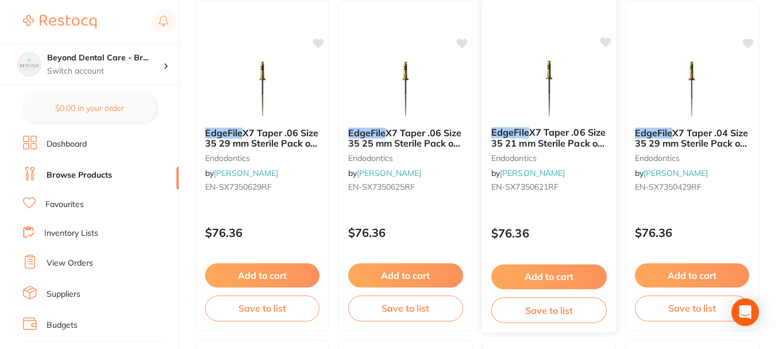
click at [528, 309] on button "Save to list" at bounding box center [549, 310] width 116 height 26
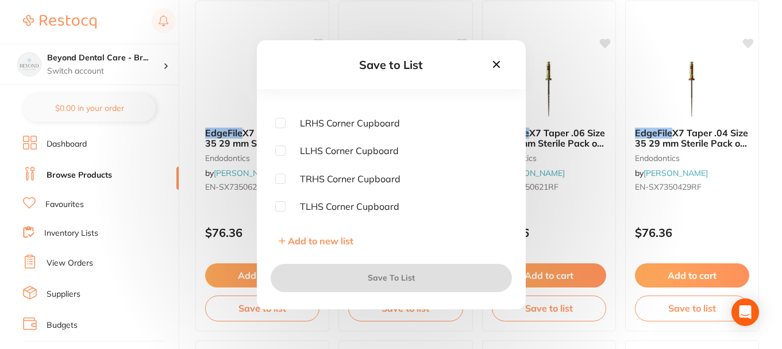
scroll to position [172, 0]
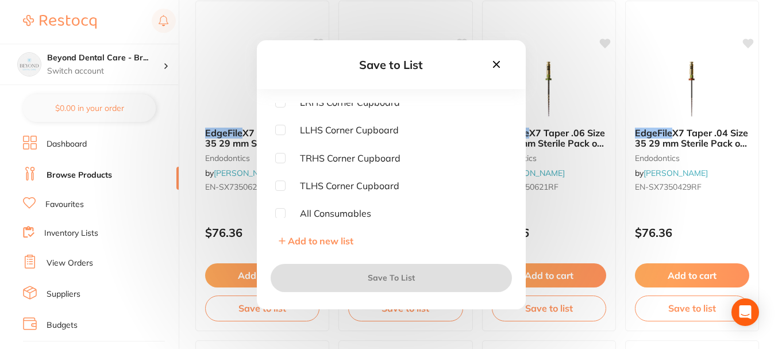
click at [281, 128] on input "checkbox" at bounding box center [280, 130] width 10 height 10
checkbox input "true"
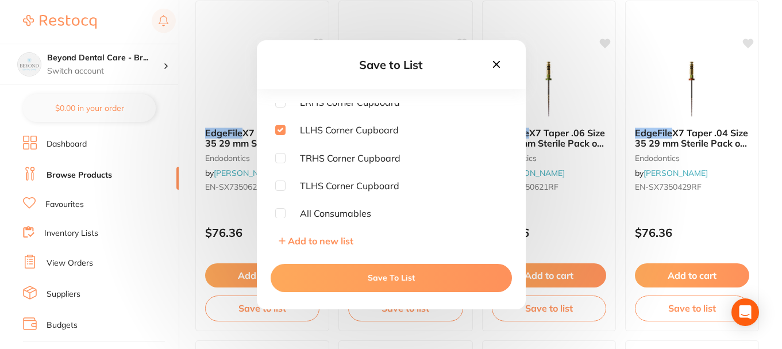
click at [347, 264] on button "Save To List" at bounding box center [391, 278] width 241 height 28
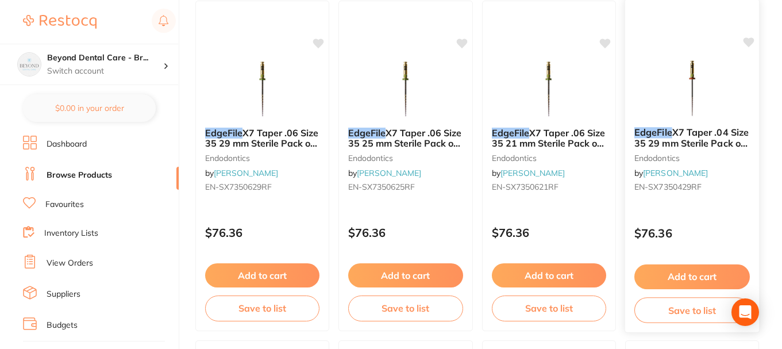
click at [649, 308] on button "Save to list" at bounding box center [693, 310] width 116 height 26
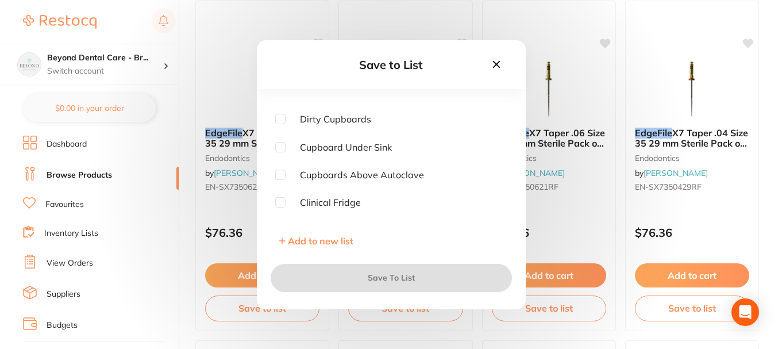
scroll to position [115, 0]
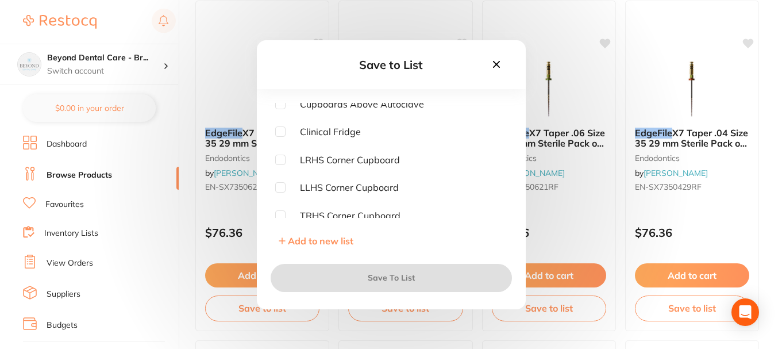
click at [280, 187] on input "checkbox" at bounding box center [280, 187] width 10 height 10
checkbox input "true"
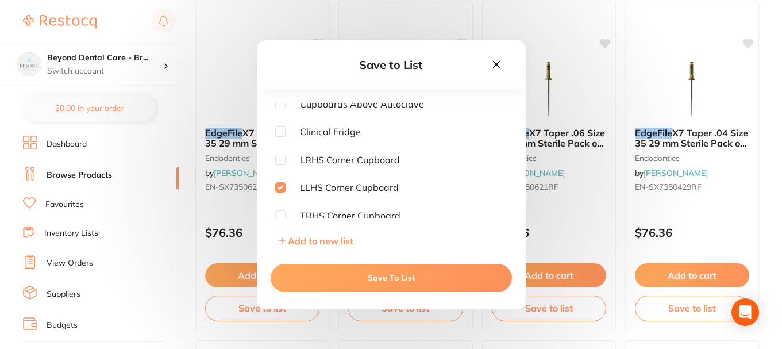
click at [319, 276] on button "Save To List" at bounding box center [391, 278] width 241 height 28
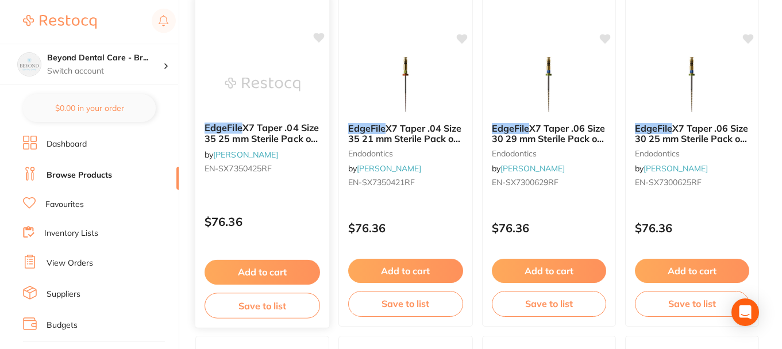
scroll to position [3563, 0]
click at [252, 305] on button "Save to list" at bounding box center [263, 305] width 116 height 26
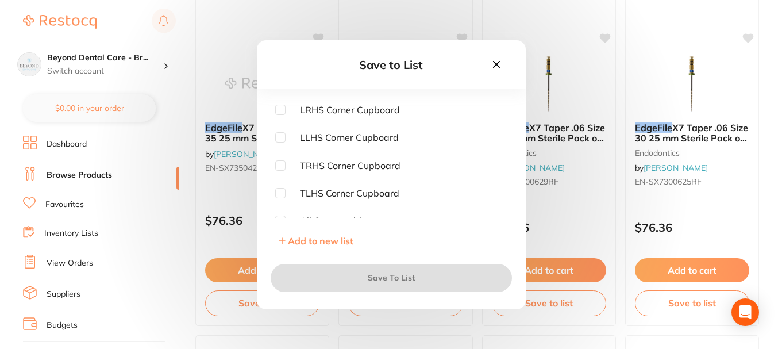
scroll to position [172, 0]
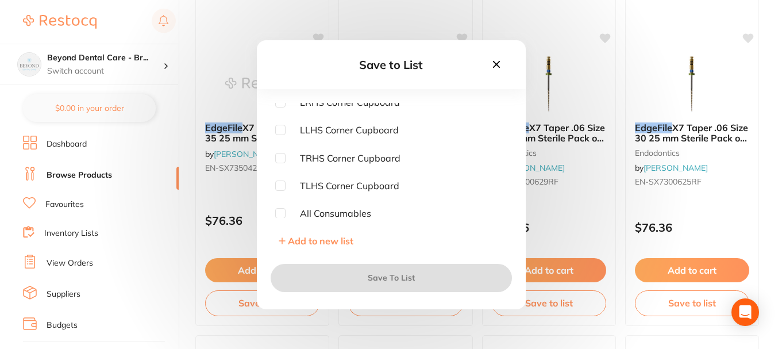
click at [278, 126] on input "checkbox" at bounding box center [280, 130] width 10 height 10
checkbox input "true"
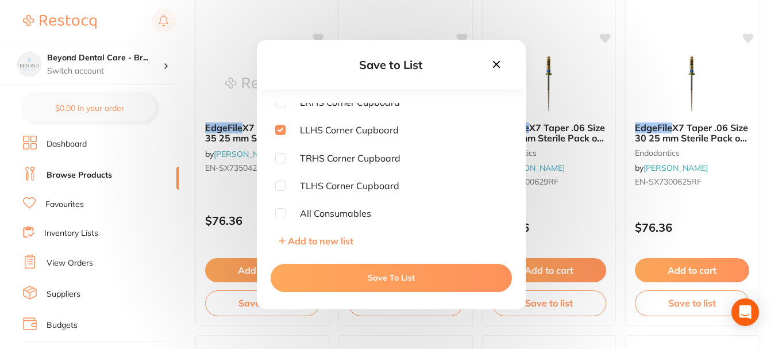
click at [329, 277] on button "Save To List" at bounding box center [391, 278] width 241 height 28
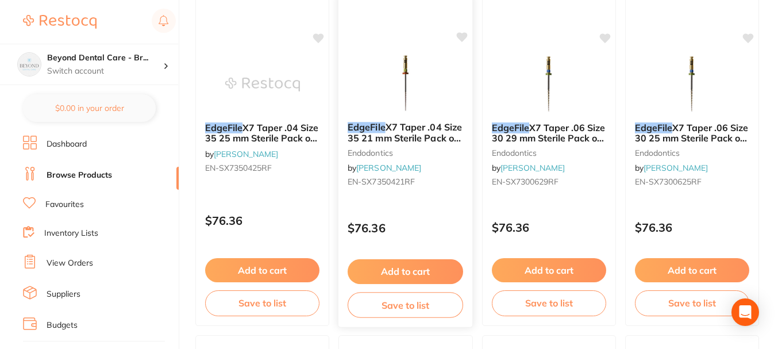
click at [388, 310] on button "Save to list" at bounding box center [406, 305] width 116 height 26
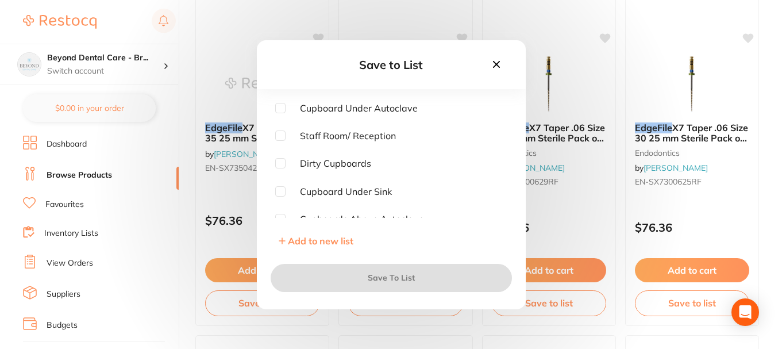
scroll to position [115, 0]
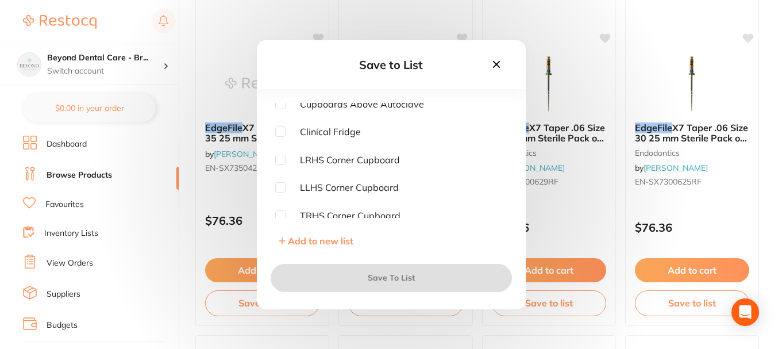
click at [276, 185] on input "checkbox" at bounding box center [280, 187] width 10 height 10
checkbox input "true"
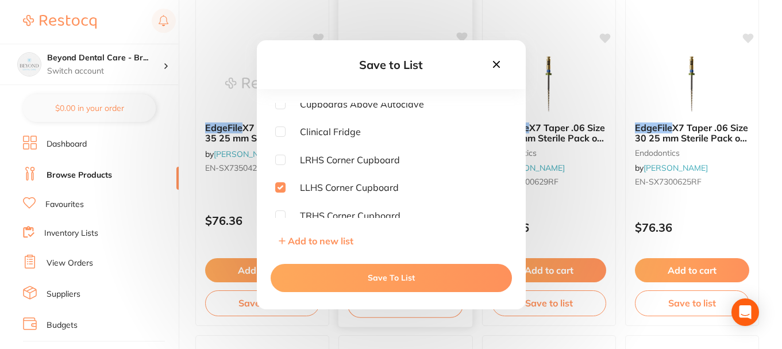
drag, startPoint x: 353, startPoint y: 266, endPoint x: 428, endPoint y: 286, distance: 77.5
click at [353, 266] on button "Save To List" at bounding box center [391, 278] width 241 height 28
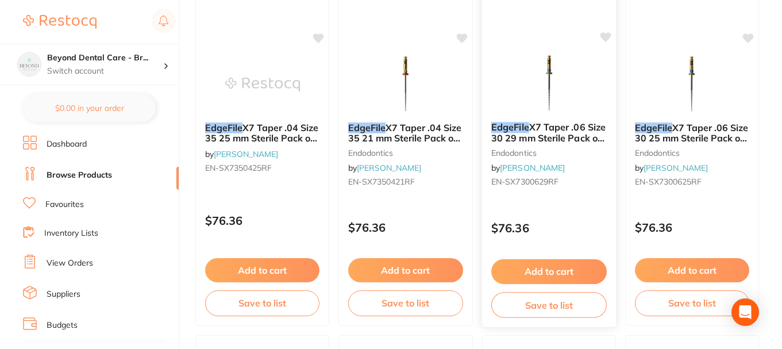
click at [503, 304] on button "Save to list" at bounding box center [549, 305] width 116 height 26
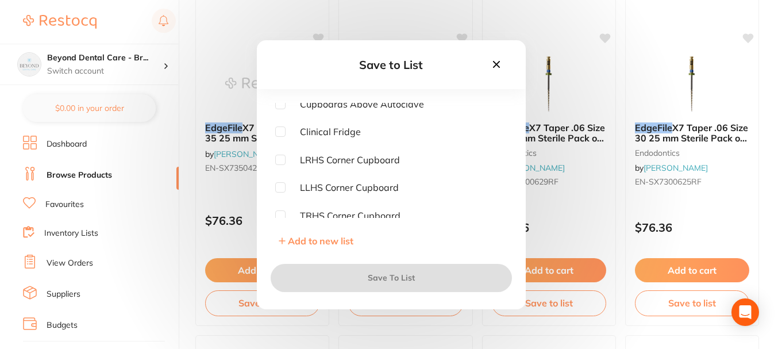
click at [276, 186] on input "checkbox" at bounding box center [280, 187] width 10 height 10
checkbox input "true"
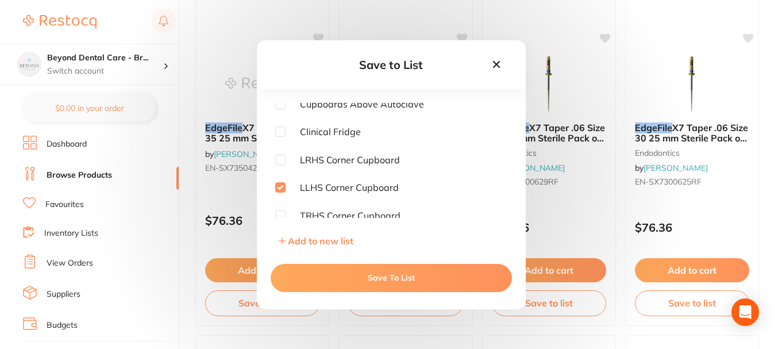
click at [364, 266] on button "Save To List" at bounding box center [391, 278] width 241 height 28
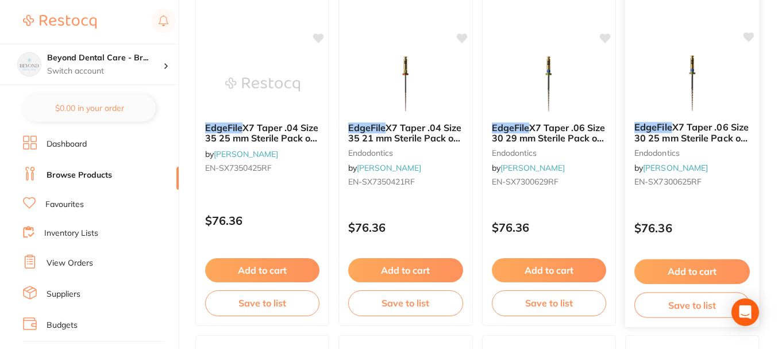
click at [659, 296] on button "Save to list" at bounding box center [693, 305] width 116 height 26
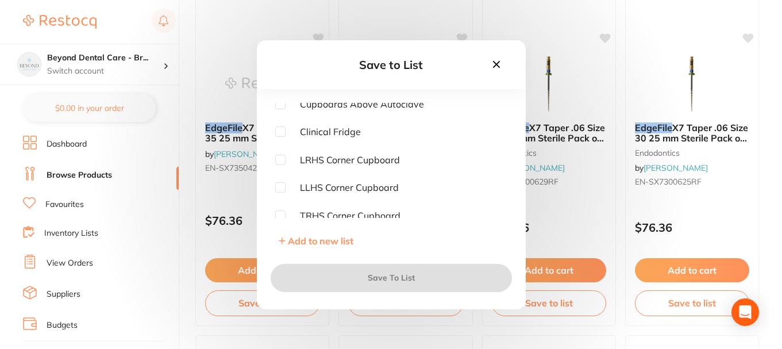
click at [282, 186] on input "checkbox" at bounding box center [280, 187] width 10 height 10
checkbox input "true"
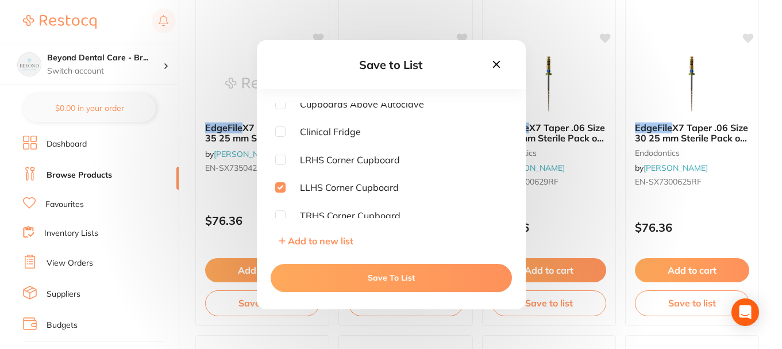
click at [345, 274] on button "Save To List" at bounding box center [391, 278] width 241 height 28
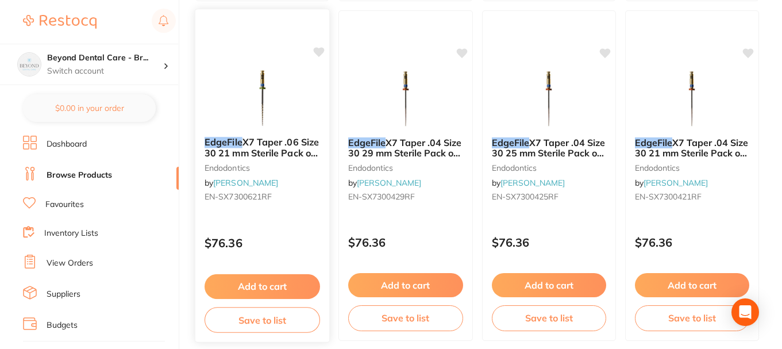
scroll to position [3908, 0]
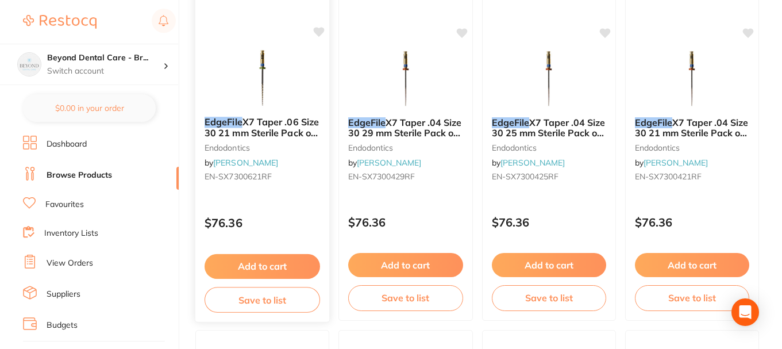
click at [248, 299] on button "Save to list" at bounding box center [263, 300] width 116 height 26
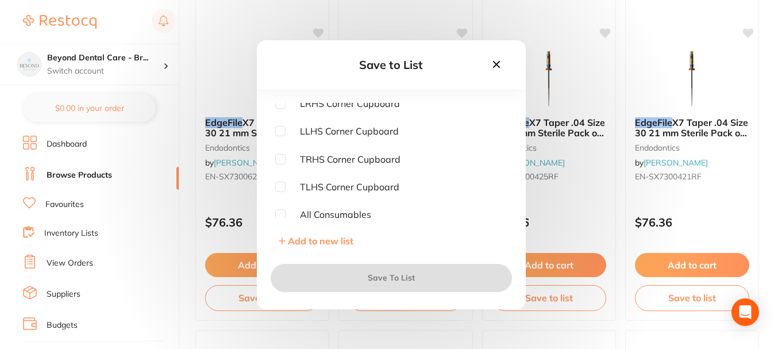
scroll to position [172, 0]
click at [279, 130] on input "checkbox" at bounding box center [280, 130] width 10 height 10
checkbox input "true"
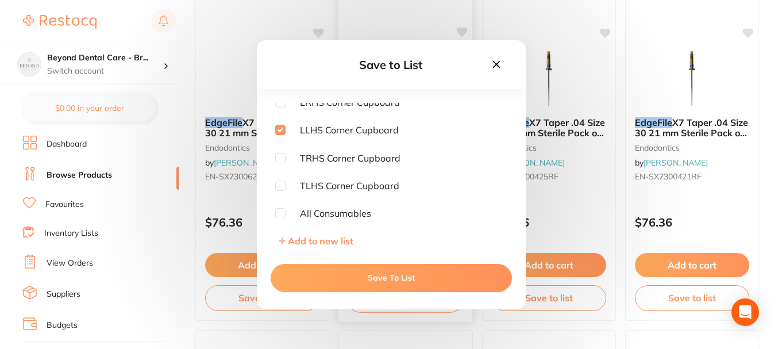
click at [333, 279] on button "Save To List" at bounding box center [391, 278] width 241 height 28
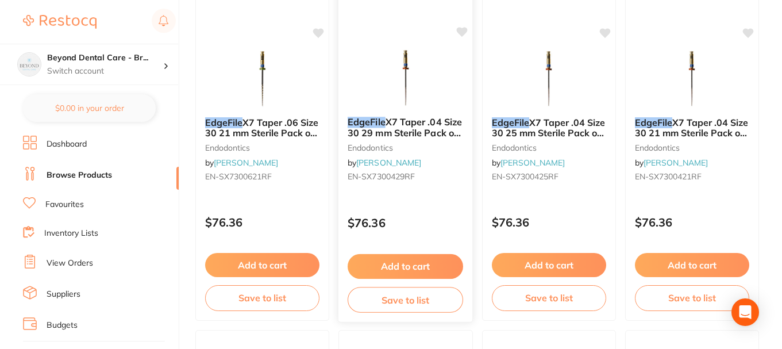
click at [395, 305] on button "Save to list" at bounding box center [406, 300] width 116 height 26
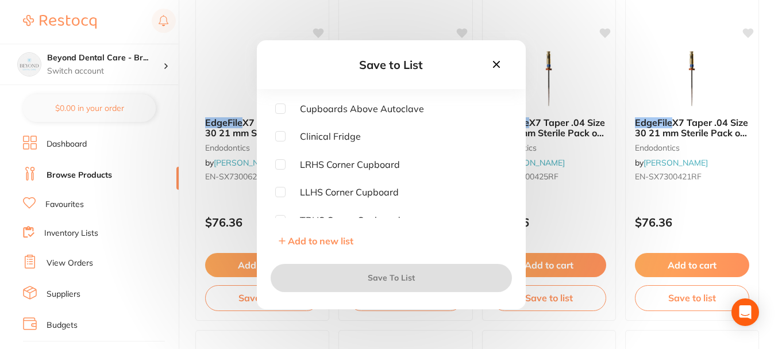
scroll to position [115, 0]
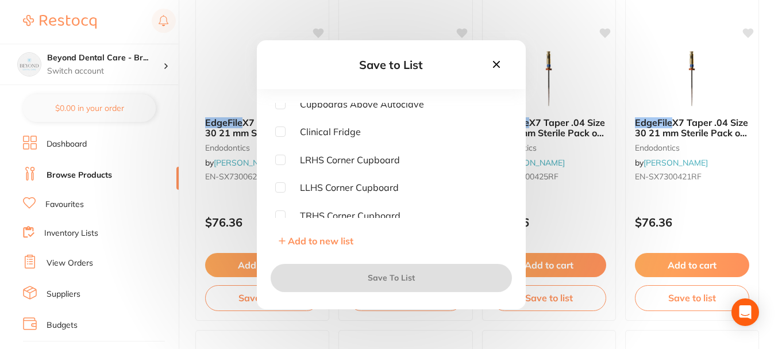
click at [284, 188] on input "checkbox" at bounding box center [280, 187] width 10 height 10
checkbox input "true"
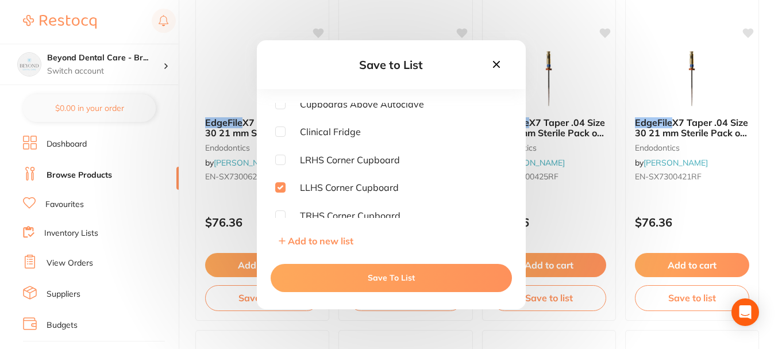
click at [343, 259] on div "Save To List" at bounding box center [391, 278] width 269 height 62
click at [359, 269] on button "Save To List" at bounding box center [391, 278] width 241 height 28
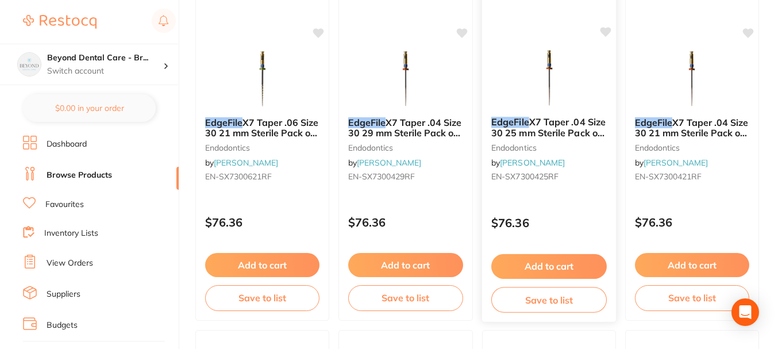
click at [515, 290] on button "Save to list" at bounding box center [549, 300] width 116 height 26
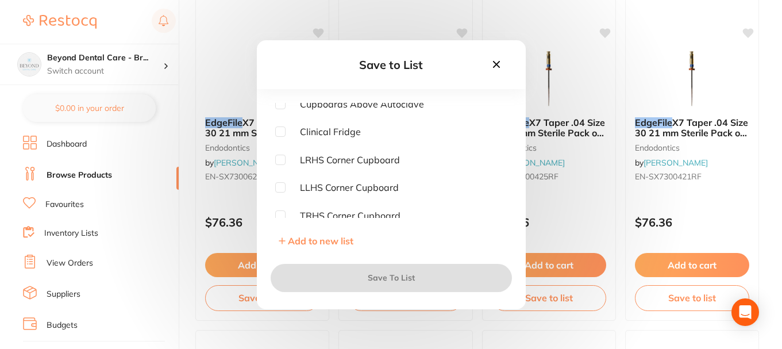
drag, startPoint x: 278, startPoint y: 185, endPoint x: 283, endPoint y: 195, distance: 11.3
click at [276, 185] on input "checkbox" at bounding box center [280, 187] width 10 height 10
checkbox input "true"
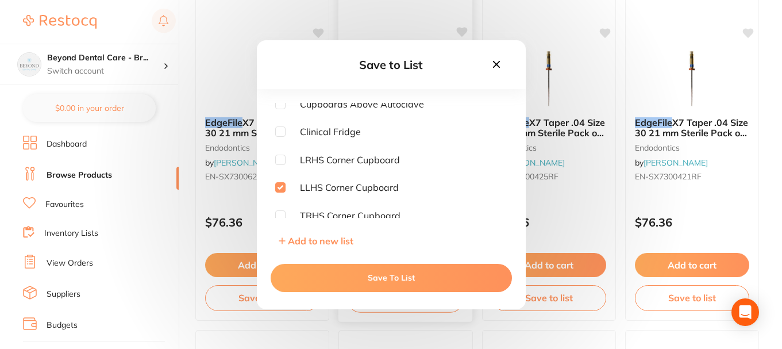
click at [376, 277] on button "Save To List" at bounding box center [391, 278] width 241 height 28
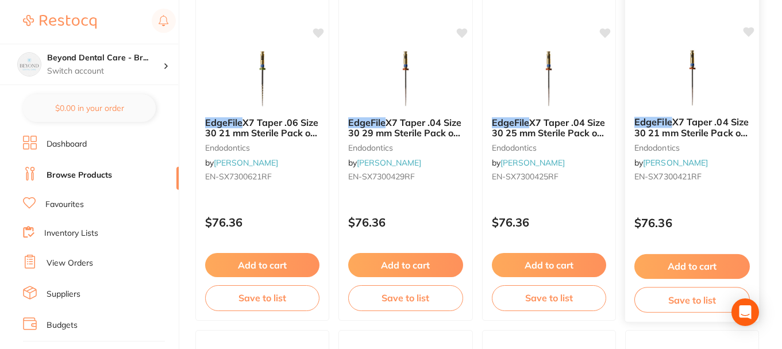
click at [645, 300] on button "Save to list" at bounding box center [693, 300] width 116 height 26
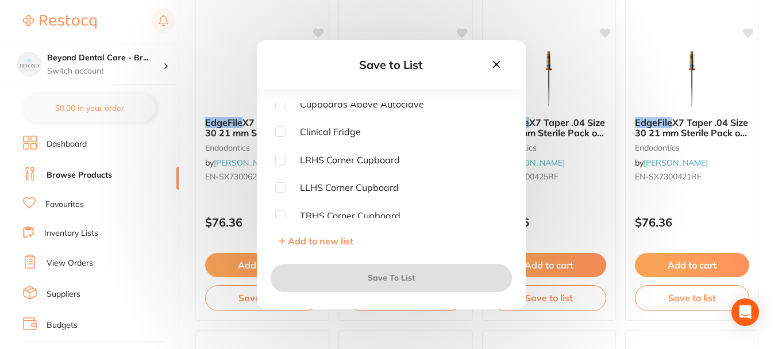
click at [276, 188] on input "checkbox" at bounding box center [280, 187] width 10 height 10
checkbox input "true"
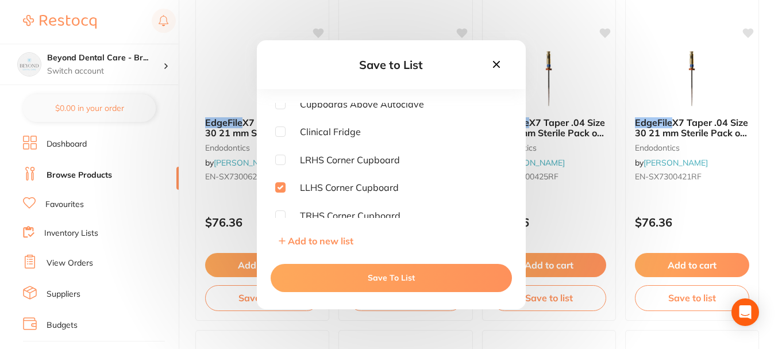
click at [317, 271] on button "Save To List" at bounding box center [391, 278] width 241 height 28
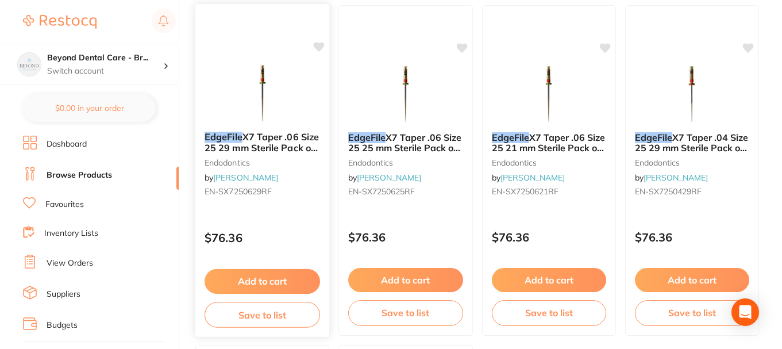
scroll to position [4253, 0]
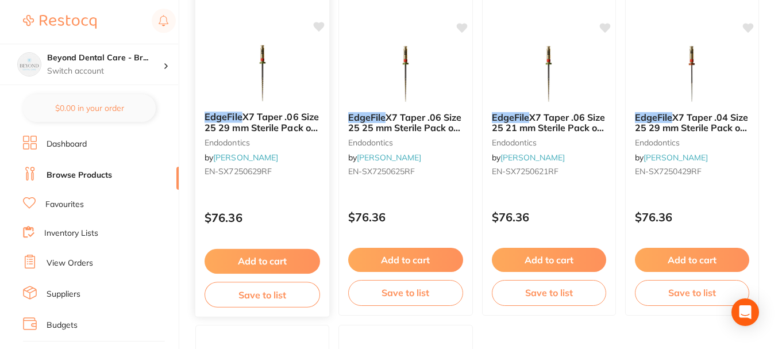
click at [280, 289] on button "Save to list" at bounding box center [263, 295] width 116 height 26
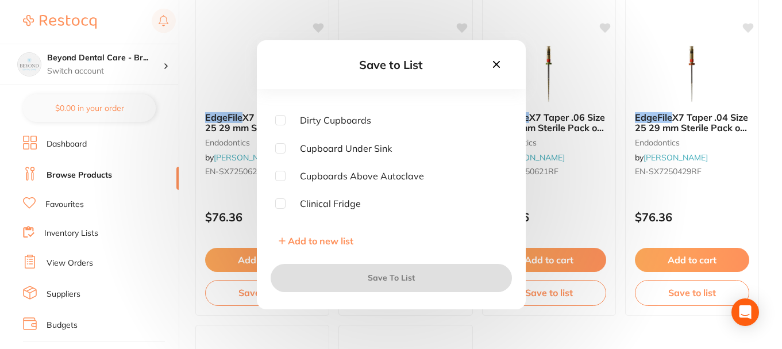
scroll to position [115, 0]
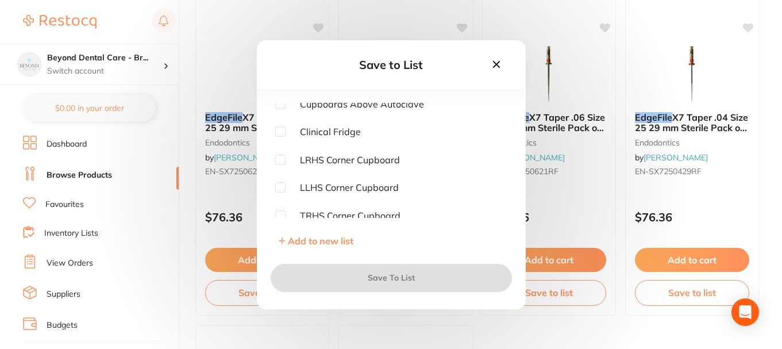
click at [286, 186] on span "LLHS Corner Cupboard" at bounding box center [342, 187] width 113 height 10
click at [283, 187] on input "checkbox" at bounding box center [280, 187] width 10 height 10
checkbox input "true"
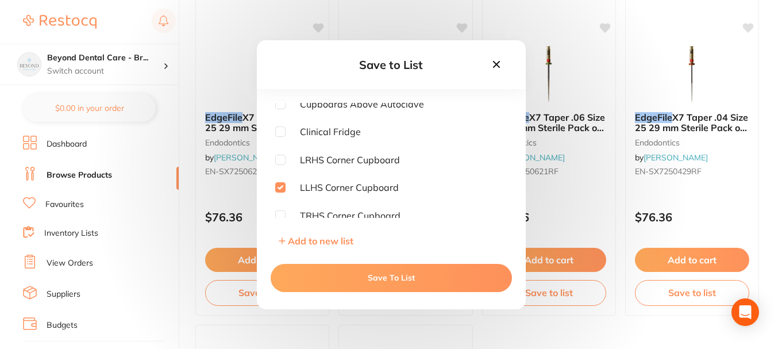
click at [320, 279] on button "Save To List" at bounding box center [391, 278] width 241 height 28
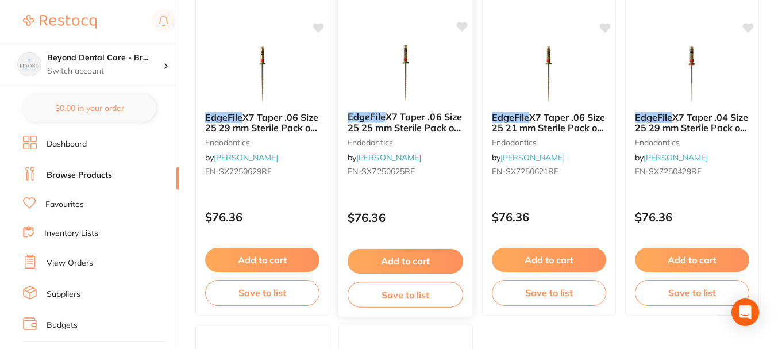
click at [403, 291] on button "Save to list" at bounding box center [406, 295] width 116 height 26
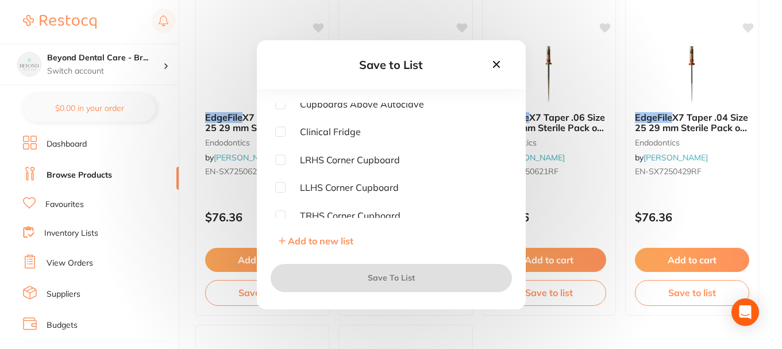
click at [277, 187] on input "checkbox" at bounding box center [280, 187] width 10 height 10
checkbox input "true"
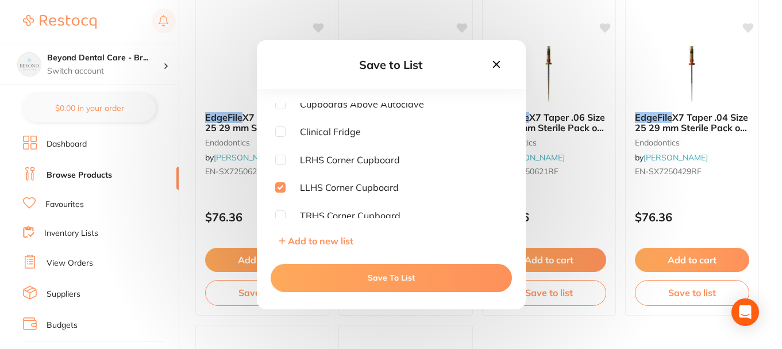
click at [324, 270] on button "Save To List" at bounding box center [391, 278] width 241 height 28
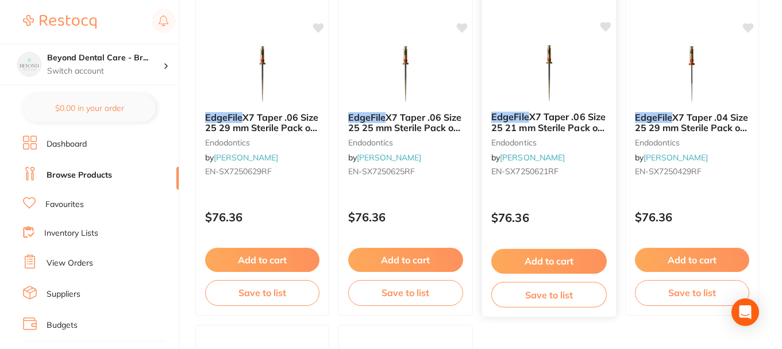
click at [558, 301] on button "Save to list" at bounding box center [549, 295] width 116 height 26
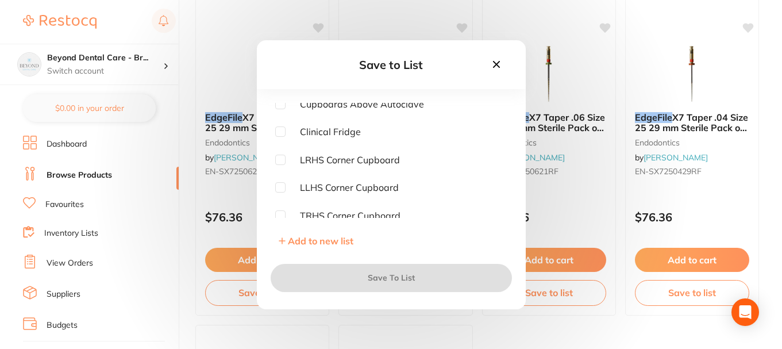
click at [277, 187] on input "checkbox" at bounding box center [280, 187] width 10 height 10
checkbox input "true"
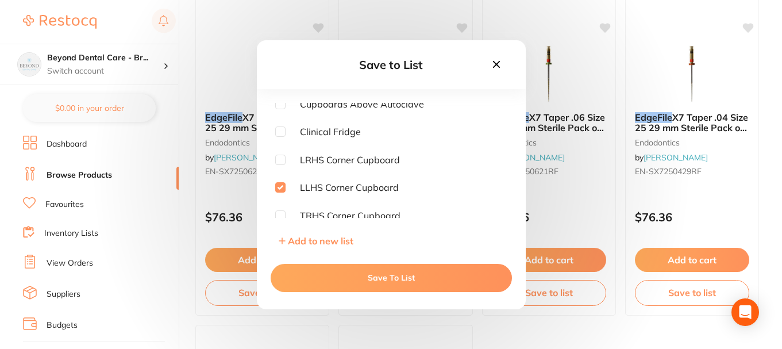
click at [355, 264] on button "Save To List" at bounding box center [391, 278] width 241 height 28
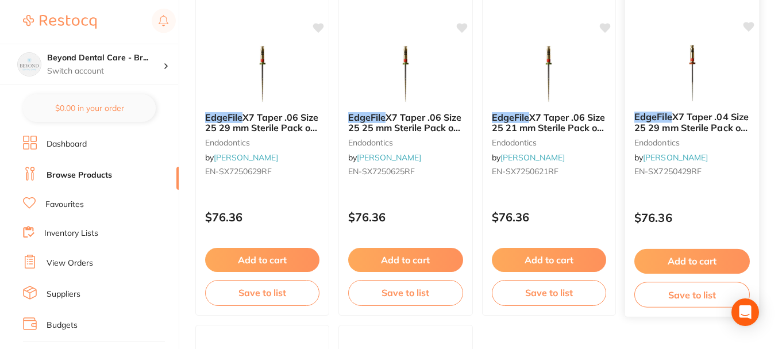
click at [660, 288] on button "Save to list" at bounding box center [693, 295] width 116 height 26
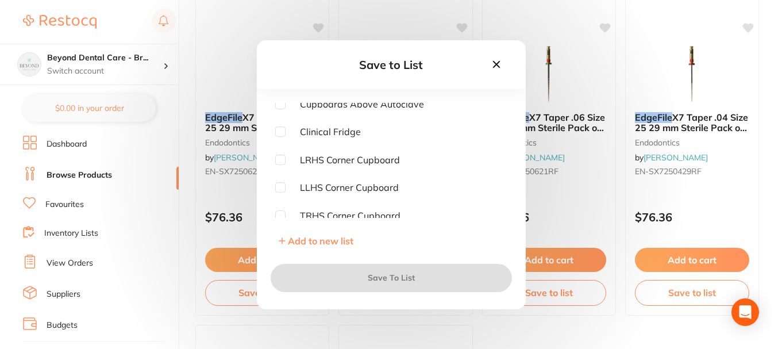
click at [277, 187] on input "checkbox" at bounding box center [280, 187] width 10 height 10
checkbox input "true"
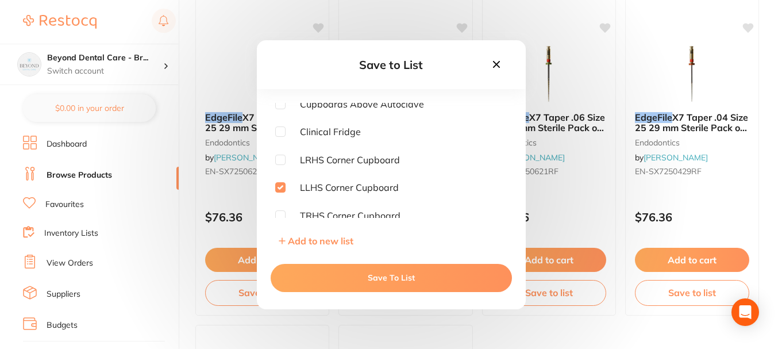
click at [334, 275] on button "Save To List" at bounding box center [391, 278] width 241 height 28
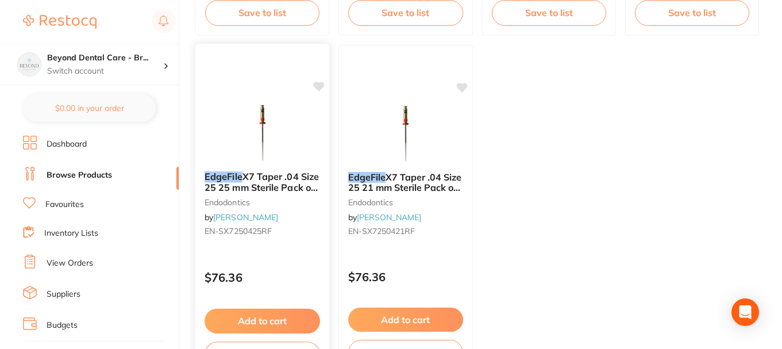
scroll to position [4598, 0]
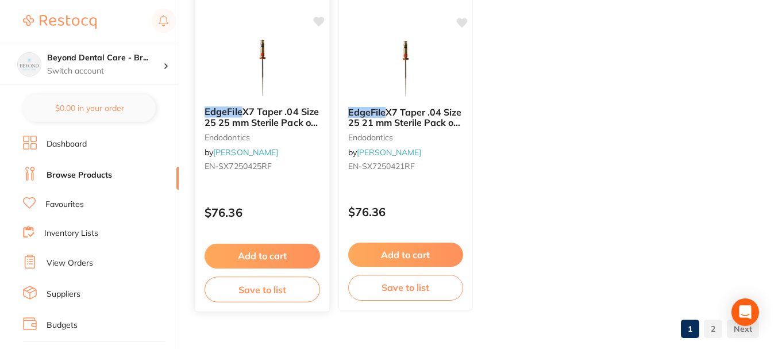
click at [263, 284] on button "Save to list" at bounding box center [263, 289] width 116 height 26
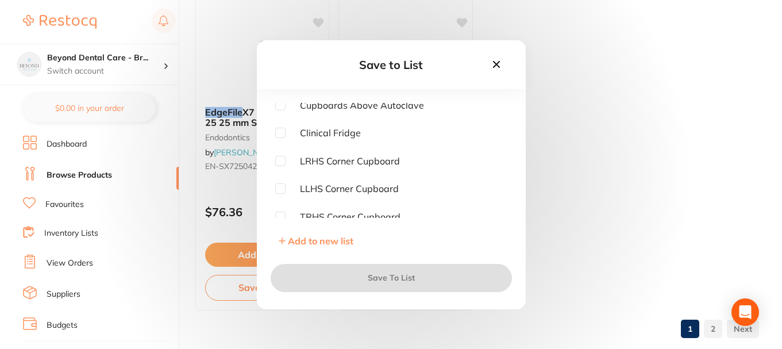
scroll to position [115, 0]
click at [278, 183] on input "checkbox" at bounding box center [280, 187] width 10 height 10
checkbox input "true"
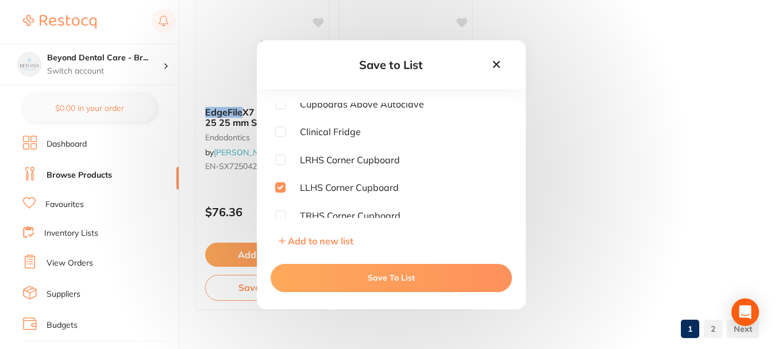
click at [342, 283] on button "Save To List" at bounding box center [391, 278] width 241 height 28
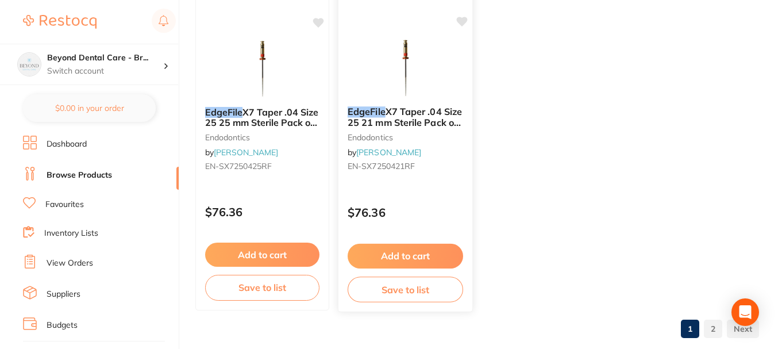
click at [363, 287] on button "Save to list" at bounding box center [406, 289] width 116 height 26
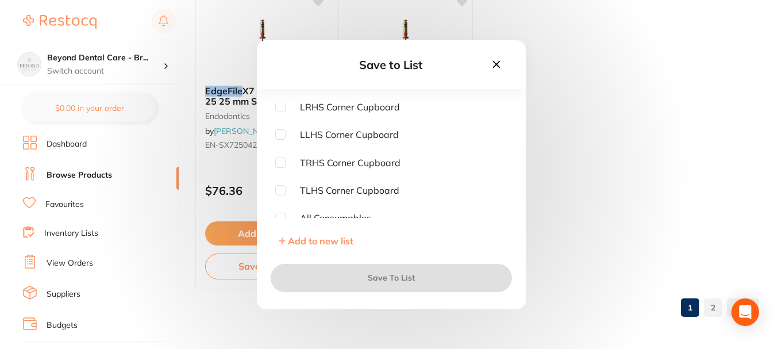
scroll to position [172, 0]
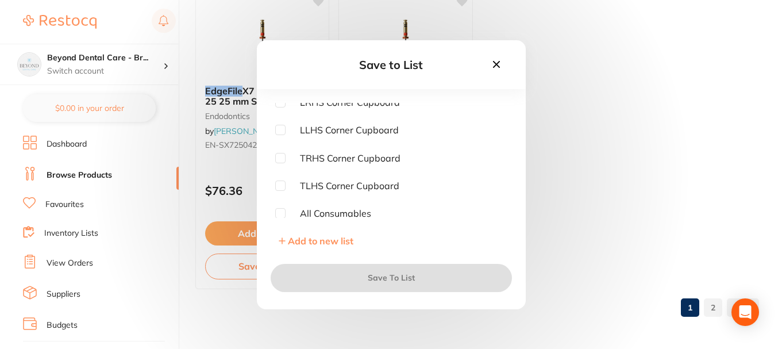
click at [281, 130] on input "checkbox" at bounding box center [280, 130] width 10 height 10
checkbox input "true"
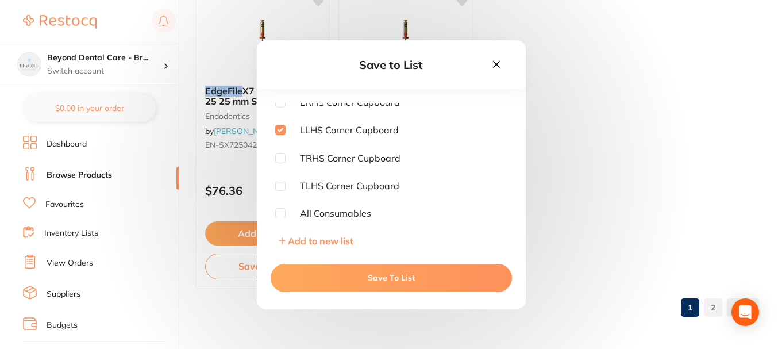
click at [356, 273] on button "Save To List" at bounding box center [391, 278] width 241 height 28
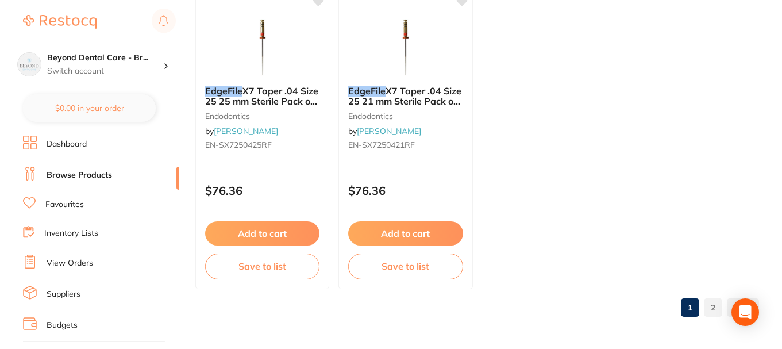
click at [77, 232] on link "Inventory Lists" at bounding box center [71, 233] width 54 height 11
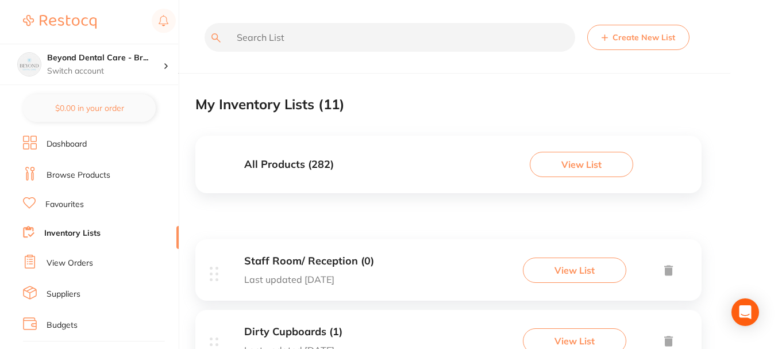
click at [349, 164] on div "All Products ( 282 ) View List" at bounding box center [448, 164] width 506 height 57
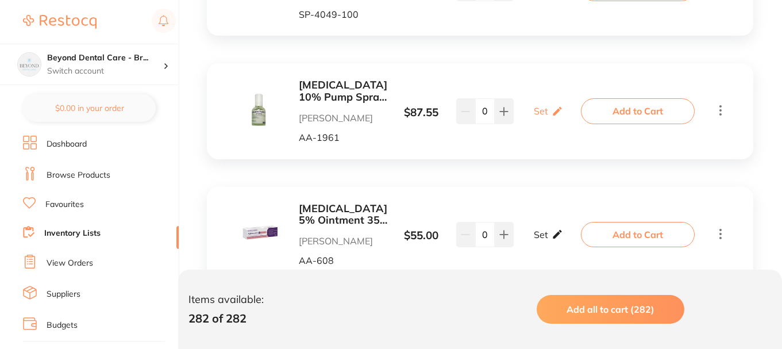
scroll to position [517, 0]
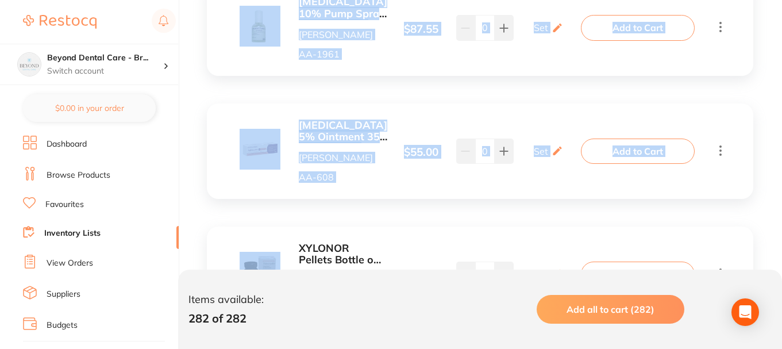
drag, startPoint x: 782, startPoint y: 139, endPoint x: 785, endPoint y: 163, distance: 24.3
click at [756, 153] on div "LIGNOSPAN 2% Special 1:80000 [MEDICAL_DATA] 2.2ml 2xBox 50 Blue [PERSON_NAME] […" at bounding box center [480, 340] width 570 height 1236
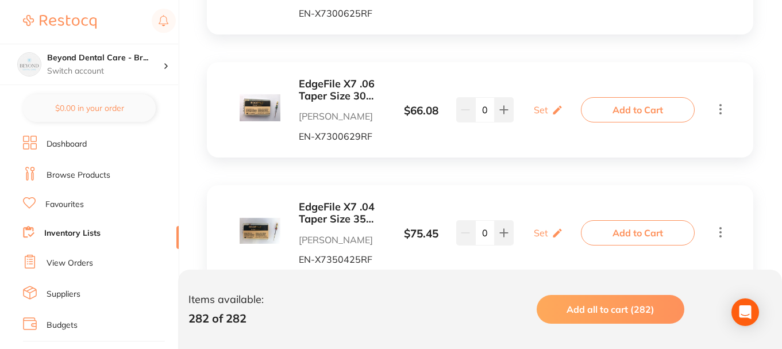
scroll to position [6122, 0]
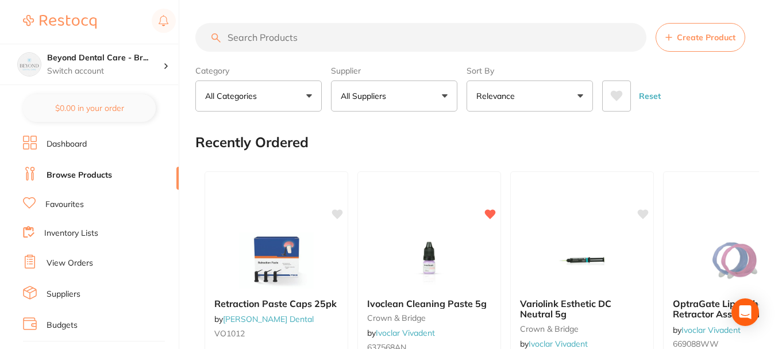
click at [91, 235] on link "Inventory Lists" at bounding box center [71, 233] width 54 height 11
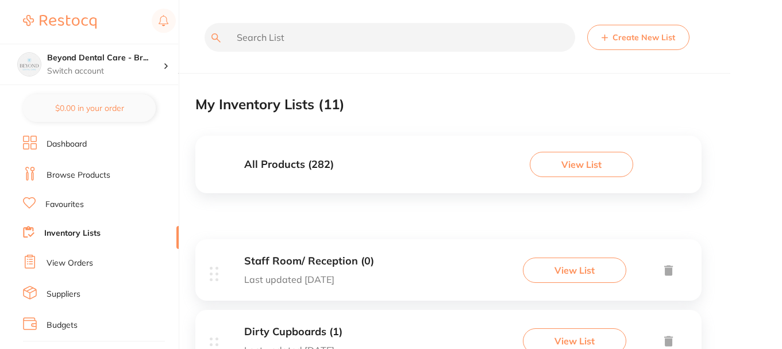
click at [93, 174] on link "Browse Products" at bounding box center [79, 175] width 64 height 11
